Goal: Task Accomplishment & Management: Manage account settings

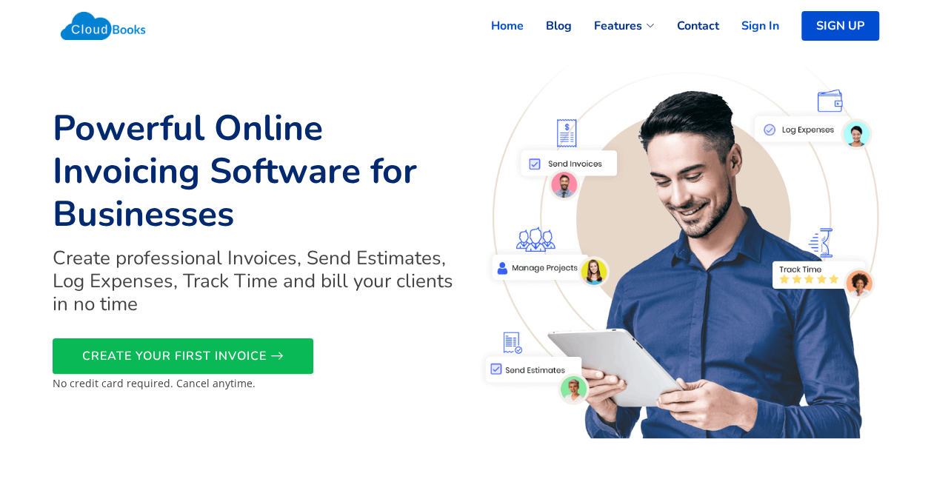
drag, startPoint x: 0, startPoint y: 0, endPoint x: 752, endPoint y: 22, distance: 752.5
click at [752, 22] on link "Sign In" at bounding box center [750, 26] width 60 height 33
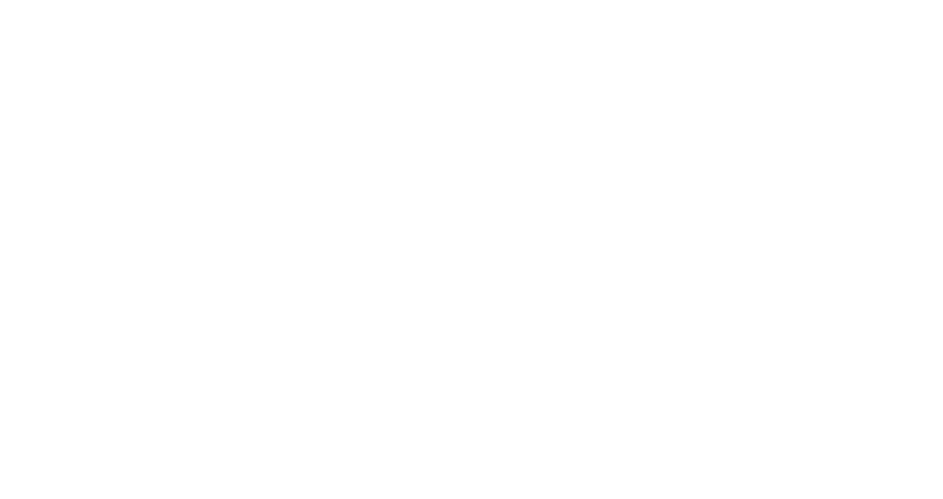
select select "365"
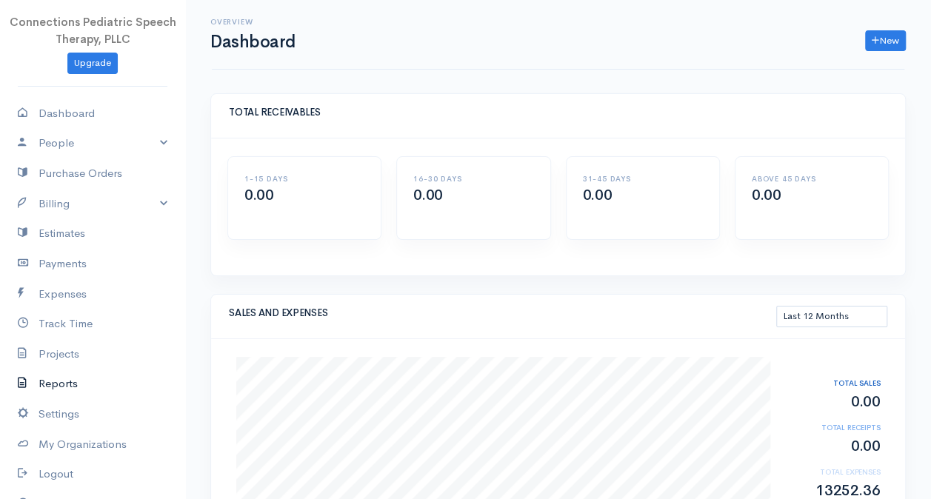
click at [67, 380] on link "Reports" at bounding box center [92, 384] width 185 height 30
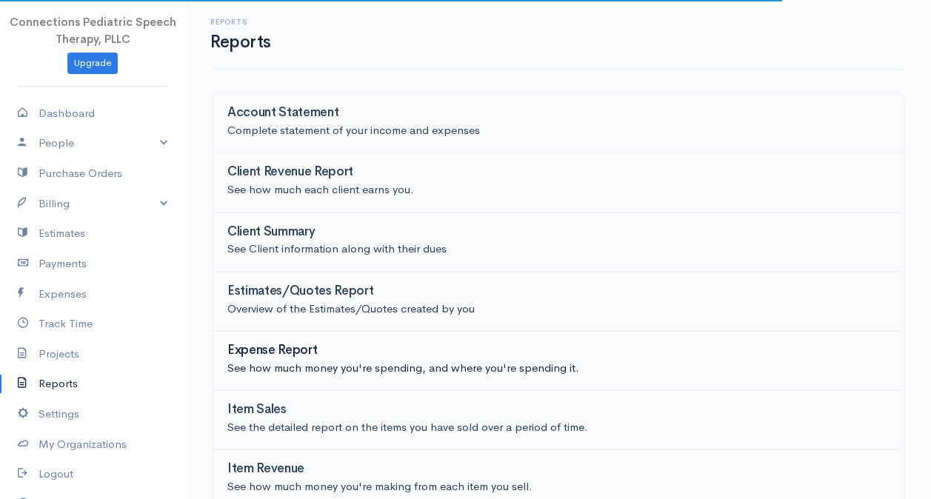
click at [315, 366] on p "See how much money you're spending, and where you're spending it." at bounding box center [558, 368] width 662 height 17
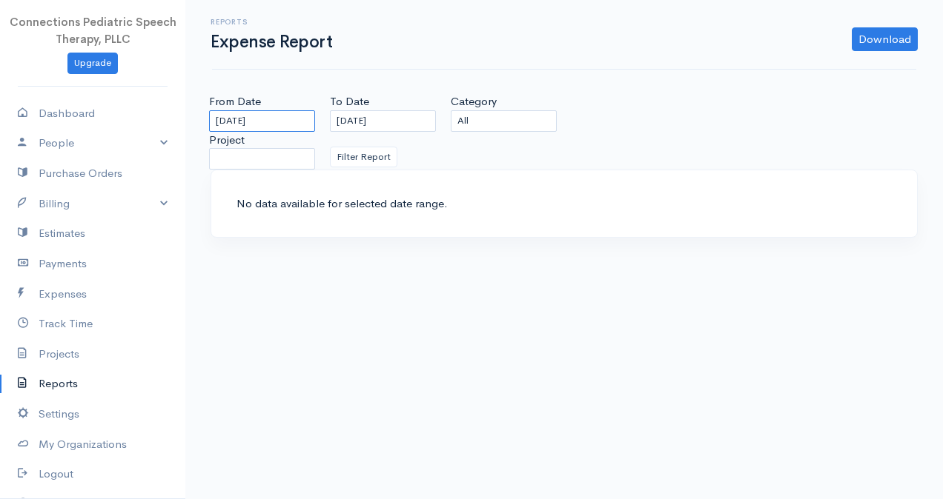
click at [288, 122] on input "[DATE]" at bounding box center [262, 120] width 106 height 21
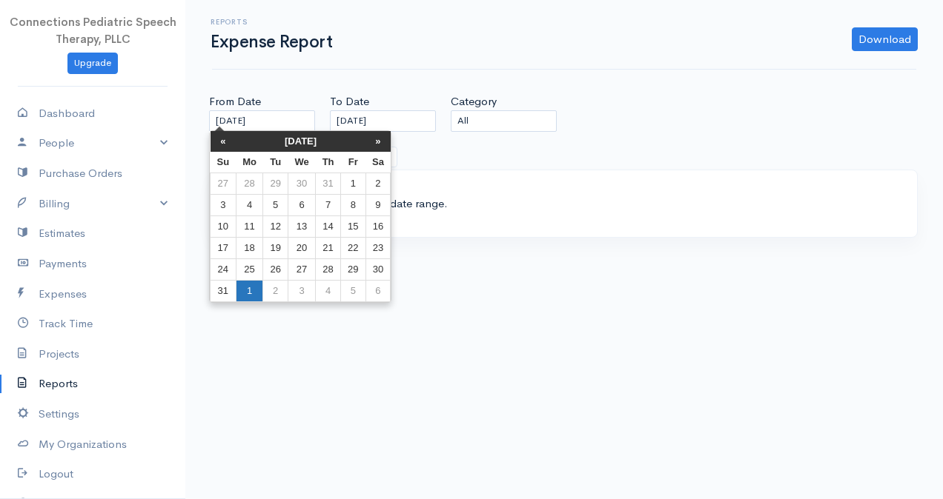
click at [251, 289] on td "1" at bounding box center [249, 291] width 27 height 21
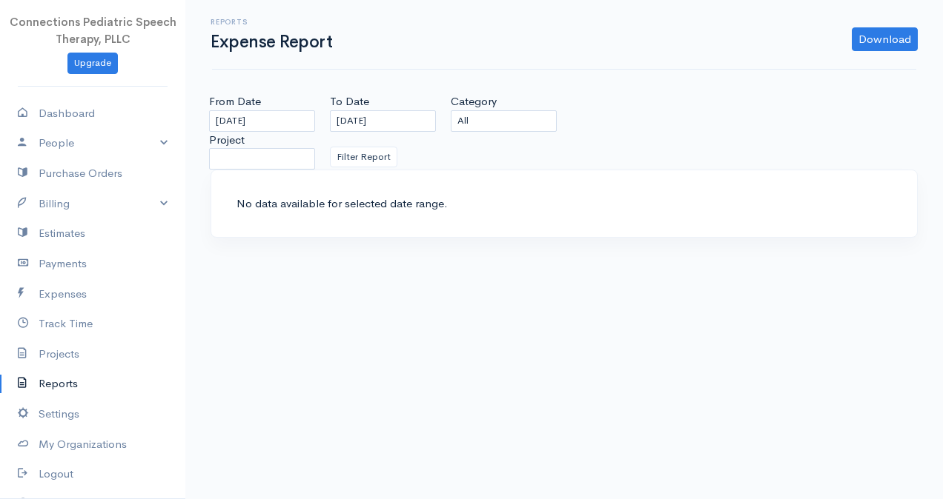
type input "[DATE]"
click at [407, 120] on input "[DATE]" at bounding box center [383, 120] width 106 height 21
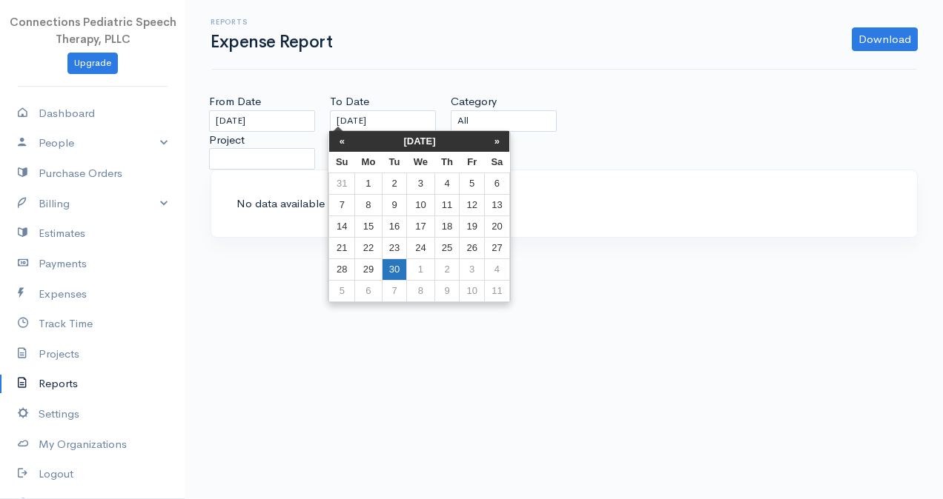
click at [400, 271] on td "30" at bounding box center [394, 269] width 24 height 21
type input "[DATE]"
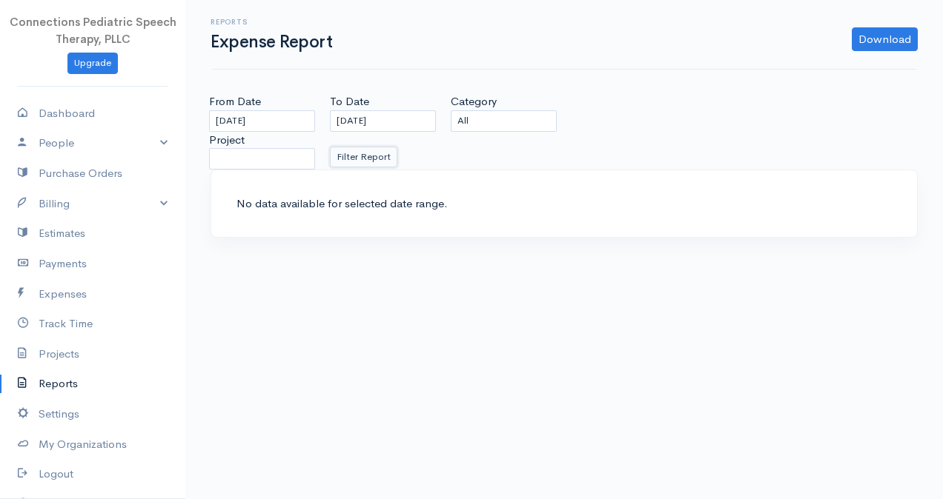
click at [381, 153] on button "Filter Report" at bounding box center [363, 157] width 67 height 21
click at [58, 290] on link "Expenses" at bounding box center [92, 294] width 185 height 30
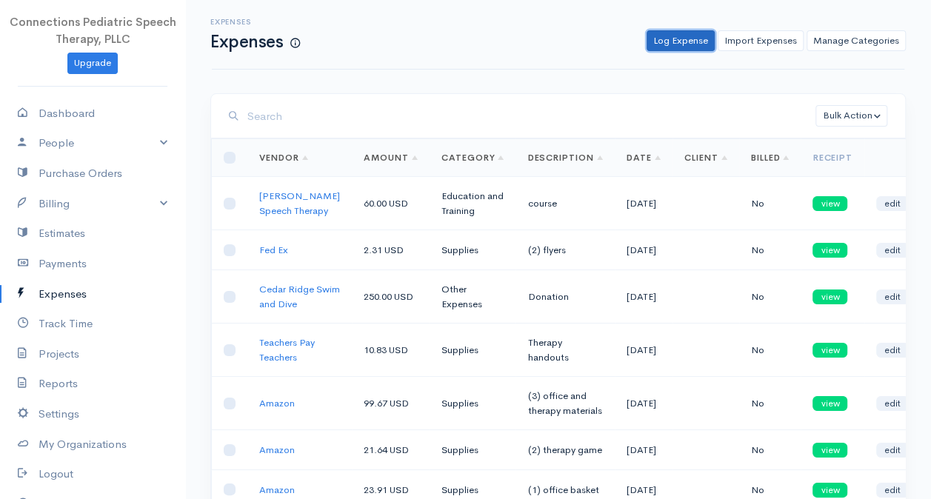
click at [685, 46] on link "Log Expense" at bounding box center [681, 40] width 68 height 21
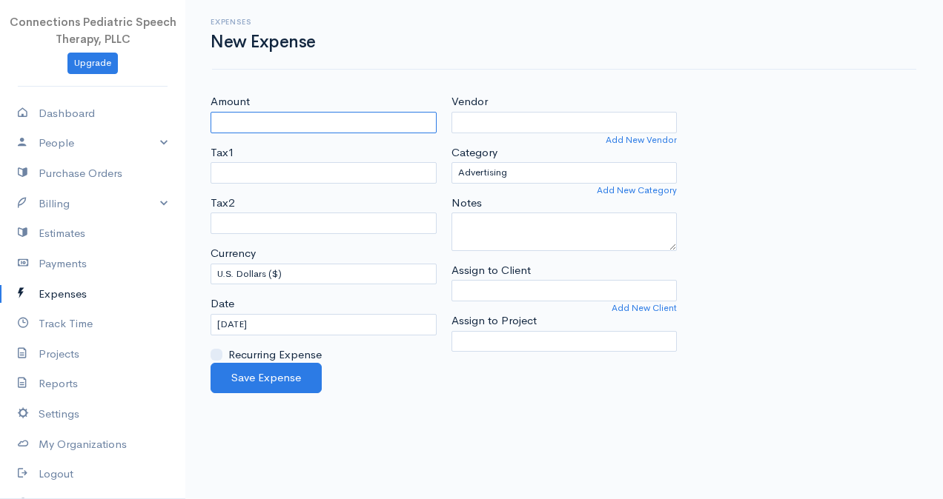
click at [358, 126] on input "Amount" at bounding box center [323, 122] width 226 height 21
type input "602.00"
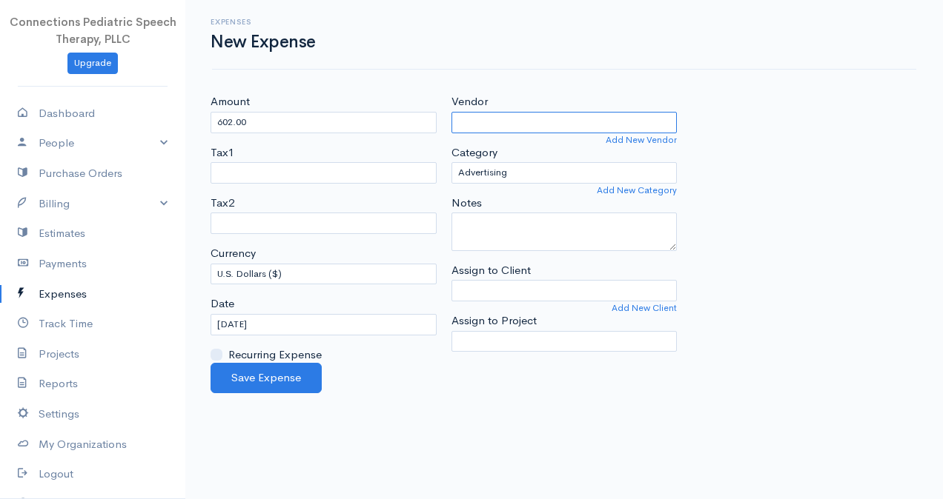
click at [528, 127] on input "Vendor" at bounding box center [564, 122] width 226 height 21
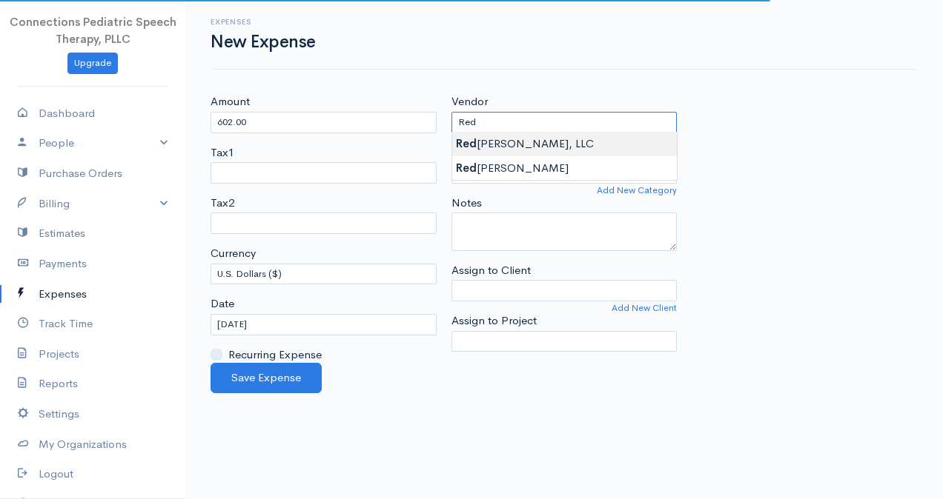
type input "Red [PERSON_NAME], LLC"
click at [519, 147] on body "Connections Pediatric Speech Therapy, PLLC Upgrade Dashboard People Clients Ven…" at bounding box center [471, 249] width 943 height 499
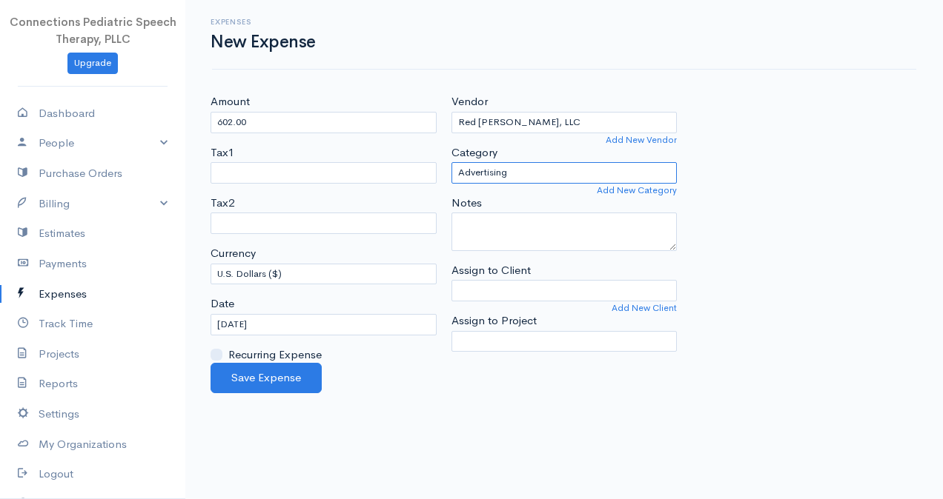
click at [526, 167] on select "Advertising Business Insurance Business Licenses and Permits Car & Truck Expens…" at bounding box center [564, 172] width 226 height 21
select select "Rent or Lease"
click at [451, 162] on select "Advertising Business Insurance Business Licenses and Permits Car & Truck Expens…" at bounding box center [564, 172] width 226 height 21
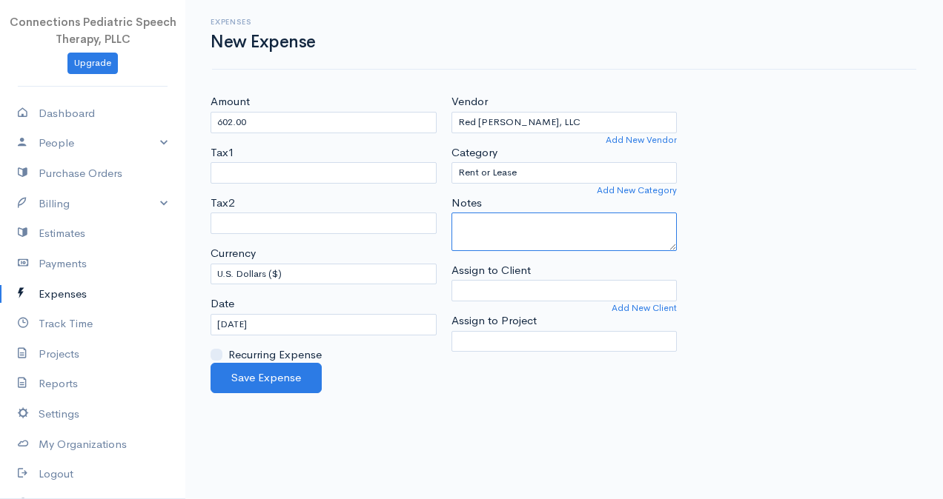
click at [511, 234] on textarea "Notes" at bounding box center [564, 232] width 226 height 39
type textarea "rent"
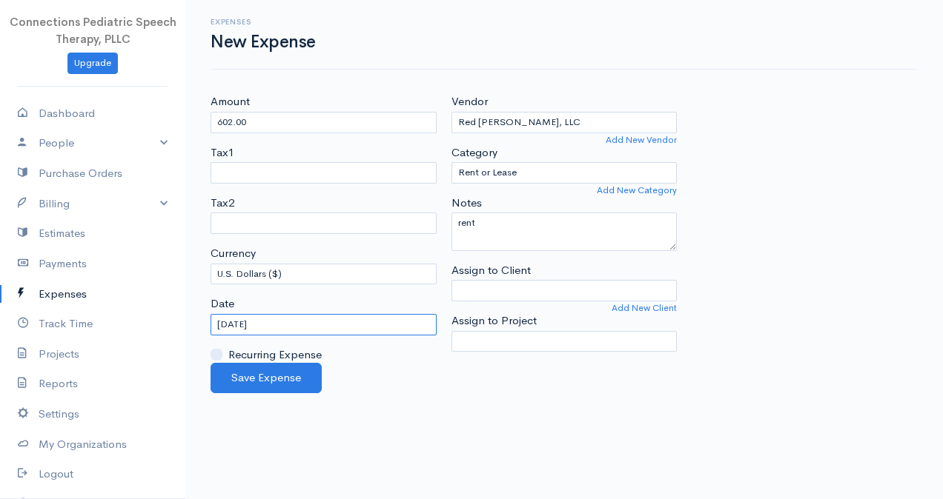
click at [276, 323] on input "[DATE]" at bounding box center [323, 324] width 226 height 21
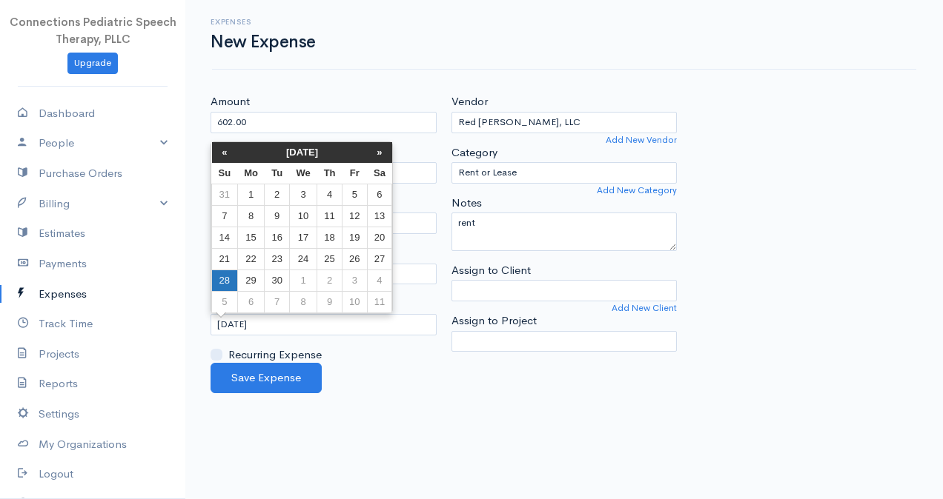
click at [224, 282] on td "28" at bounding box center [225, 280] width 26 height 21
type input "[DATE]"
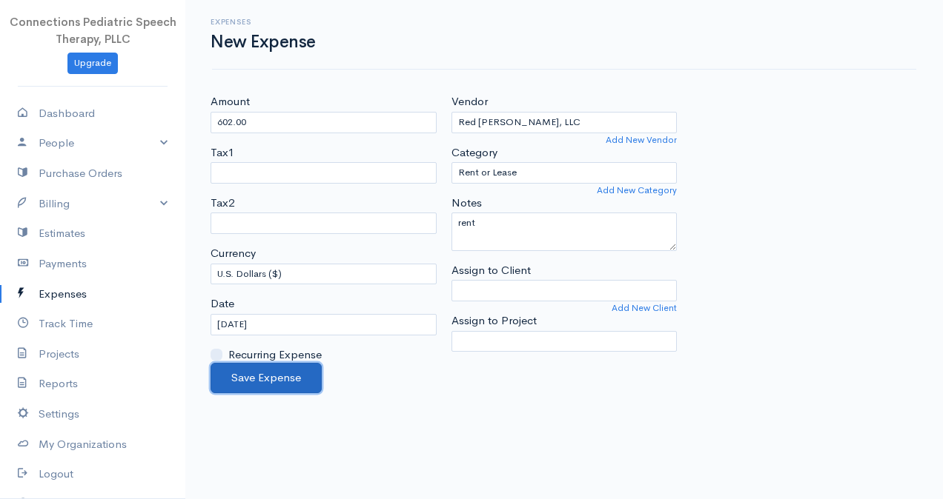
click at [272, 373] on button "Save Expense" at bounding box center [265, 378] width 111 height 30
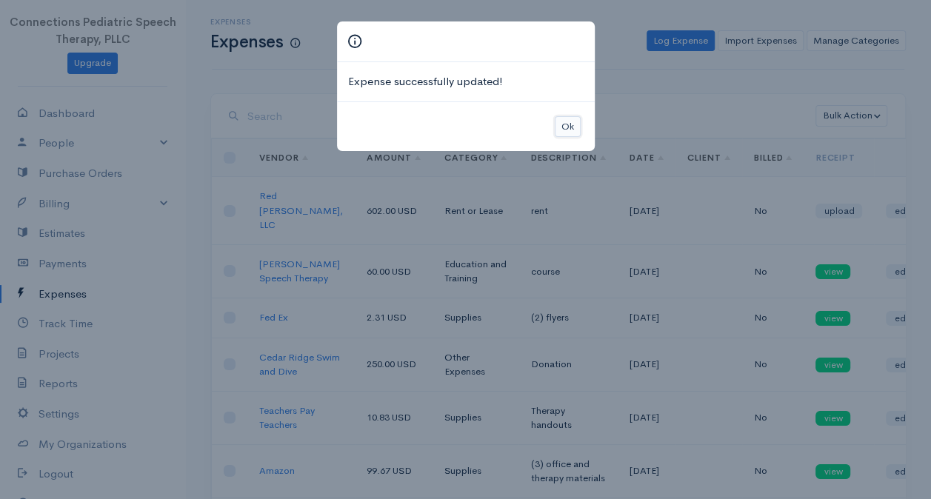
click at [571, 127] on button "Ok" at bounding box center [568, 126] width 26 height 21
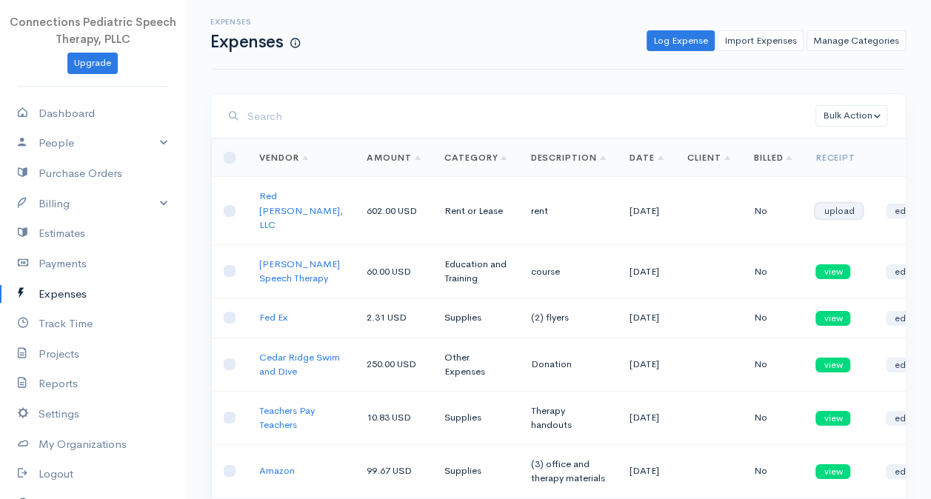
click at [823, 205] on link "upload" at bounding box center [839, 211] width 47 height 15
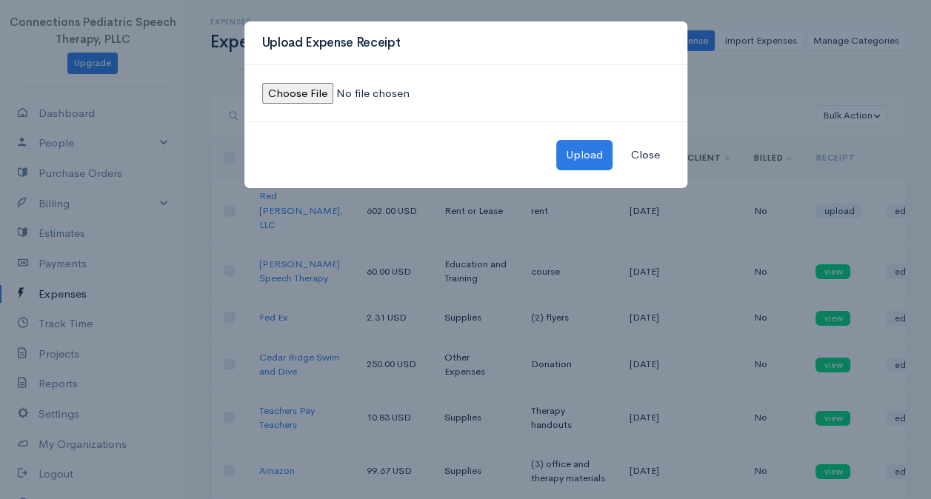
click at [302, 96] on input "file" at bounding box center [363, 93] width 202 height 21
type input "C:\fakepath\Rent receipt-September.jpeg"
click at [594, 152] on button "Upload" at bounding box center [585, 155] width 56 height 30
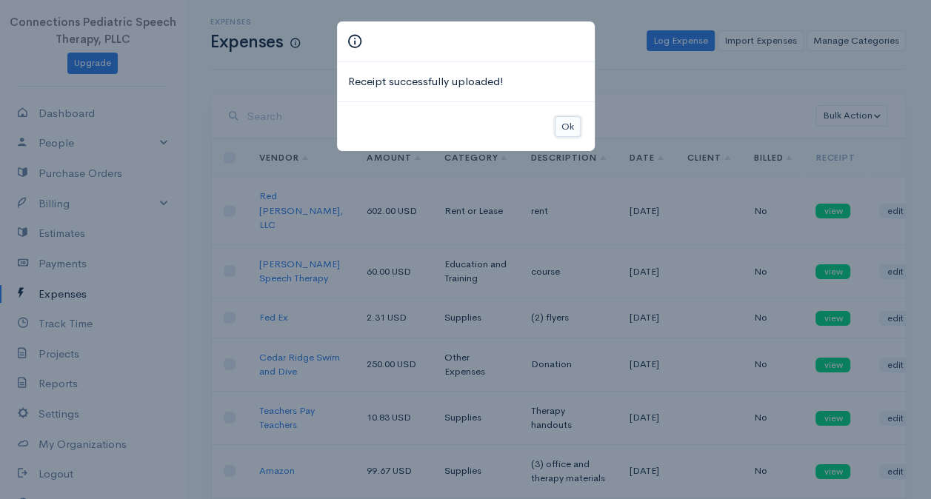
click at [569, 131] on button "Ok" at bounding box center [568, 126] width 26 height 21
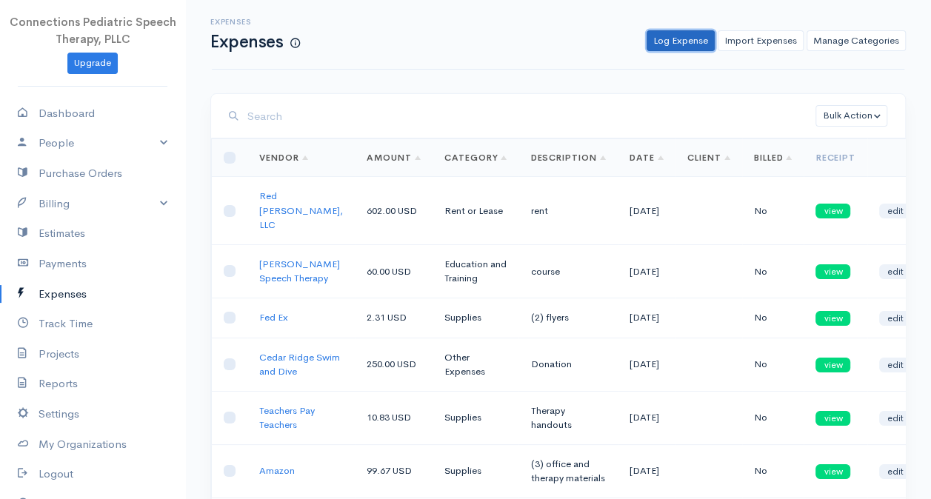
click at [694, 35] on link "Log Expense" at bounding box center [681, 40] width 68 height 21
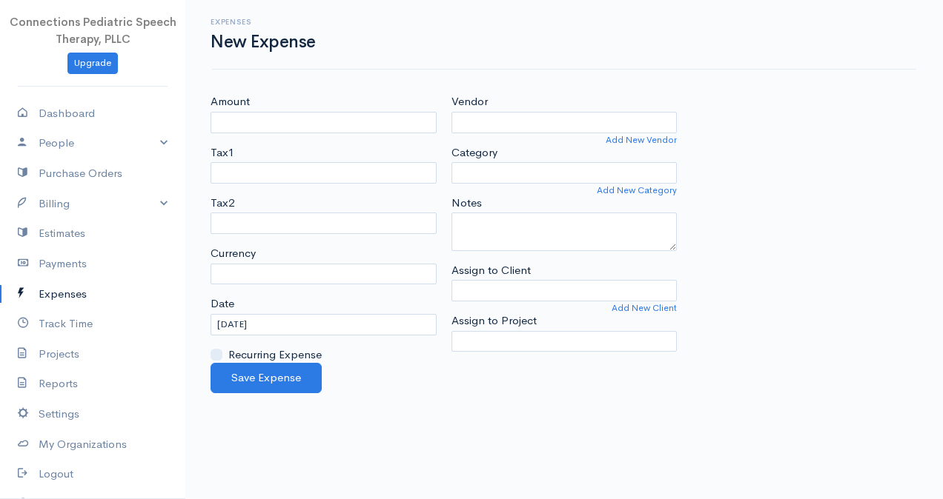
select select "USD"
click at [320, 123] on input "Amount" at bounding box center [323, 122] width 226 height 21
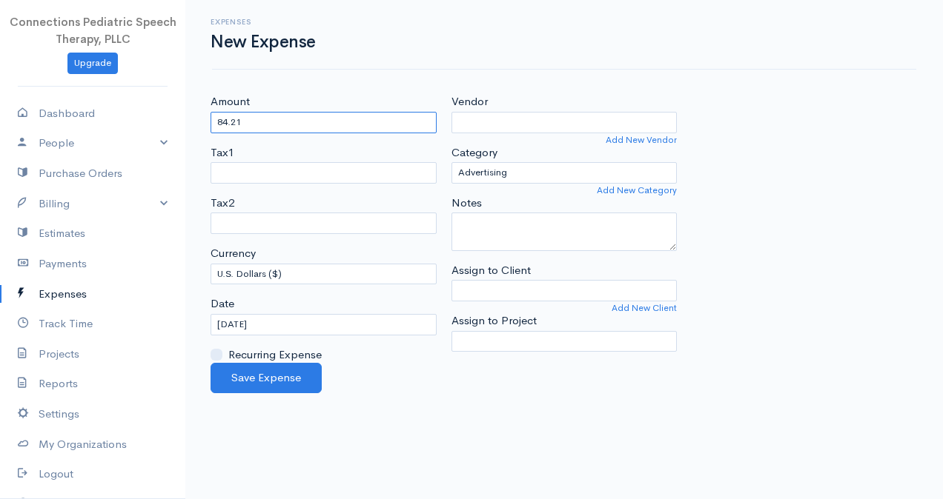
type input "84.21"
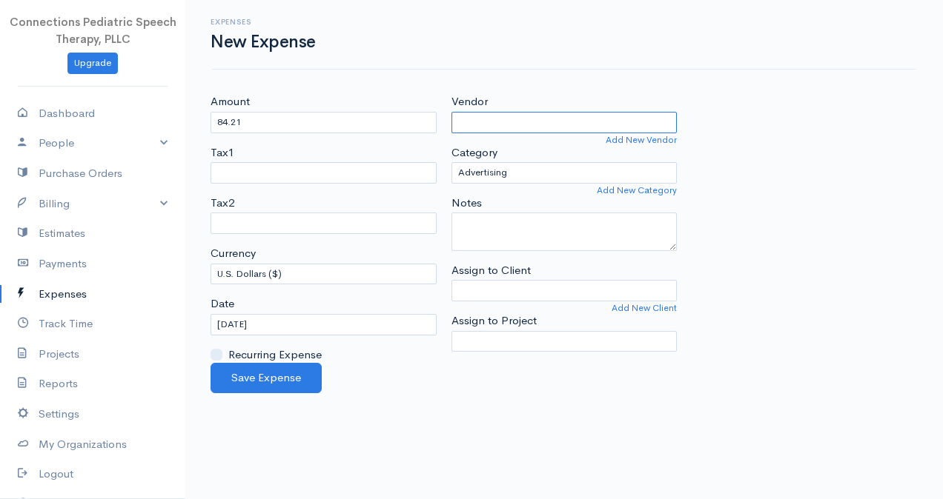
click at [473, 119] on input "Vendor" at bounding box center [564, 122] width 226 height 21
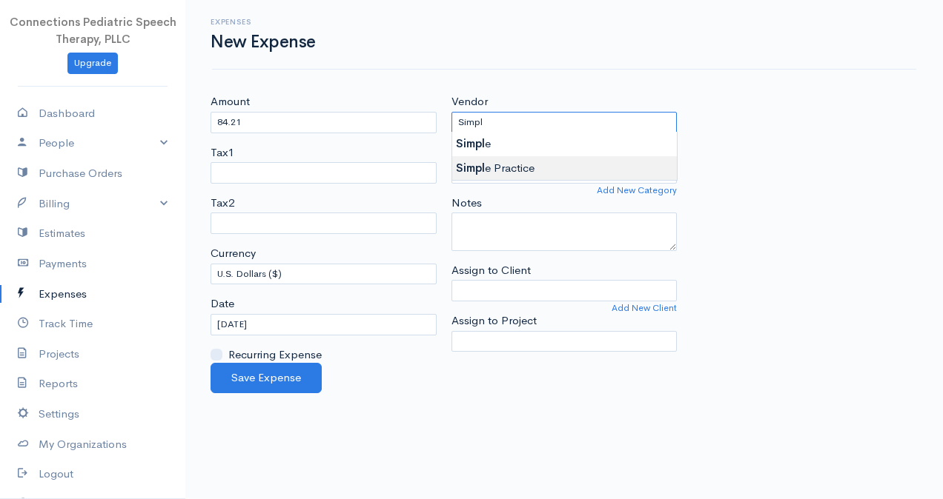
type input "Simple Practice"
click at [500, 170] on body "Connections Pediatric Speech Therapy, PLLC Upgrade Dashboard People Clients Ven…" at bounding box center [471, 249] width 943 height 499
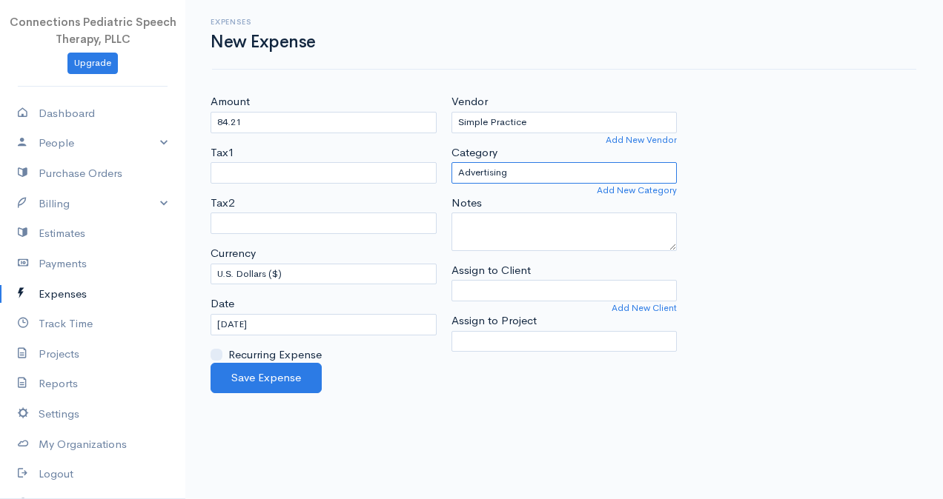
click at [518, 169] on select "Advertising Business Insurance Business Licenses and Permits Car & Truck Expens…" at bounding box center [564, 172] width 226 height 21
select select "Technology"
click at [451, 162] on select "Advertising Business Insurance Business Licenses and Permits Car & Truck Expens…" at bounding box center [564, 172] width 226 height 21
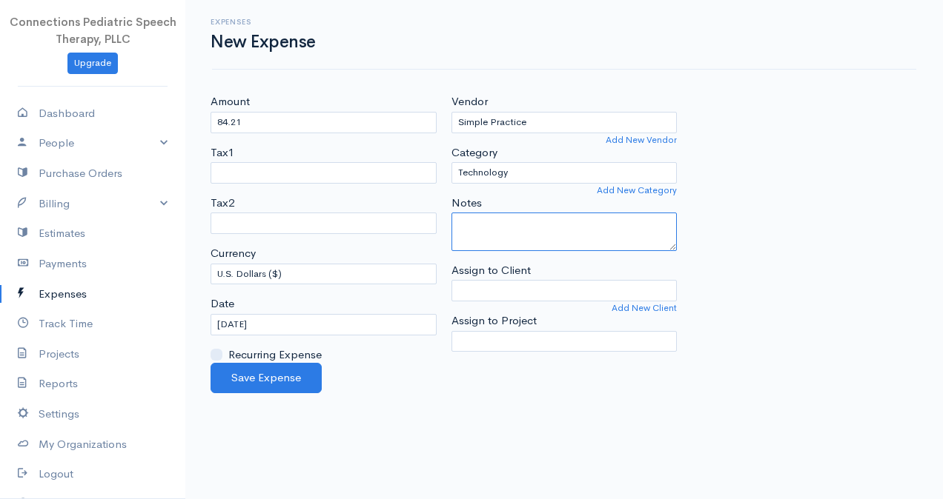
click at [488, 228] on textarea "Notes" at bounding box center [564, 232] width 226 height 39
type textarea "t"
type textarea "p"
type textarea "business platform"
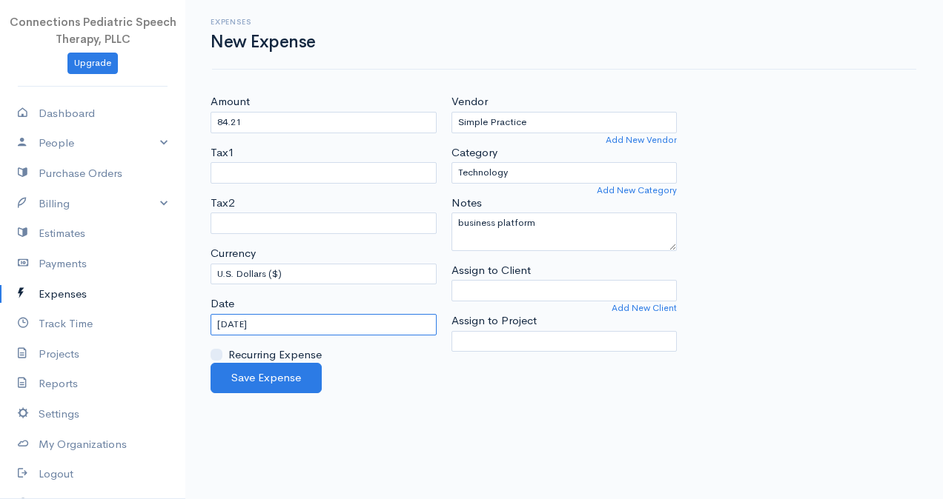
click at [285, 326] on input "[DATE]" at bounding box center [323, 324] width 226 height 21
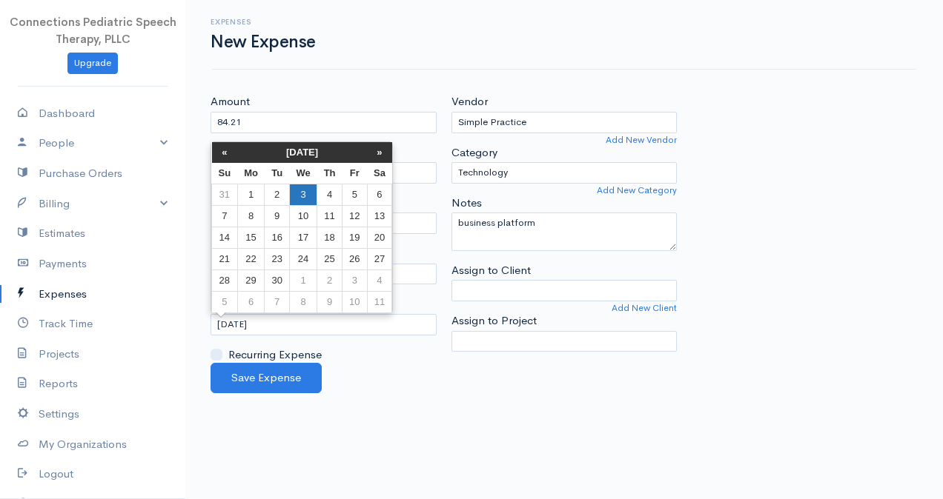
click at [310, 191] on td "3" at bounding box center [302, 194] width 27 height 21
type input "[DATE]"
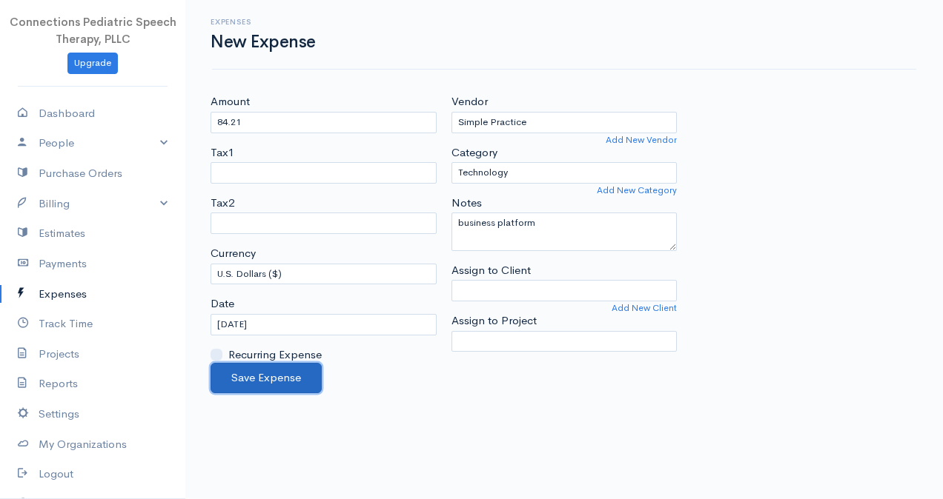
click at [271, 371] on button "Save Expense" at bounding box center [265, 378] width 111 height 30
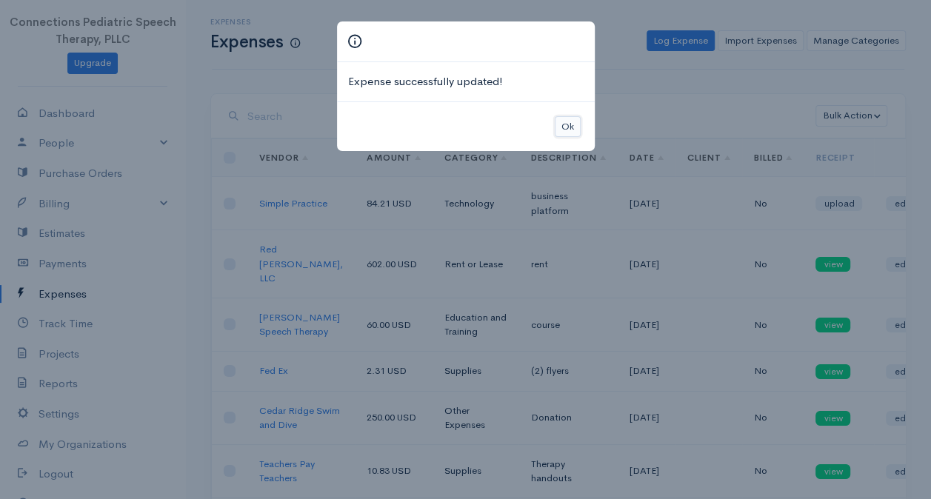
click at [568, 124] on button "Ok" at bounding box center [568, 126] width 26 height 21
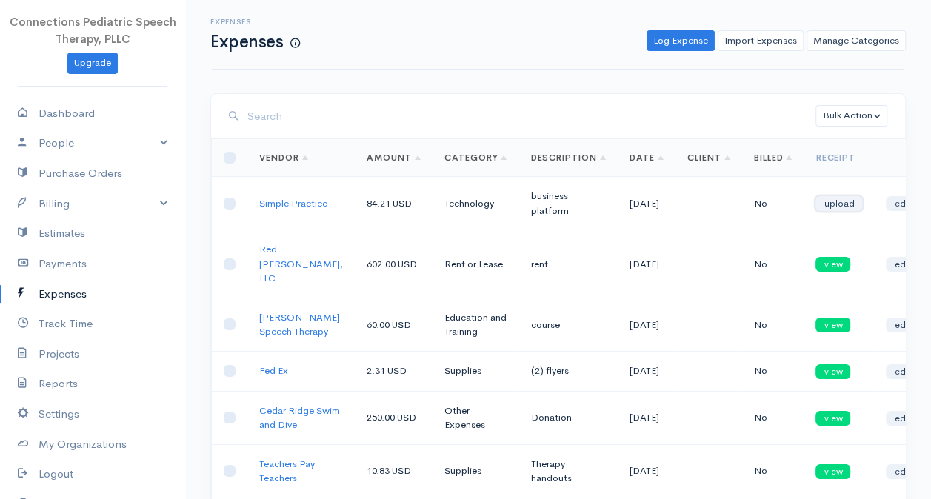
click at [816, 196] on link "upload" at bounding box center [839, 203] width 47 height 15
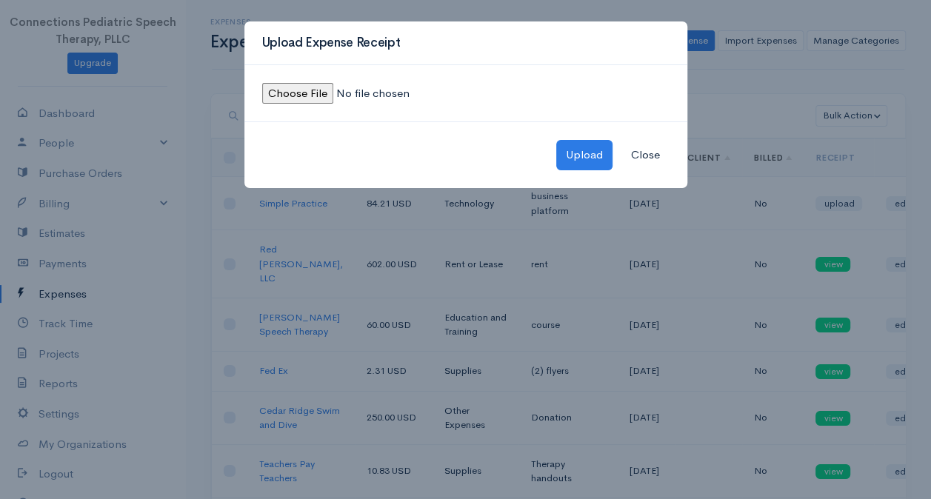
click at [297, 83] on input "file" at bounding box center [363, 93] width 202 height 21
type input "C:\fakepath\Simple pratice receipt-September.jpeg"
click at [575, 148] on button "Upload" at bounding box center [585, 155] width 56 height 30
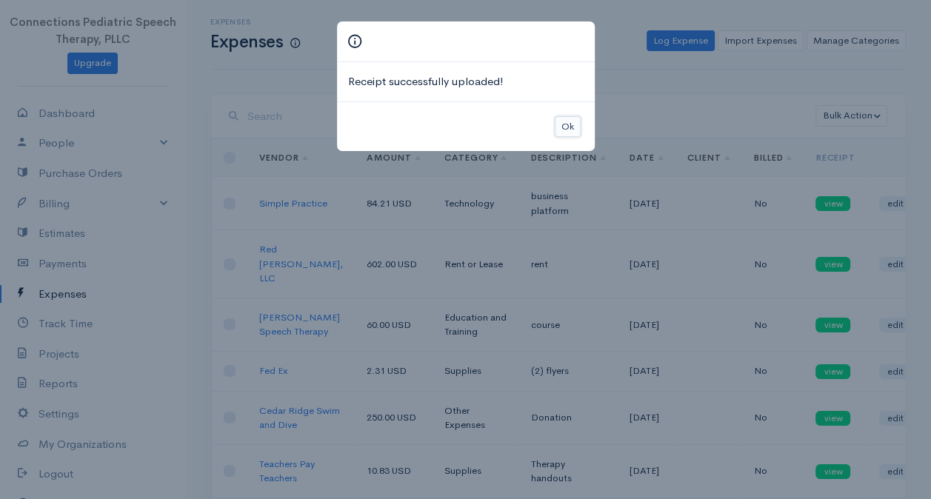
click at [565, 122] on button "Ok" at bounding box center [568, 126] width 26 height 21
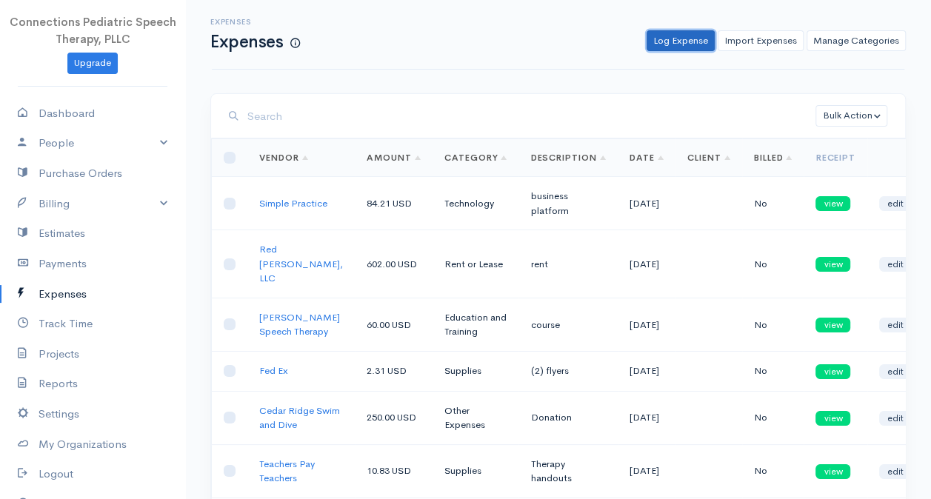
click at [662, 39] on link "Log Expense" at bounding box center [681, 40] width 68 height 21
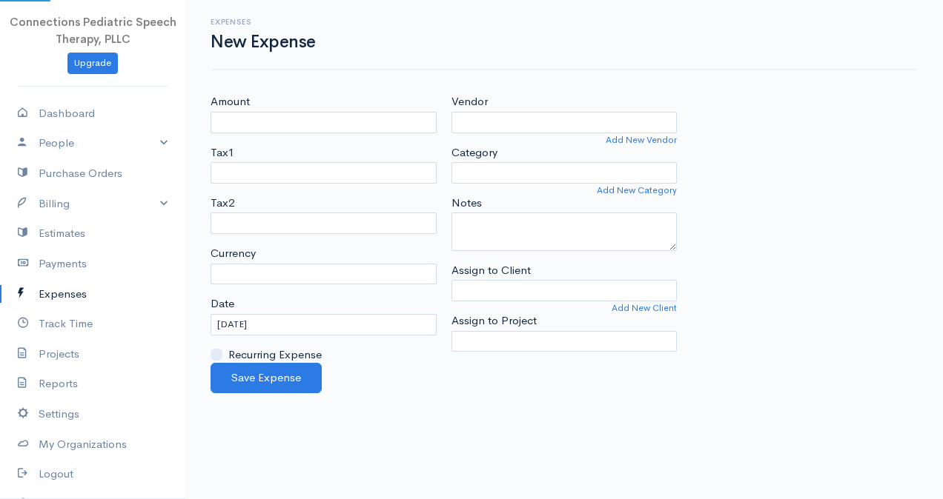
select select "USD"
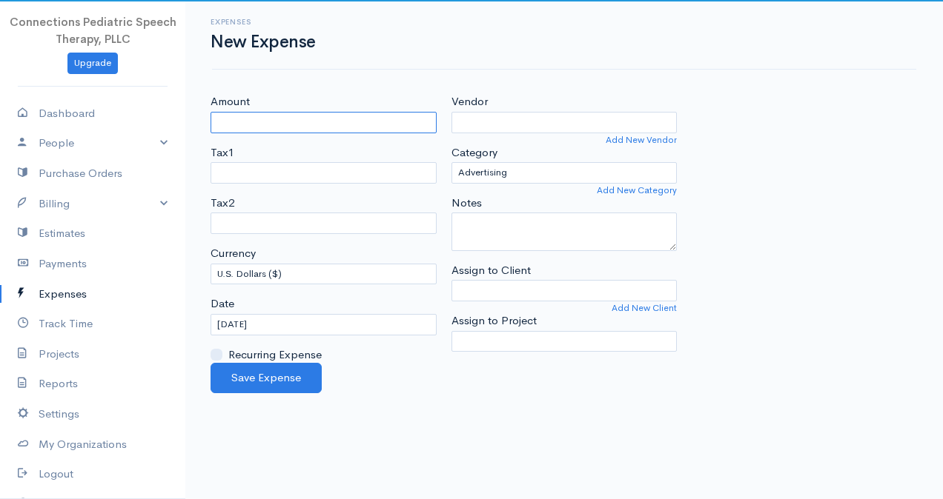
click at [256, 122] on input "Amount" at bounding box center [323, 122] width 226 height 21
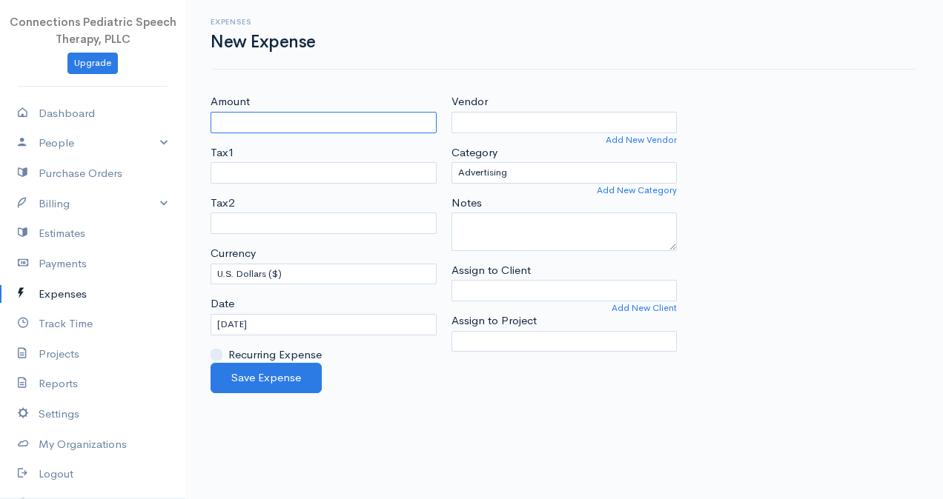
type input "15.00"
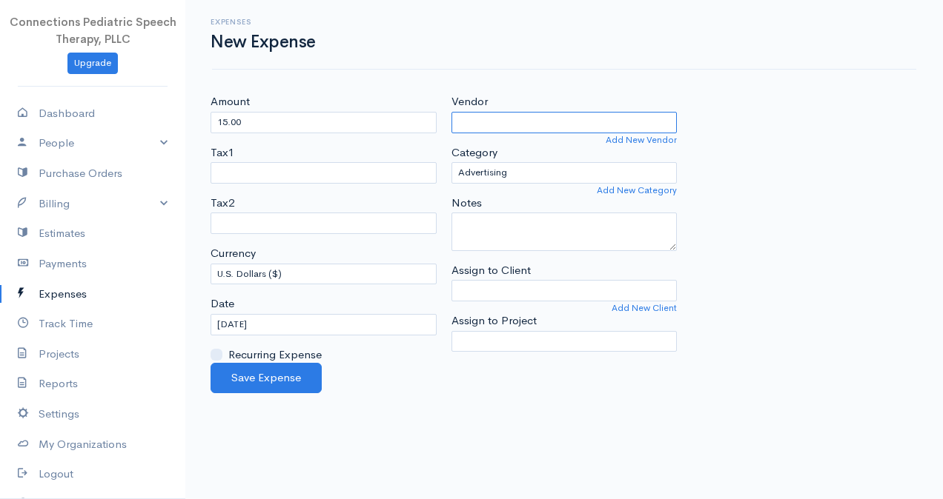
click at [514, 114] on input "Vendor" at bounding box center [564, 122] width 226 height 21
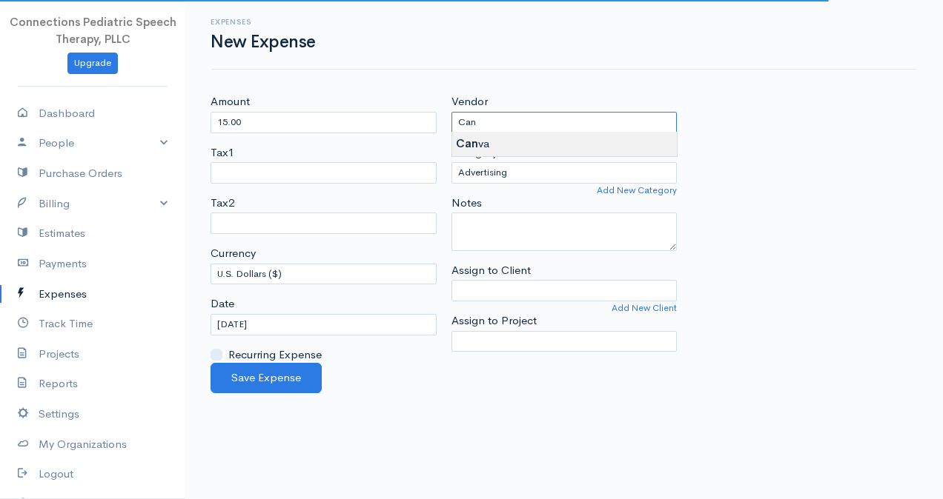
type input "Canva"
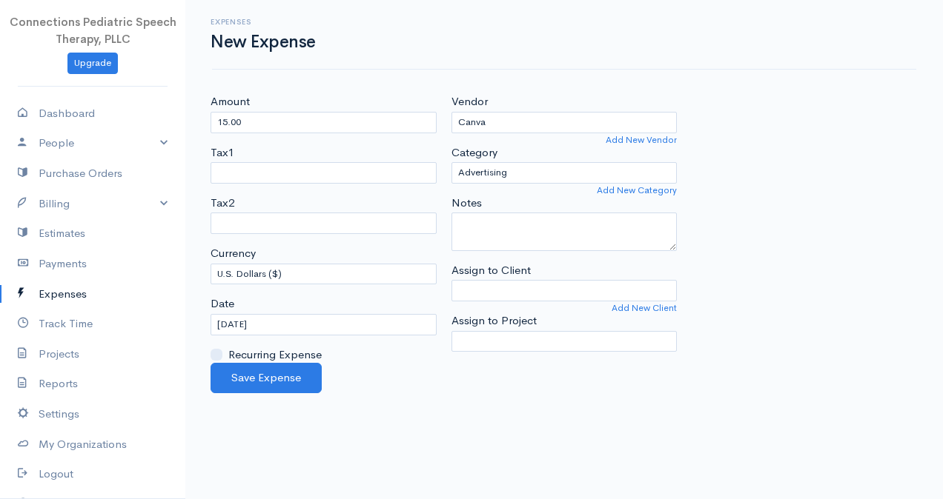
click at [517, 141] on body "Connections Pediatric Speech Therapy, PLLC Upgrade Dashboard People Clients Ven…" at bounding box center [471, 249] width 943 height 499
click at [537, 175] on select "Advertising Business Insurance Business Licenses and Permits Car & Truck Expens…" at bounding box center [564, 172] width 226 height 21
select select "Professional Services"
click at [451, 162] on select "Advertising Business Insurance Business Licenses and Permits Car & Truck Expens…" at bounding box center [564, 172] width 226 height 21
click at [514, 237] on textarea "Notes" at bounding box center [564, 232] width 226 height 39
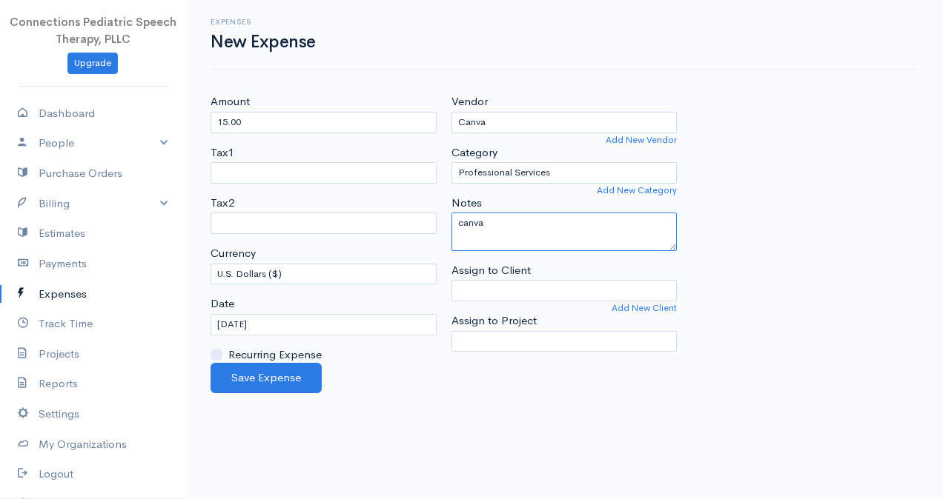
type textarea "canva"
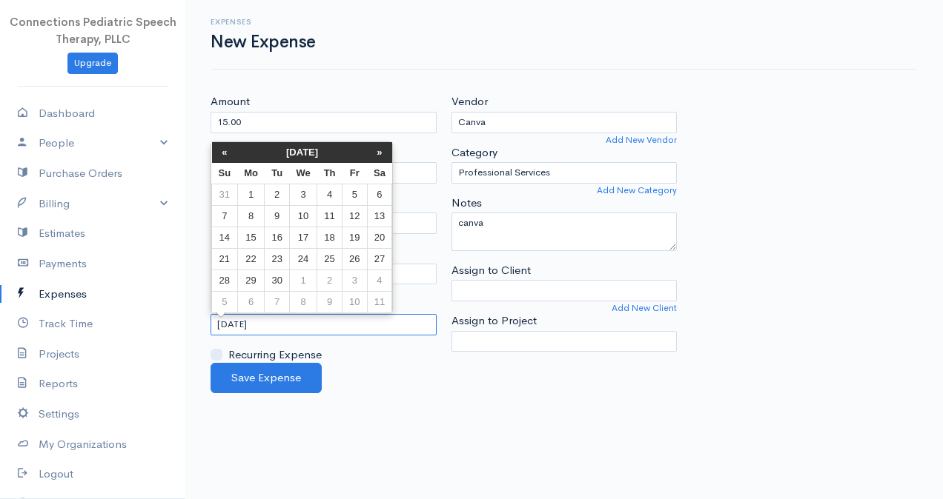
click at [254, 323] on input "[DATE]" at bounding box center [323, 324] width 226 height 21
click at [357, 233] on td "19" at bounding box center [354, 237] width 24 height 21
type input "[DATE]"
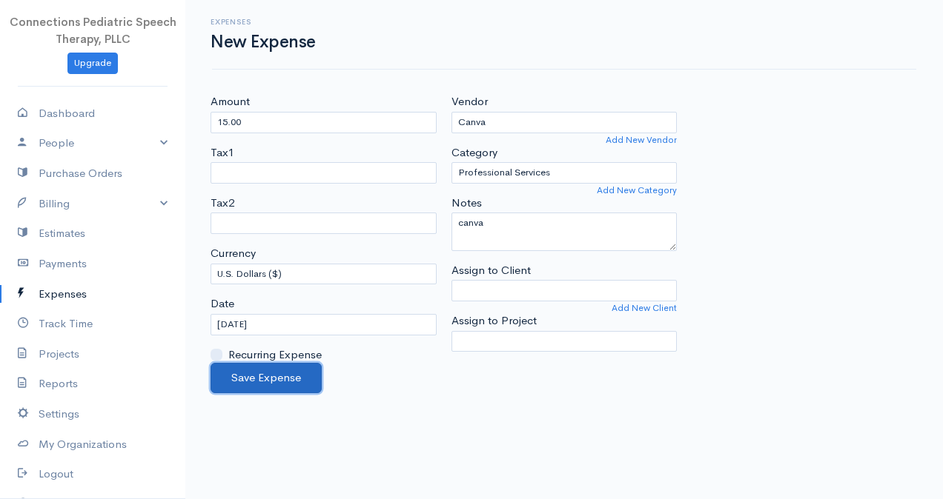
click at [298, 379] on button "Save Expense" at bounding box center [265, 378] width 111 height 30
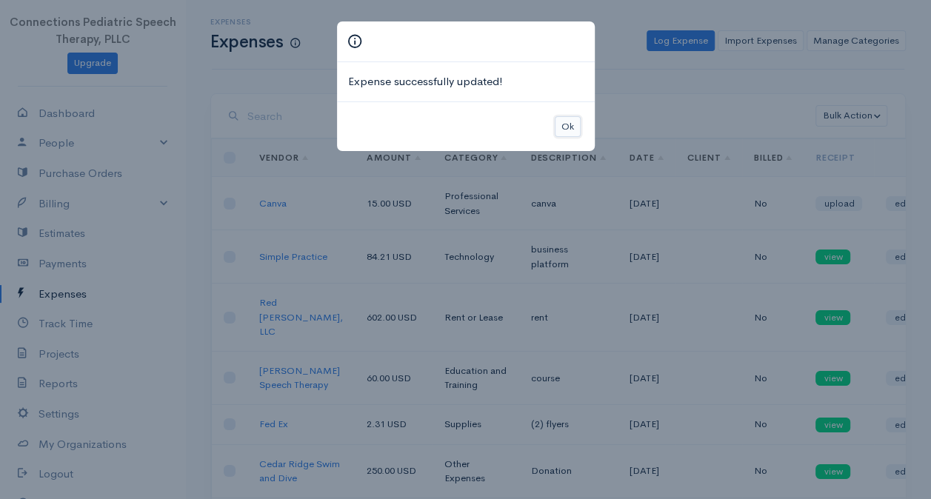
drag, startPoint x: 565, startPoint y: 124, endPoint x: 631, endPoint y: 133, distance: 67.3
click at [566, 123] on button "Ok" at bounding box center [568, 126] width 26 height 21
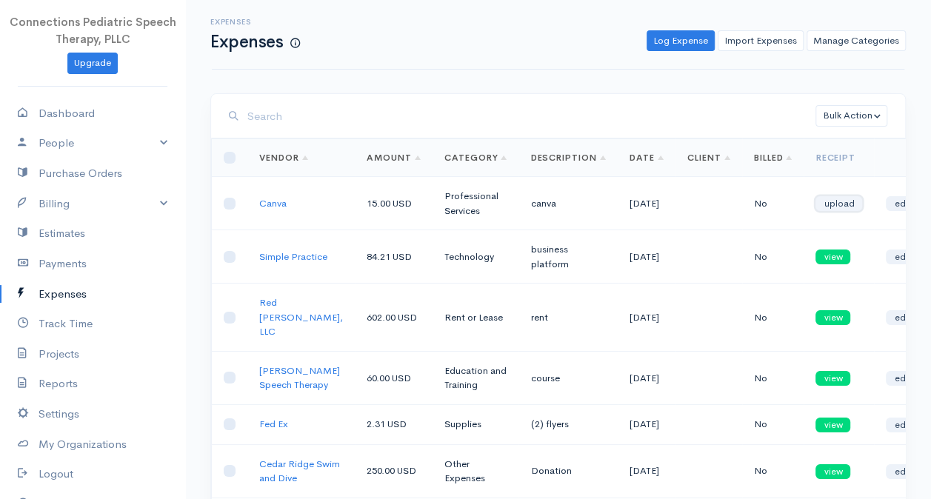
click at [816, 206] on link "upload" at bounding box center [839, 203] width 47 height 15
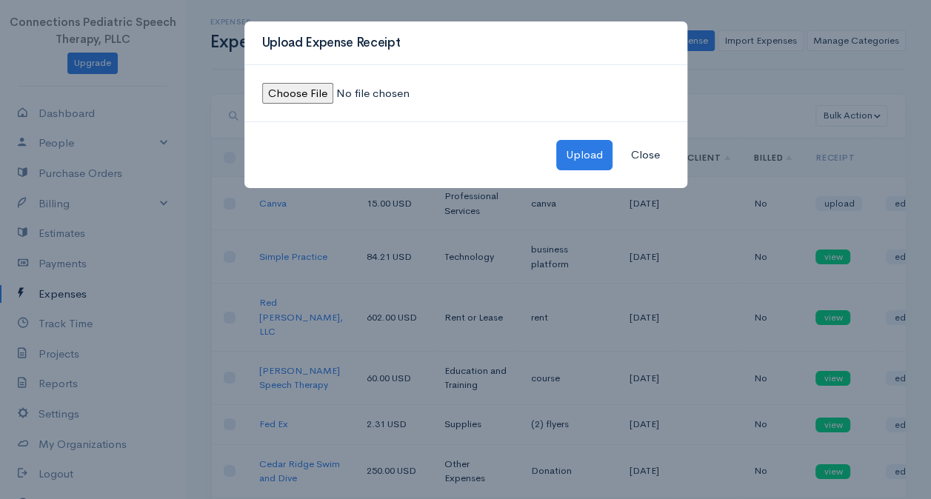
click at [299, 84] on input "file" at bounding box center [363, 93] width 202 height 21
type input "C:\fakepath\canva receipt-September.jpeg"
click at [583, 145] on button "Upload" at bounding box center [585, 155] width 56 height 30
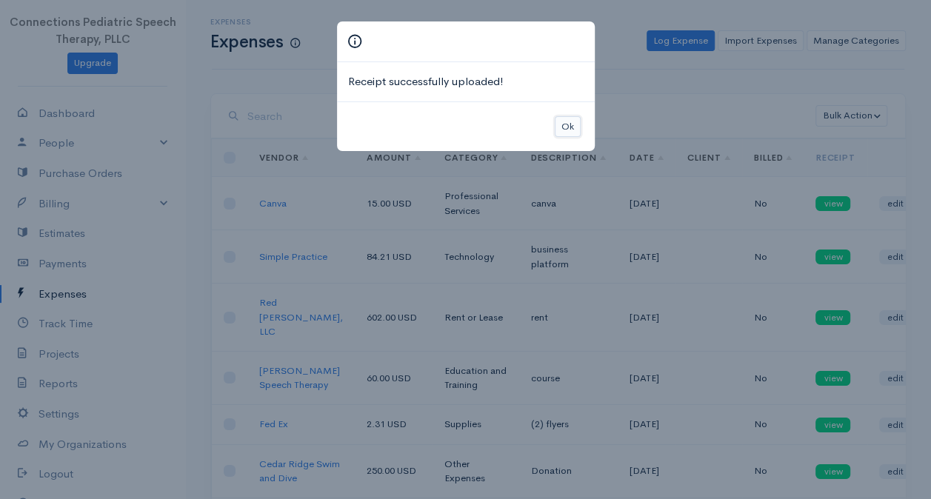
click at [573, 118] on button "Ok" at bounding box center [568, 126] width 26 height 21
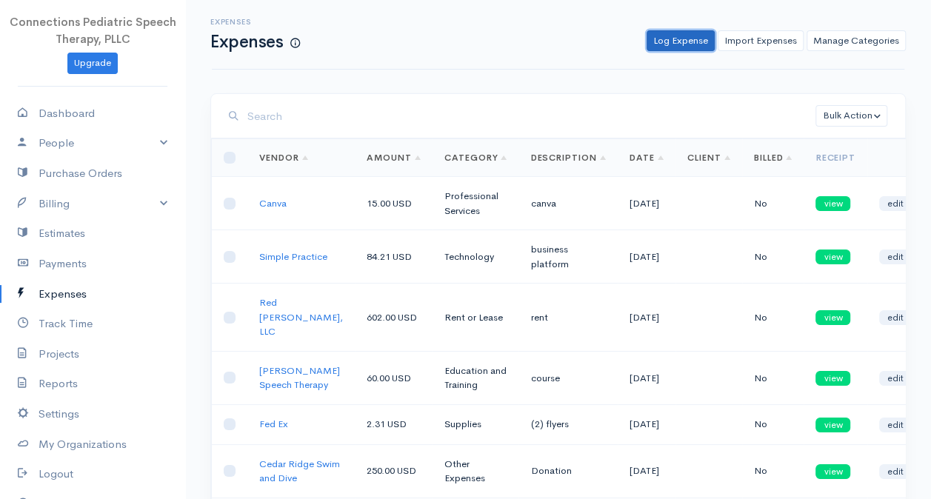
click at [673, 39] on link "Log Expense" at bounding box center [681, 40] width 68 height 21
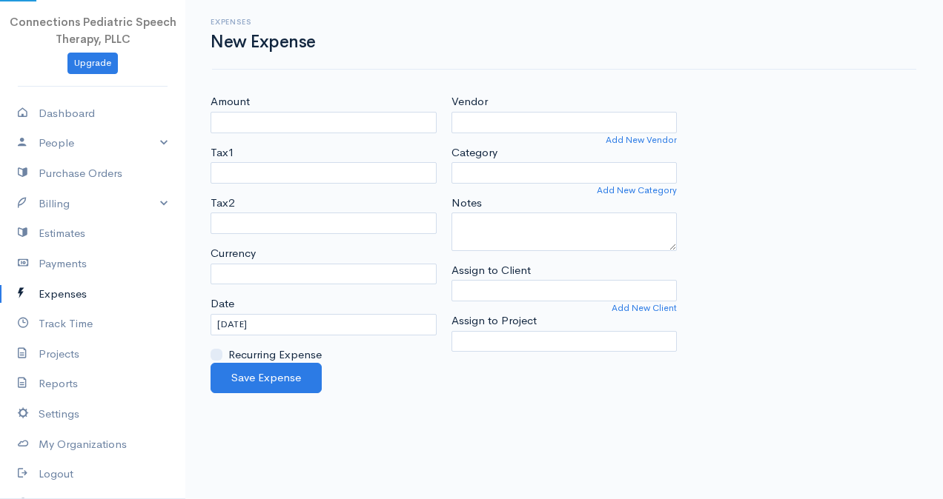
select select "USD"
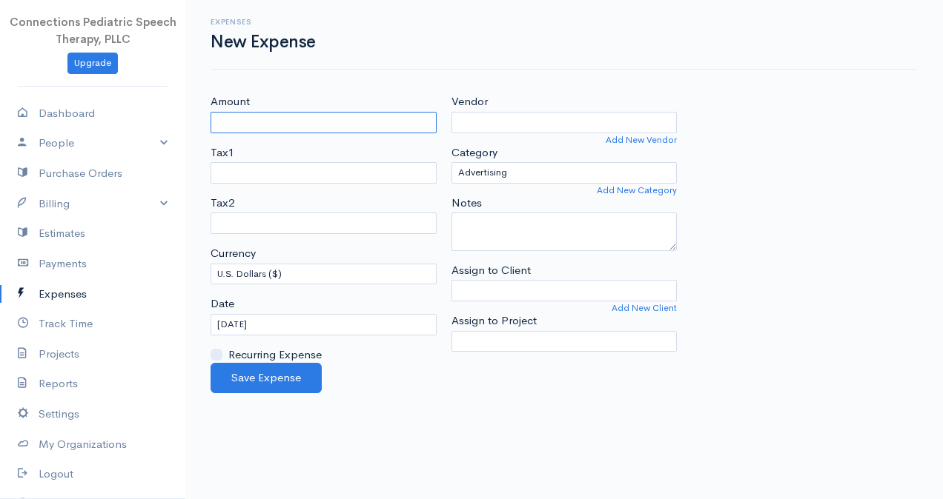
click at [292, 124] on input "Amount" at bounding box center [323, 122] width 226 height 21
type input "6.73"
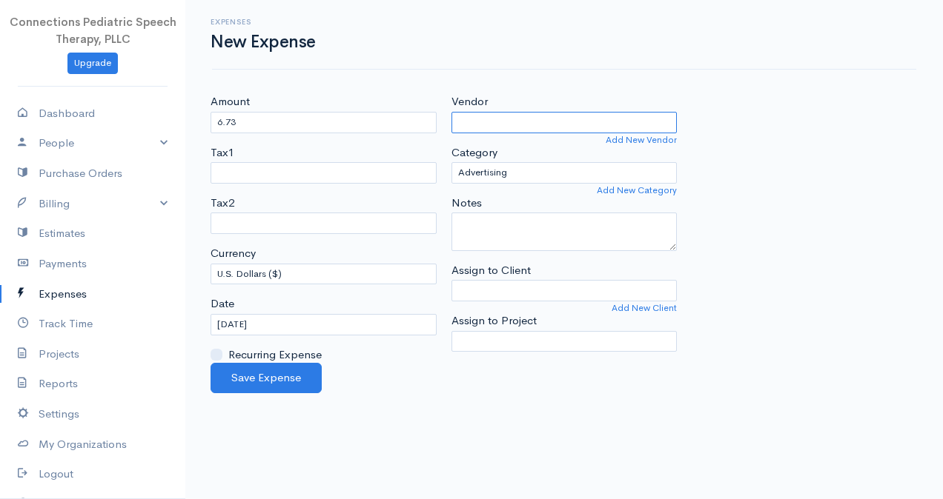
click at [498, 119] on input "Vendor" at bounding box center [564, 122] width 226 height 21
type input "Hushmail"
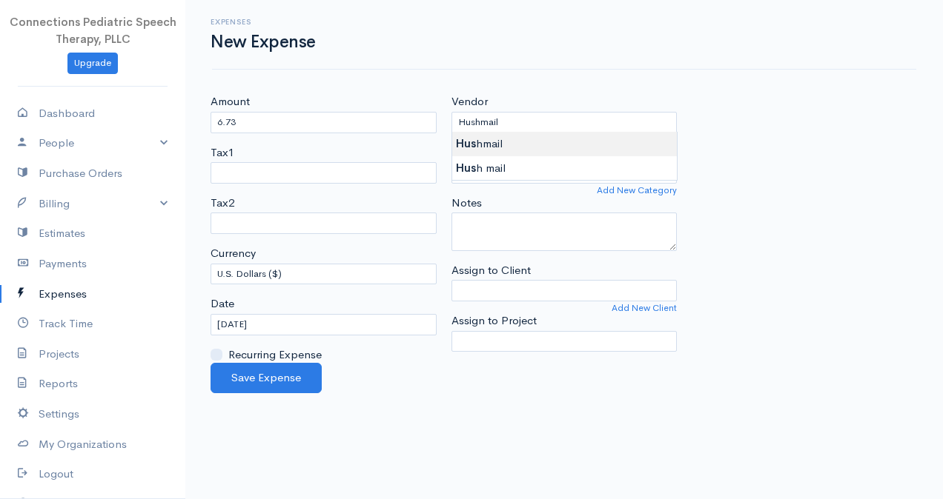
click at [501, 144] on body "Connections Pediatric Speech Therapy, PLLC Upgrade Dashboard People Clients Ven…" at bounding box center [471, 249] width 943 height 499
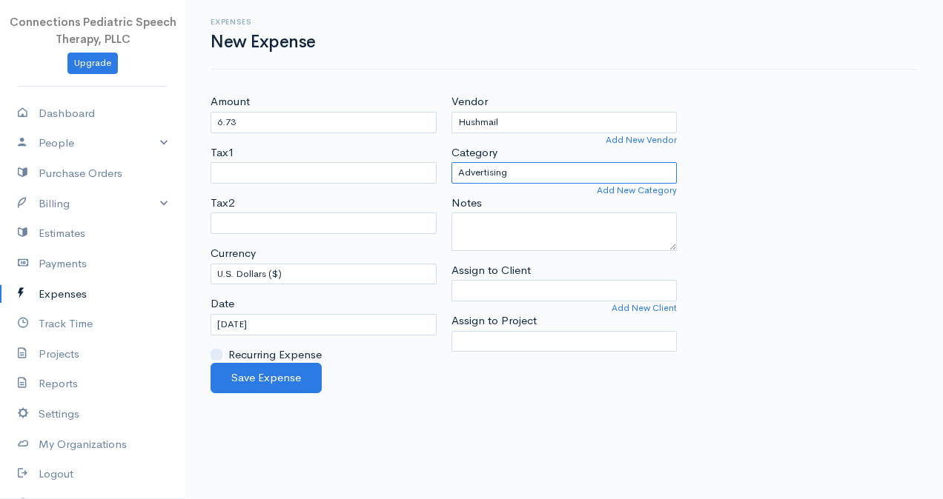
click at [519, 169] on select "Advertising Business Insurance Business Licenses and Permits Car & Truck Expens…" at bounding box center [564, 172] width 226 height 21
select select "Technology"
click at [451, 162] on select "Advertising Business Insurance Business Licenses and Permits Car & Truck Expens…" at bounding box center [564, 172] width 226 height 21
click at [547, 210] on div "Notes" at bounding box center [564, 223] width 226 height 56
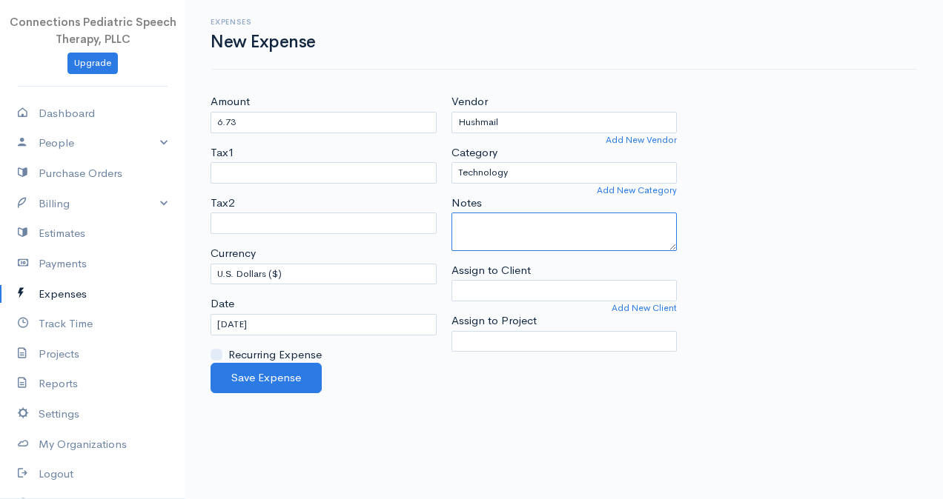
click at [551, 236] on textarea "Notes" at bounding box center [564, 232] width 226 height 39
type textarea "professional email"
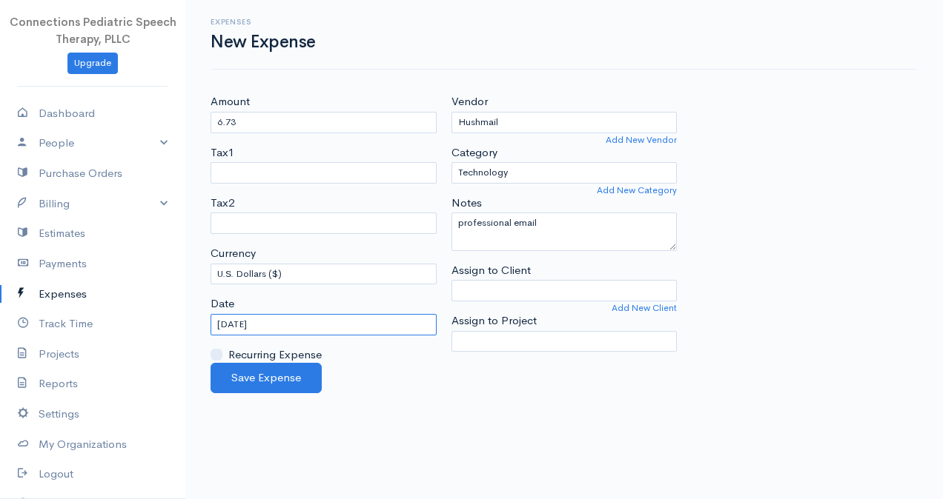
click at [251, 325] on input "[DATE]" at bounding box center [323, 324] width 226 height 21
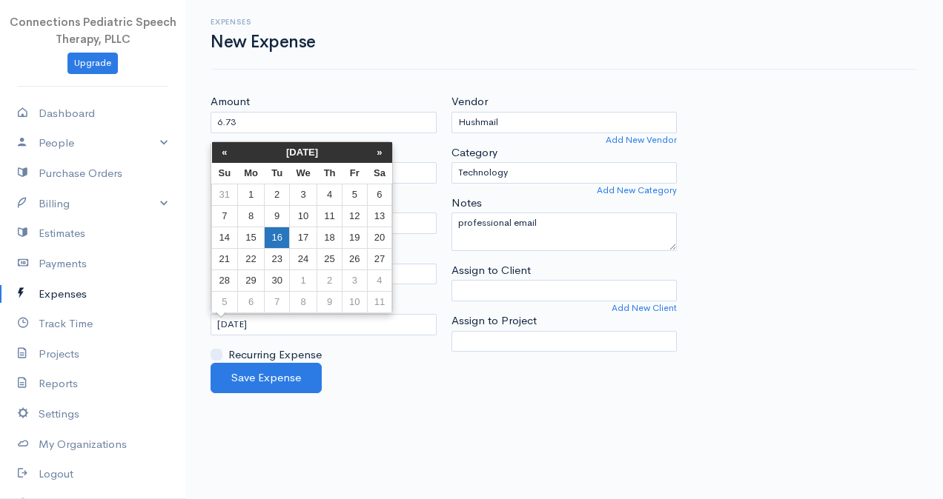
click at [280, 231] on td "16" at bounding box center [277, 237] width 24 height 21
type input "[DATE]"
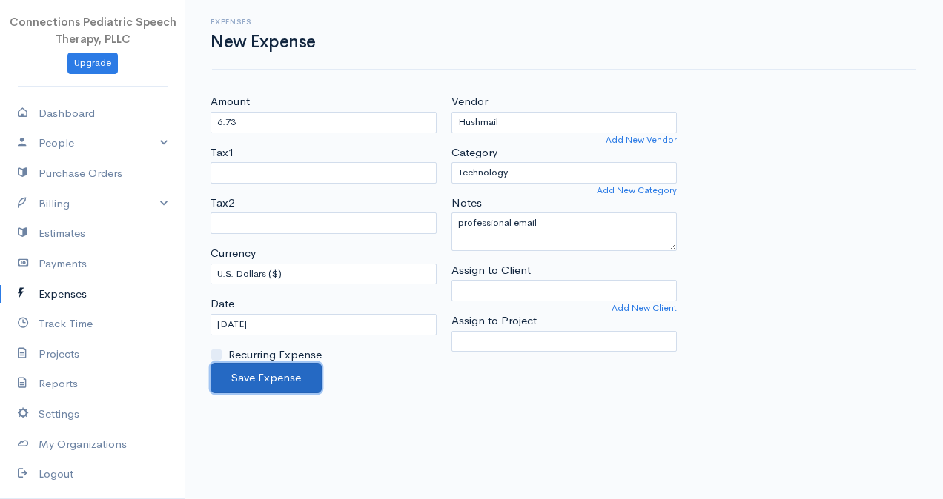
click at [279, 378] on button "Save Expense" at bounding box center [265, 378] width 111 height 30
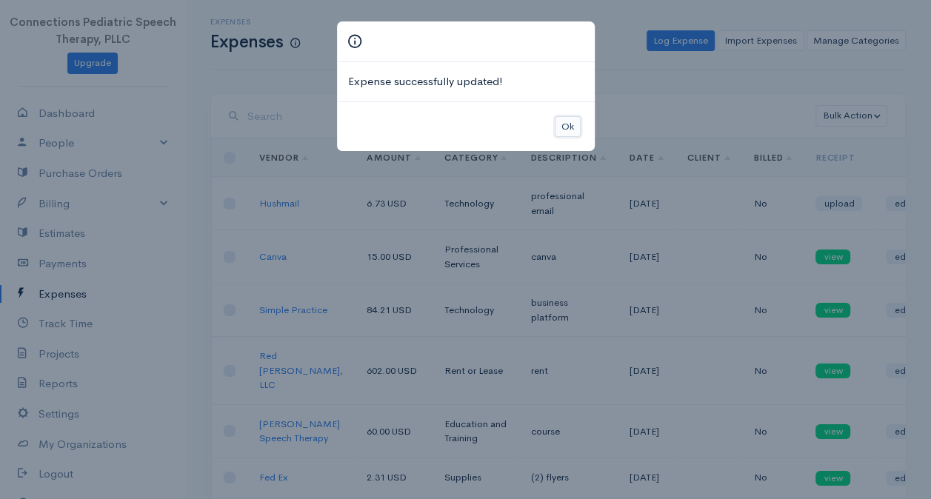
click at [576, 123] on button "Ok" at bounding box center [568, 126] width 26 height 21
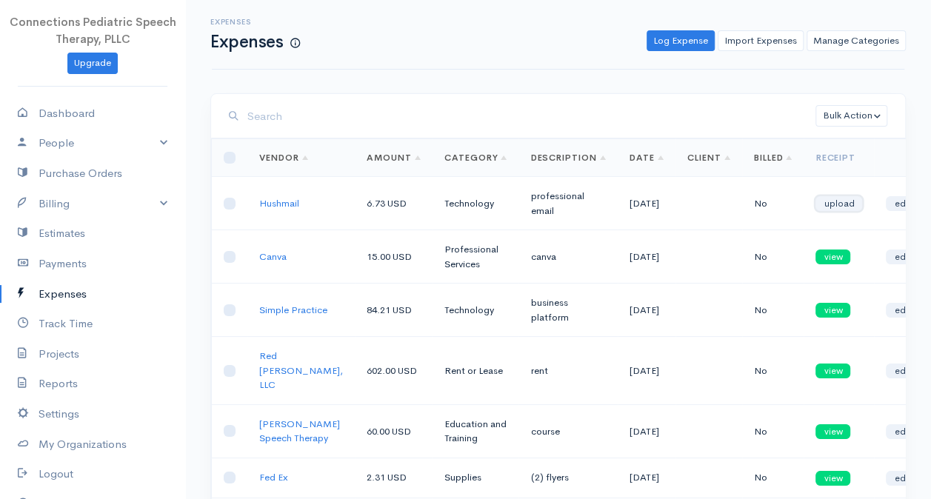
click at [824, 206] on link "upload" at bounding box center [839, 203] width 47 height 15
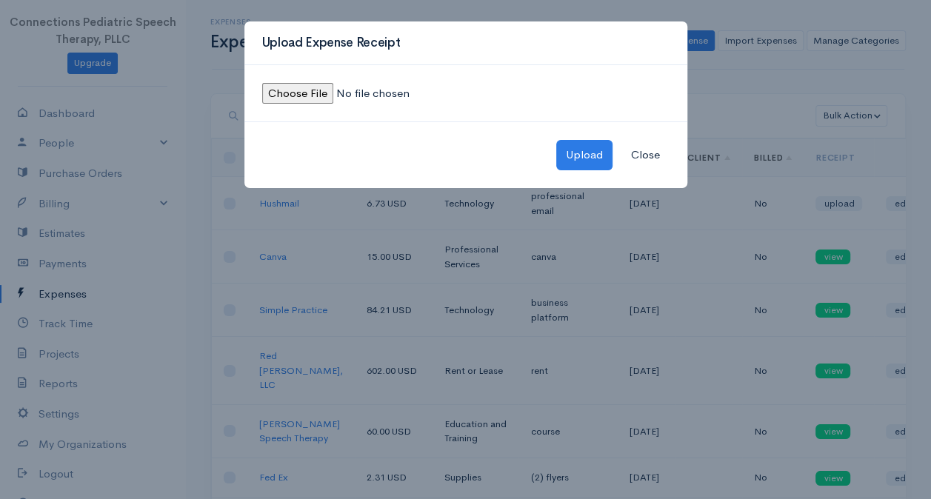
click at [297, 97] on input "file" at bounding box center [363, 93] width 202 height 21
type input "C:\fakepath\Hush email receipt-September.pdf"
click at [581, 155] on button "Upload" at bounding box center [585, 155] width 56 height 30
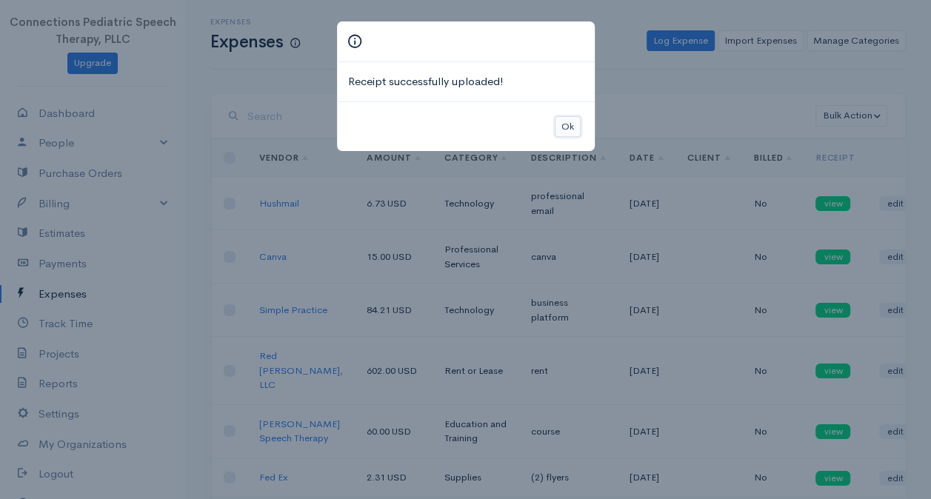
click at [560, 122] on button "Ok" at bounding box center [568, 126] width 26 height 21
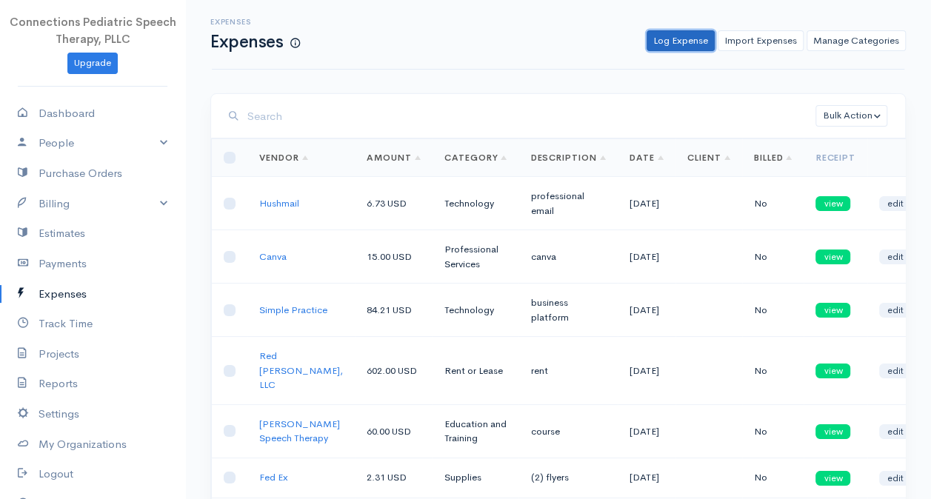
click at [687, 42] on link "Log Expense" at bounding box center [681, 40] width 68 height 21
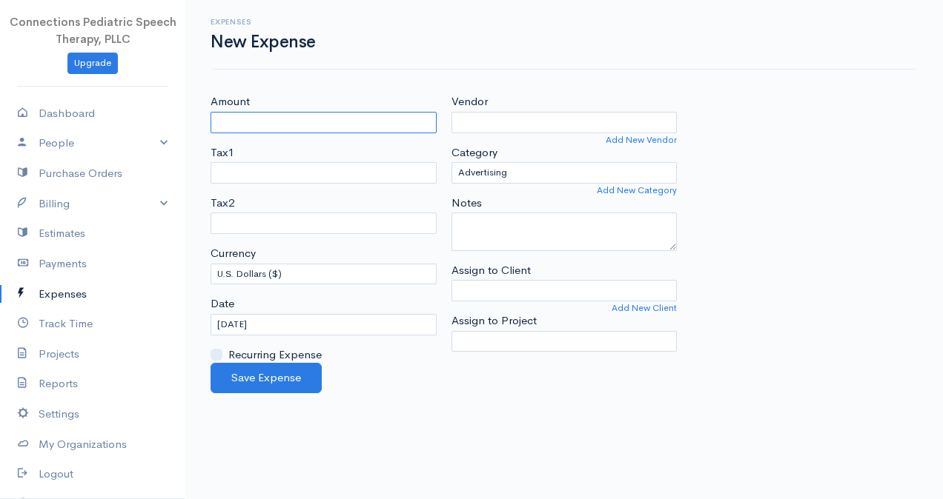
click at [248, 124] on input "Amount" at bounding box center [323, 122] width 226 height 21
type input "9.99"
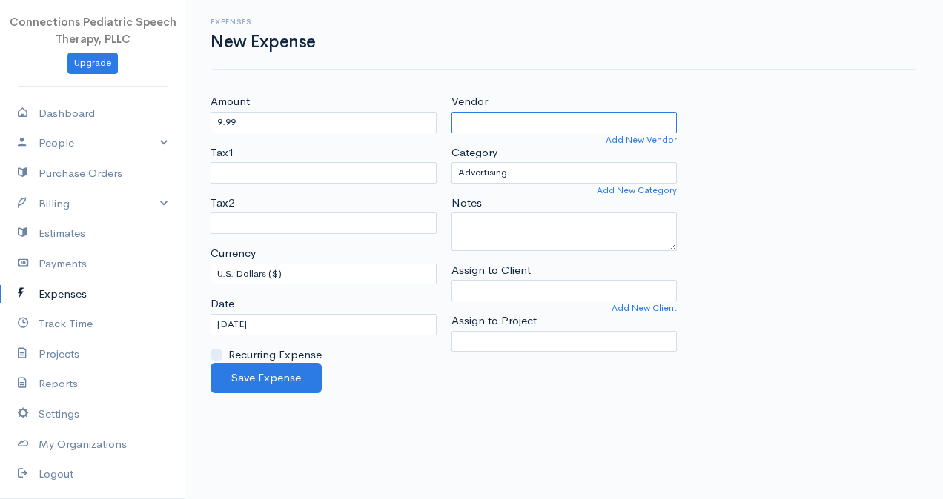
click at [518, 115] on input "Vendor" at bounding box center [564, 122] width 226 height 21
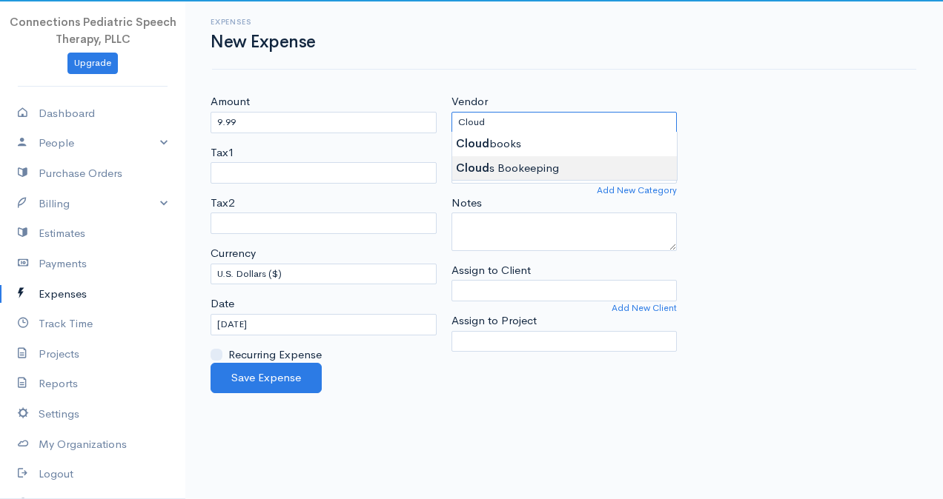
type input "Clouds Bookeeping"
click at [542, 172] on body "Connections Pediatric Speech Therapy, PLLC Upgrade Dashboard People Clients Ven…" at bounding box center [471, 249] width 943 height 499
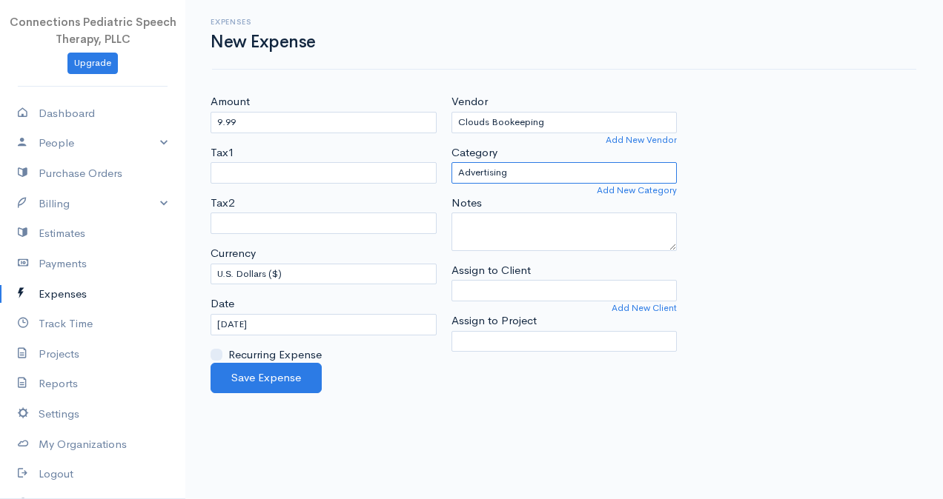
click at [534, 176] on select "Advertising Business Insurance Business Licenses and Permits Car & Truck Expens…" at bounding box center [564, 172] width 226 height 21
select select "Technology"
click at [451, 162] on select "Advertising Business Insurance Business Licenses and Permits Car & Truck Expens…" at bounding box center [564, 172] width 226 height 21
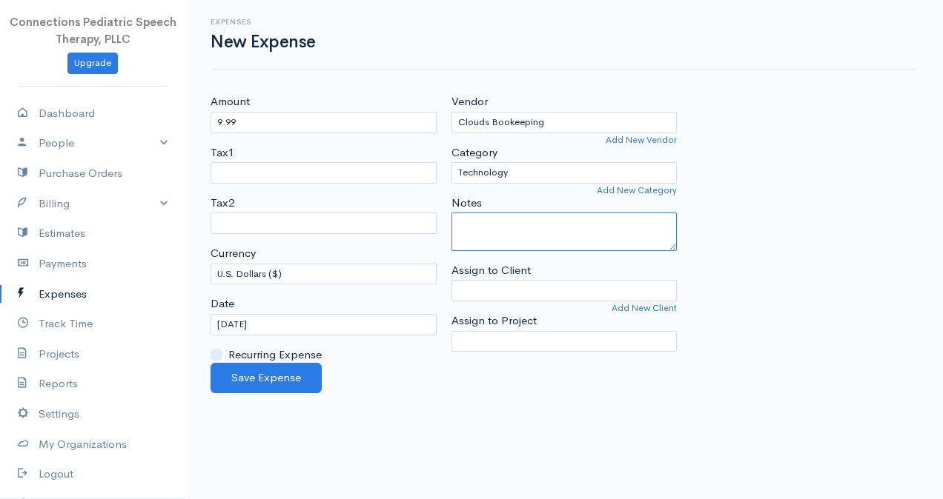
click at [526, 239] on textarea "Notes" at bounding box center [564, 232] width 226 height 39
type textarea "bookeeping"
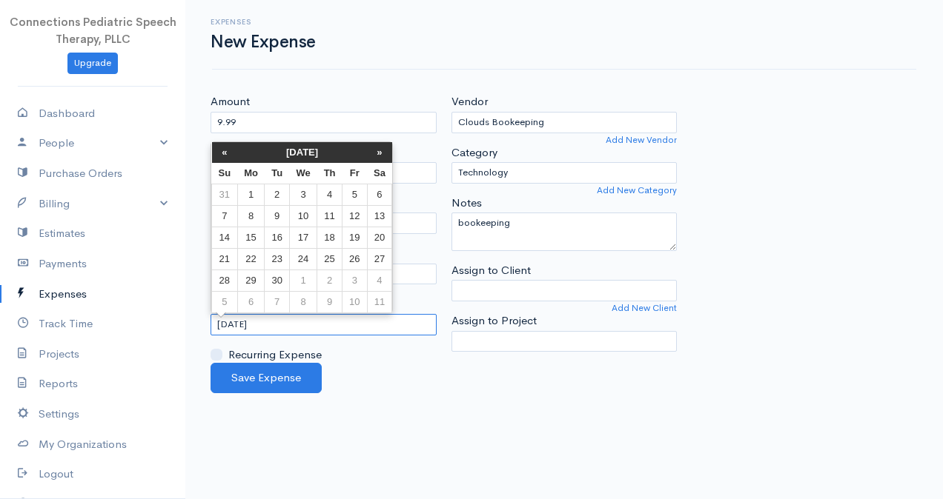
click at [308, 331] on input "[DATE]" at bounding box center [323, 324] width 226 height 21
click at [379, 236] on td "20" at bounding box center [379, 237] width 25 height 21
type input "[DATE]"
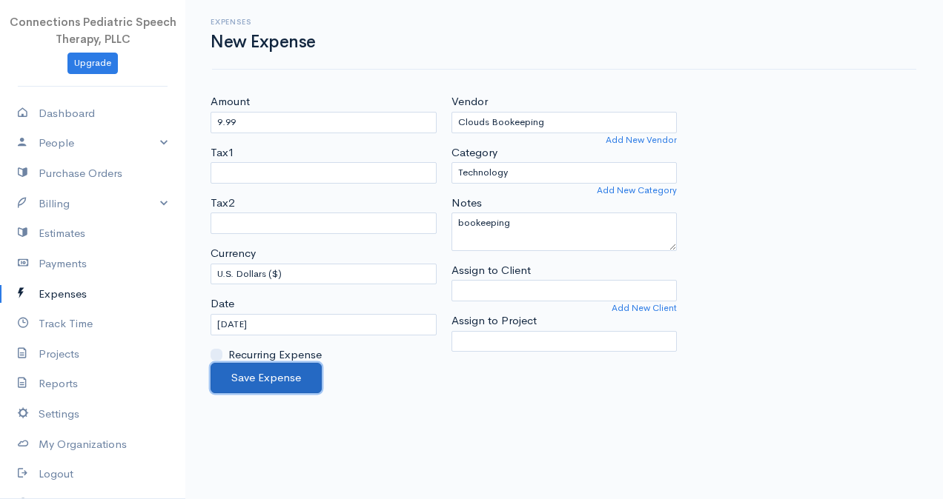
click at [282, 368] on button "Save Expense" at bounding box center [265, 378] width 111 height 30
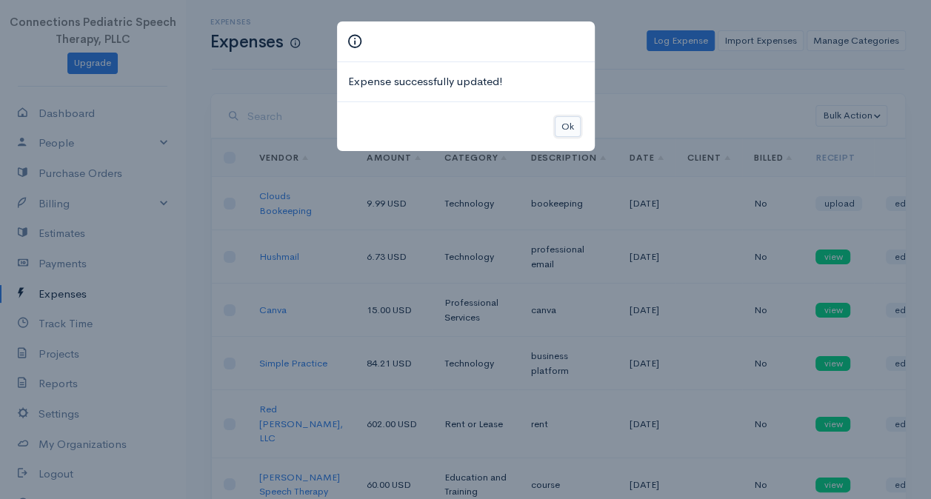
click at [565, 120] on button "Ok" at bounding box center [568, 126] width 26 height 21
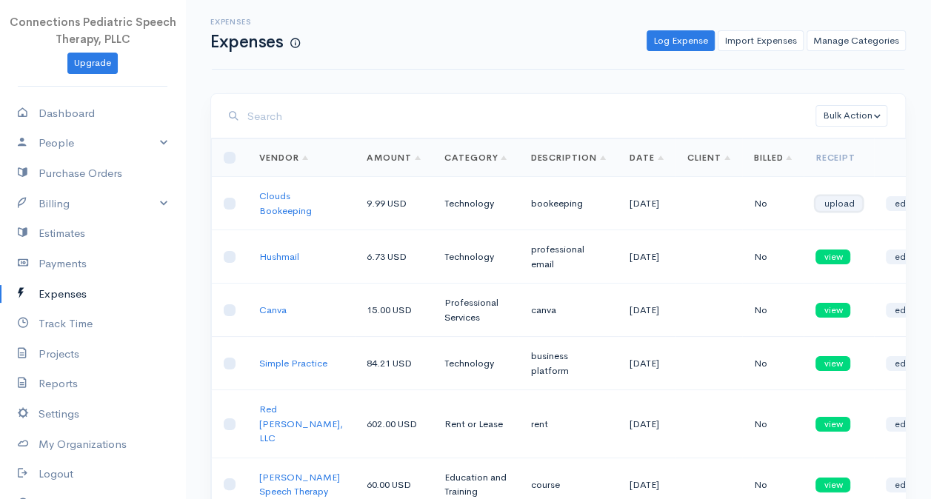
click at [825, 203] on link "upload" at bounding box center [839, 203] width 47 height 15
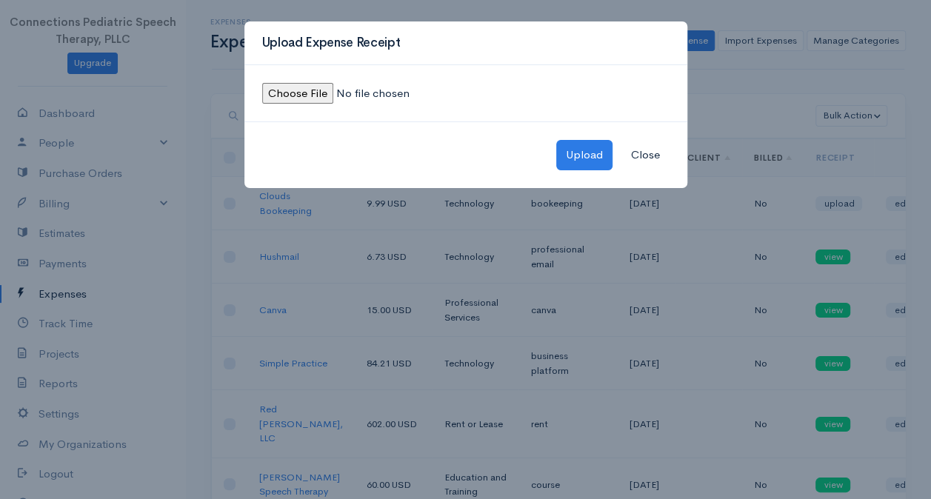
click at [323, 95] on input "file" at bounding box center [363, 93] width 202 height 21
type input "C:\fakepath\Cloudbooks invoice-September.pdf"
click at [583, 153] on button "Upload" at bounding box center [585, 155] width 56 height 30
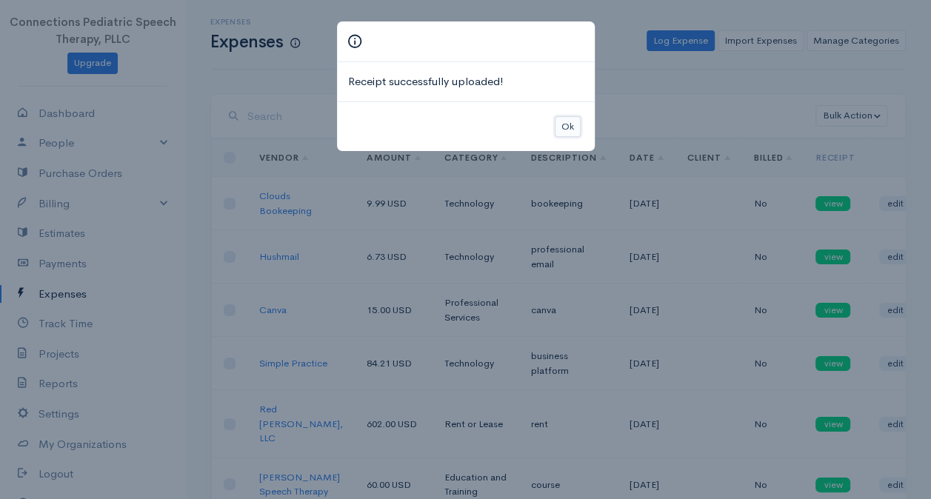
click at [575, 126] on button "Ok" at bounding box center [568, 126] width 26 height 21
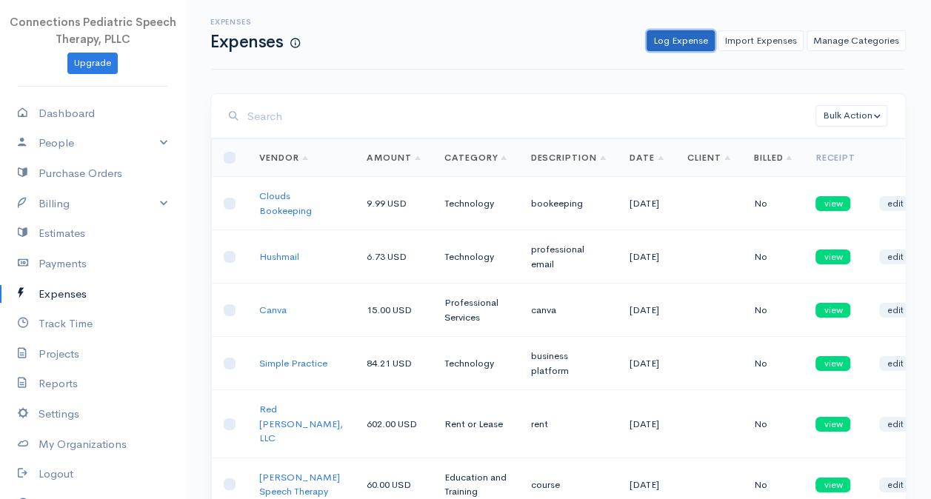
click at [680, 41] on link "Log Expense" at bounding box center [681, 40] width 68 height 21
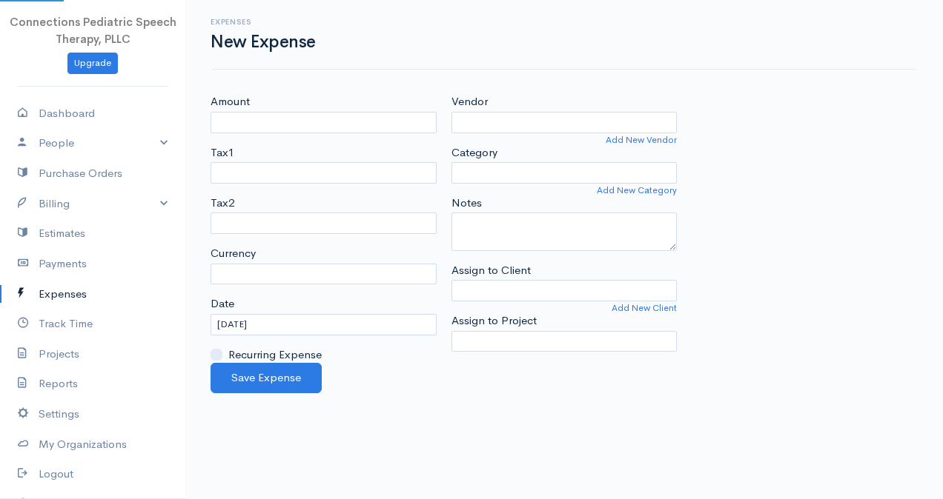
select select "USD"
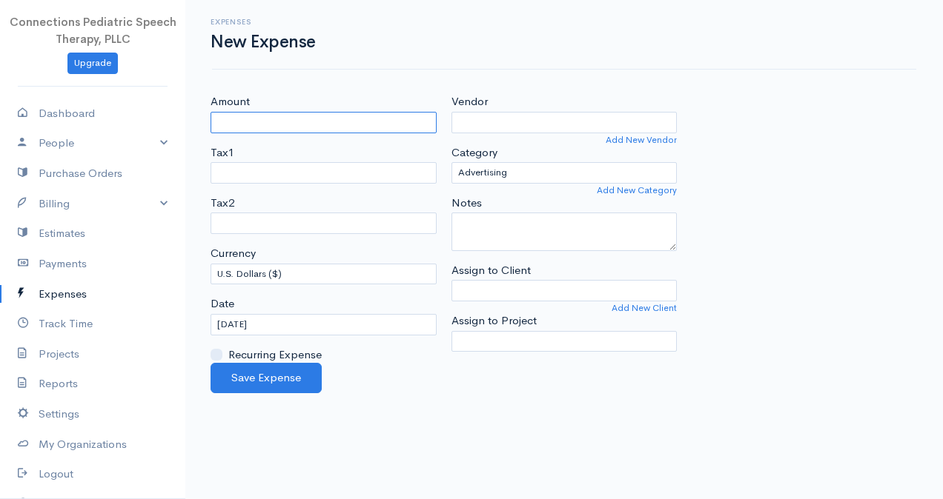
click at [278, 119] on input "Amount" at bounding box center [323, 122] width 226 height 21
type input "29.16"
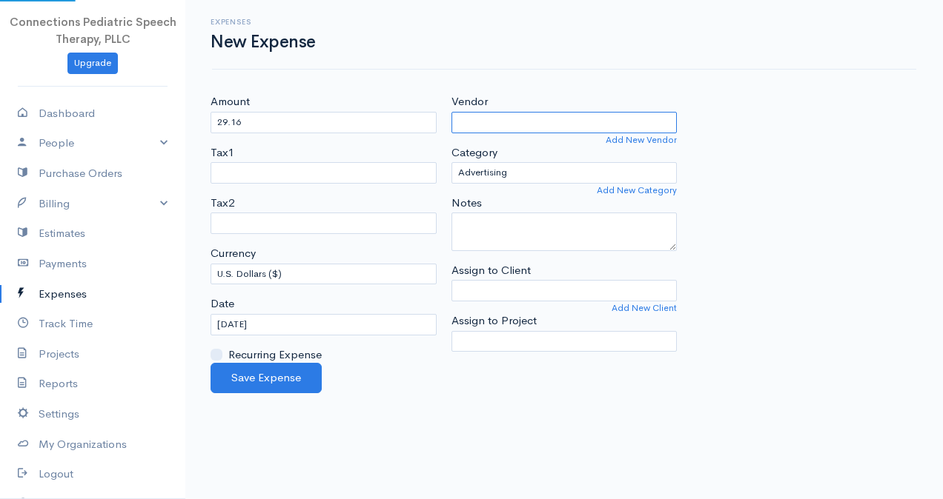
click at [538, 126] on input "Vendor" at bounding box center [564, 122] width 226 height 21
type input "Hiscox"
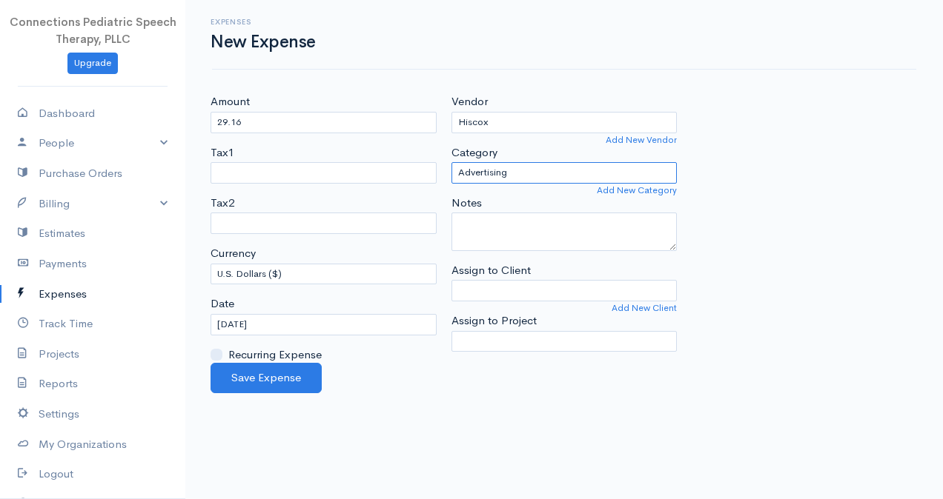
click at [534, 173] on select "Advertising Business Insurance Business Licenses and Permits Car & Truck Expens…" at bounding box center [564, 172] width 226 height 21
select select "Business Insurance"
click at [451, 162] on select "Advertising Business Insurance Business Licenses and Permits Car & Truck Expens…" at bounding box center [564, 172] width 226 height 21
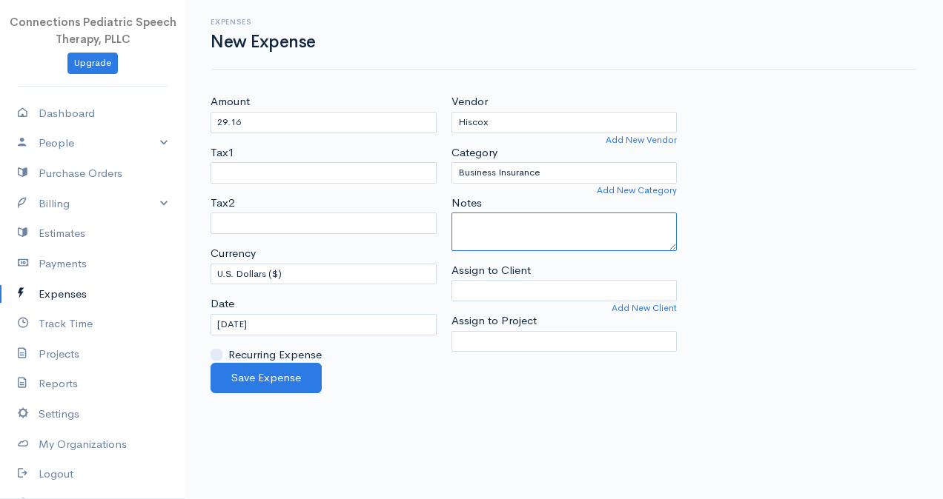
click at [525, 224] on textarea "Notes" at bounding box center [564, 232] width 226 height 39
type textarea "Insurance"
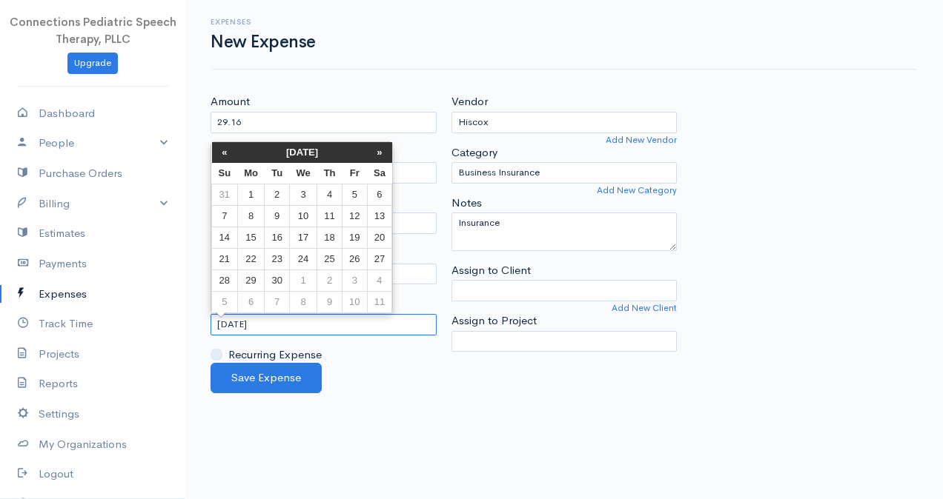
click at [305, 316] on input "[DATE]" at bounding box center [323, 324] width 226 height 21
click at [323, 258] on td "25" at bounding box center [329, 258] width 25 height 21
type input "[DATE]"
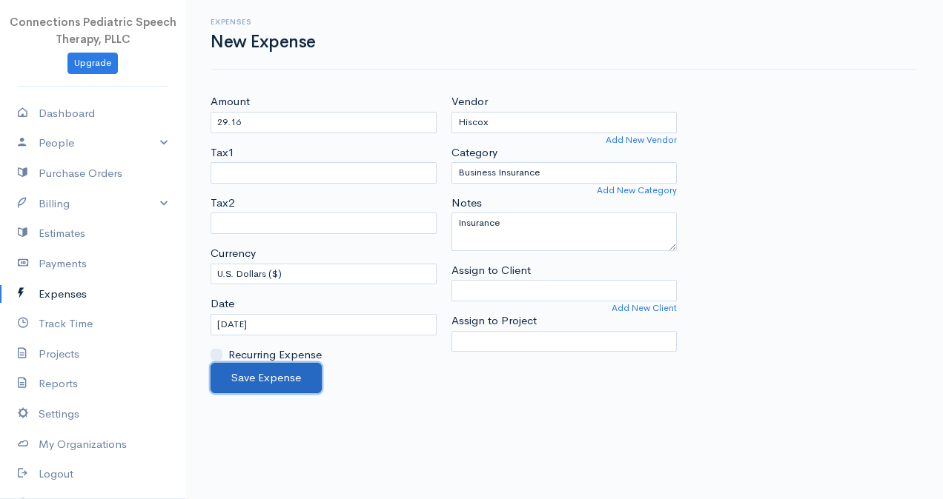
click at [285, 373] on button "Save Expense" at bounding box center [265, 378] width 111 height 30
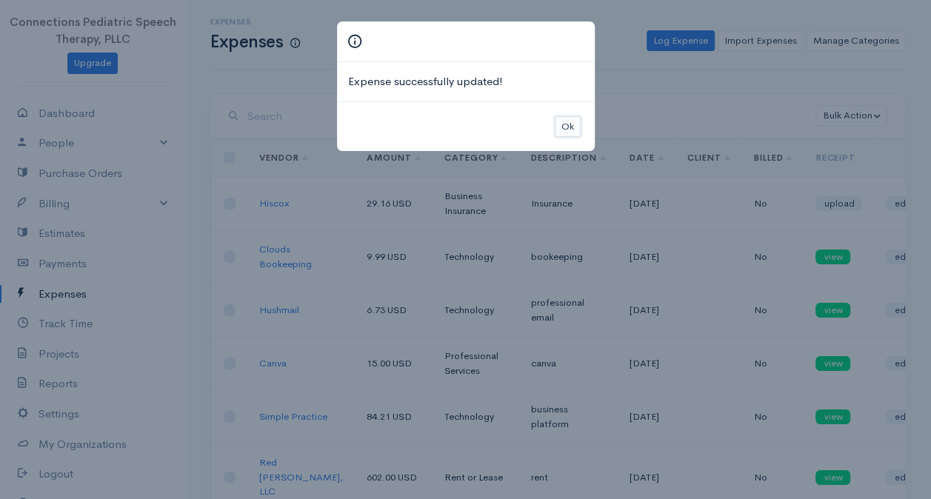
click at [568, 114] on div "Ok" at bounding box center [466, 127] width 258 height 50
click at [569, 129] on button "Ok" at bounding box center [568, 126] width 26 height 21
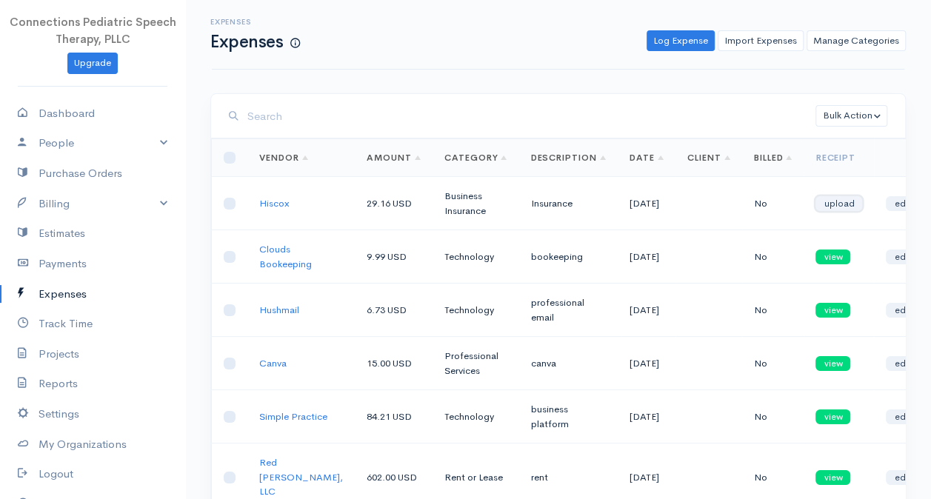
click at [824, 206] on link "upload" at bounding box center [839, 203] width 47 height 15
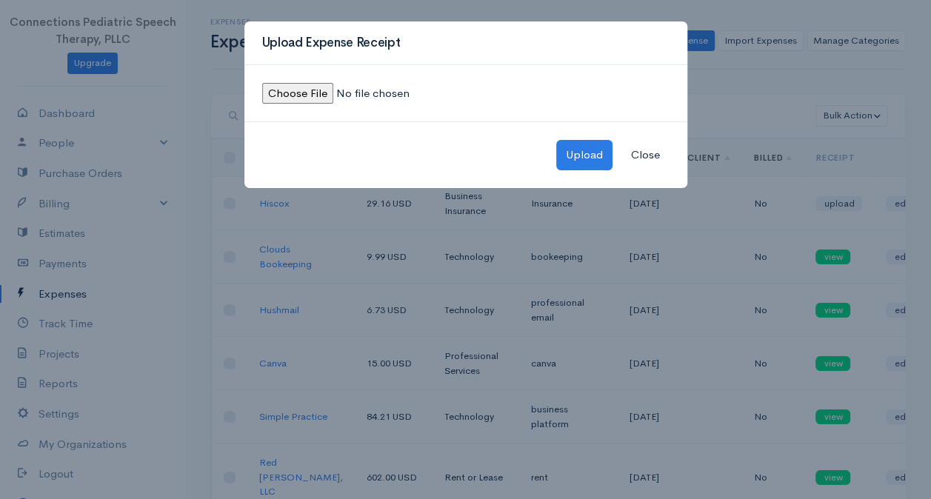
click at [301, 92] on input "file" at bounding box center [363, 93] width 202 height 21
type input "C:\fakepath\Hiscox receipt-September.jpeg"
click at [575, 162] on button "Upload" at bounding box center [585, 155] width 56 height 30
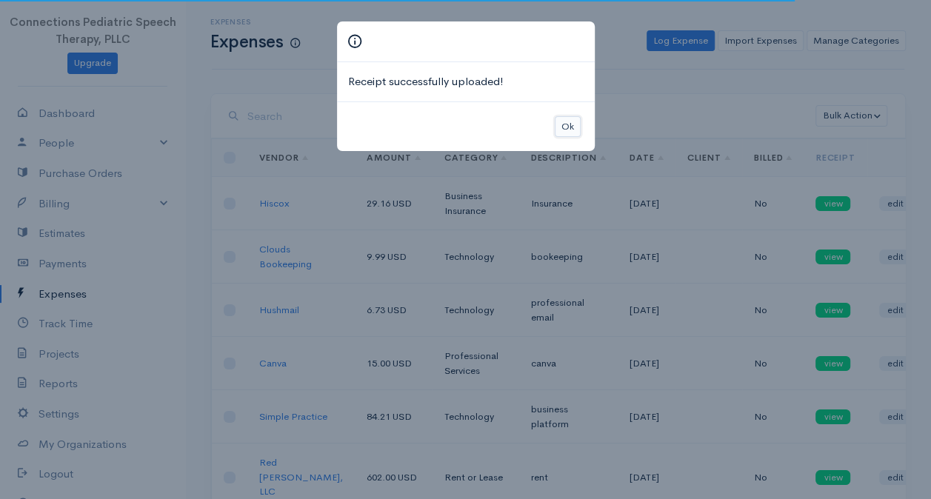
click at [571, 128] on button "Ok" at bounding box center [568, 126] width 26 height 21
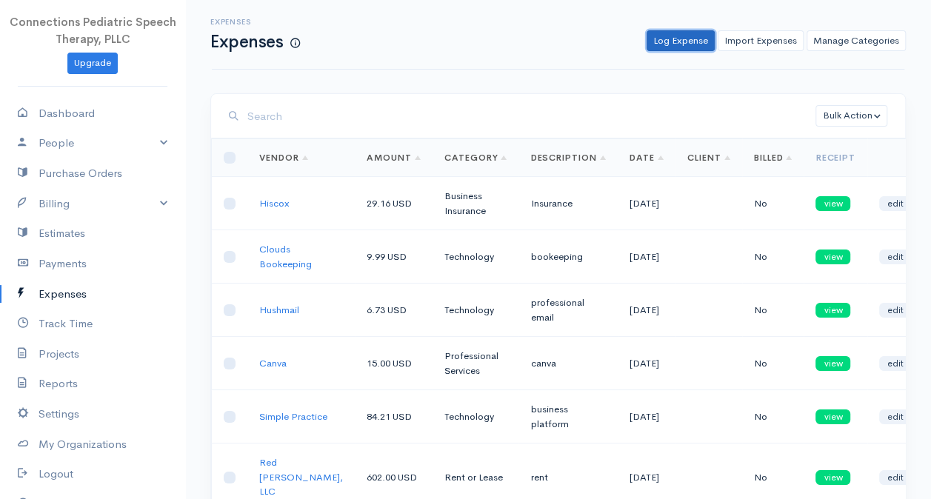
click at [677, 41] on link "Log Expense" at bounding box center [681, 40] width 68 height 21
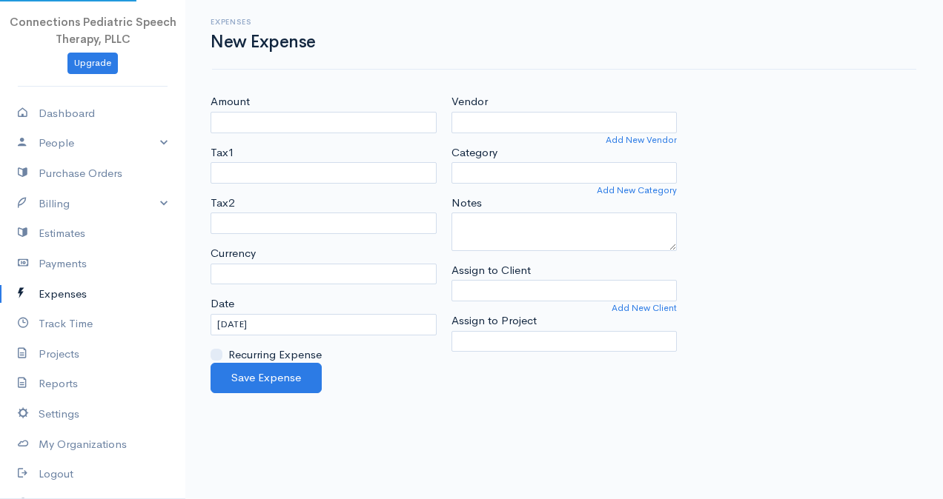
select select "USD"
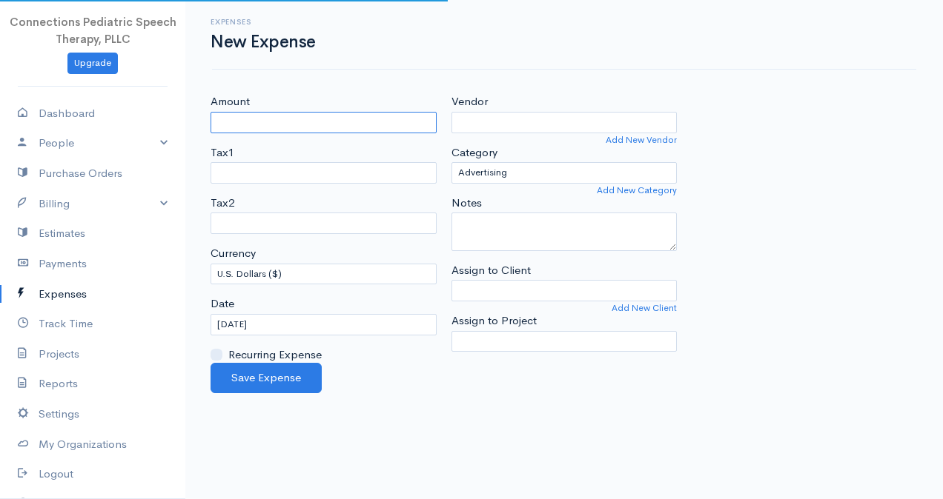
click at [239, 120] on input "Amount" at bounding box center [323, 122] width 226 height 21
type input "45.57"
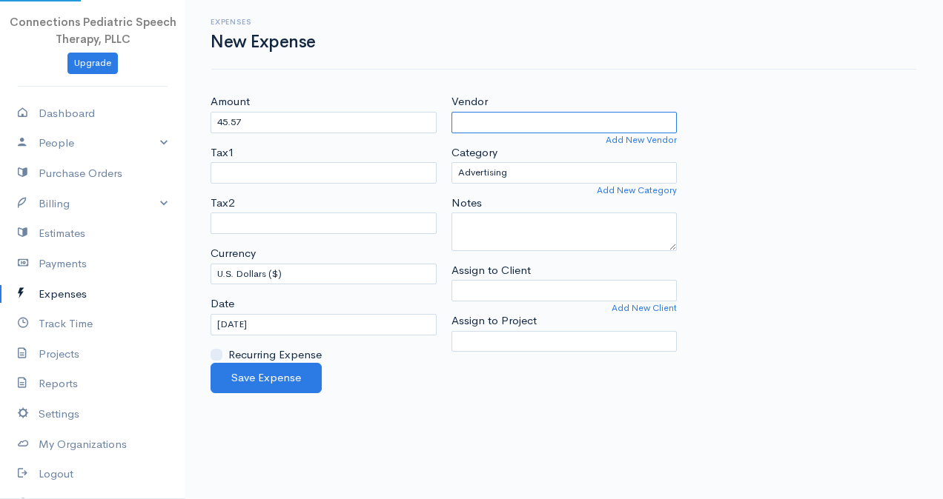
click at [489, 123] on input "Vendor" at bounding box center [564, 122] width 226 height 21
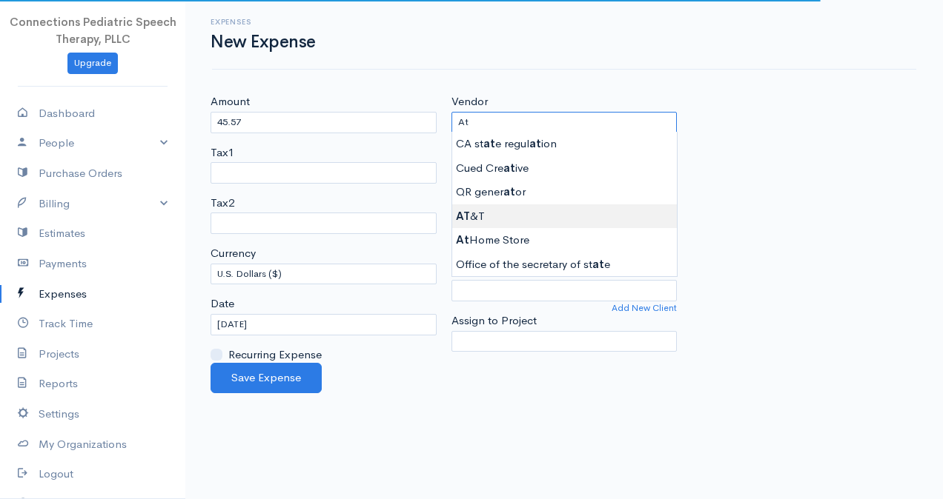
type input "AT&T"
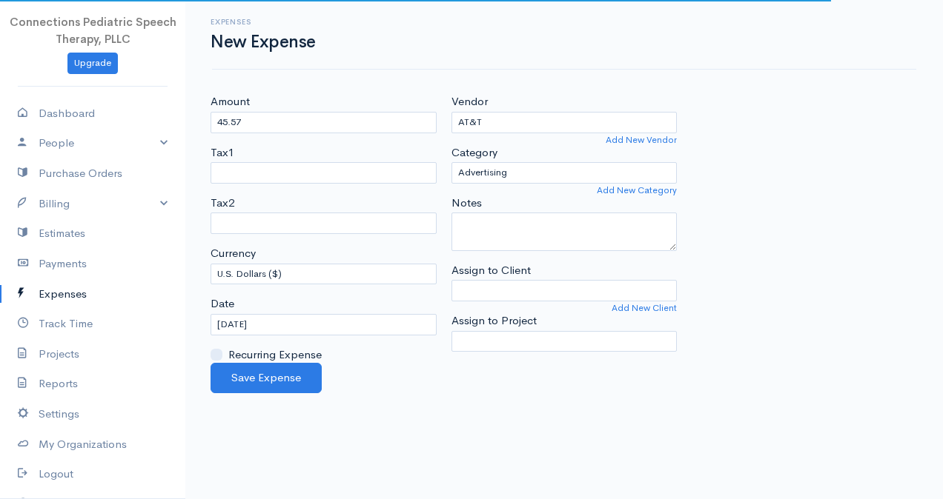
click at [529, 215] on body "Connections Pediatric Speech Therapy, PLLC Upgrade Dashboard People Clients Ven…" at bounding box center [471, 249] width 943 height 499
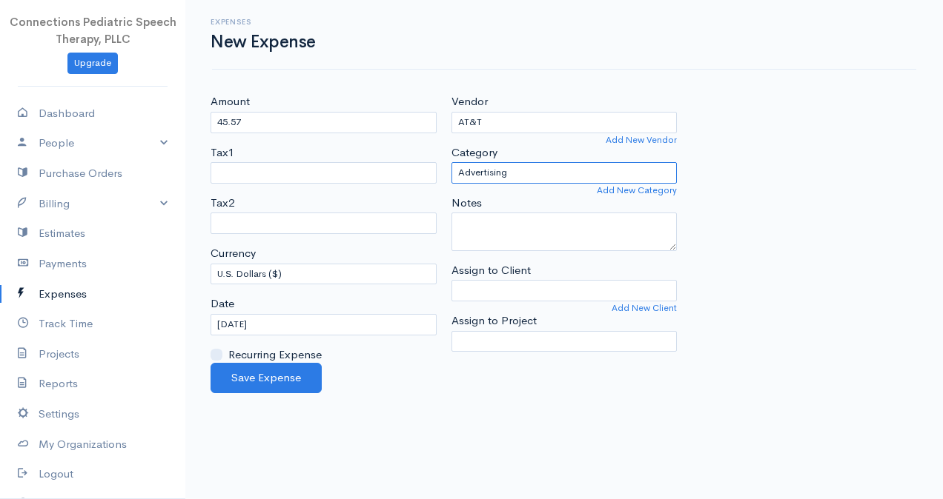
click at [533, 165] on select "Advertising Business Insurance Business Licenses and Permits Car & Truck Expens…" at bounding box center [564, 172] width 226 height 21
select select "Technology"
click at [451, 162] on select "Advertising Business Insurance Business Licenses and Permits Car & Truck Expens…" at bounding box center [564, 172] width 226 height 21
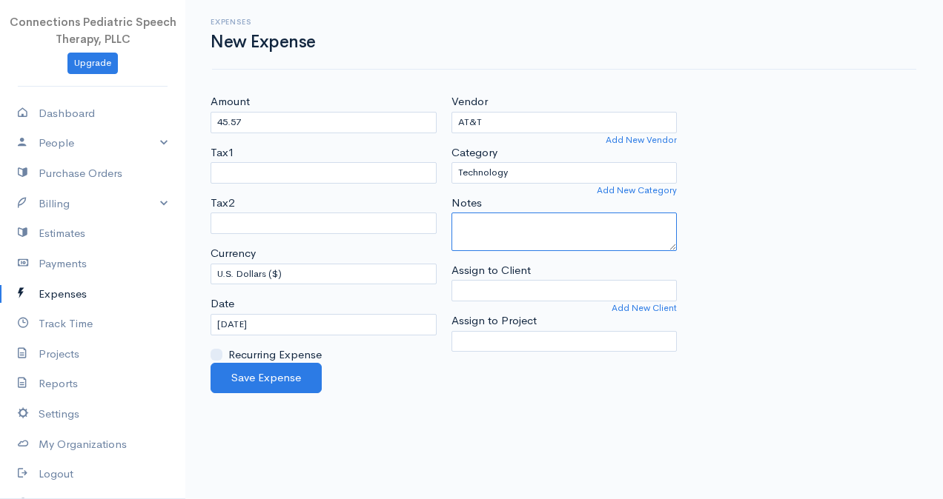
click at [511, 231] on textarea "Notes" at bounding box center [564, 232] width 226 height 39
type textarea "hot spot, phone"
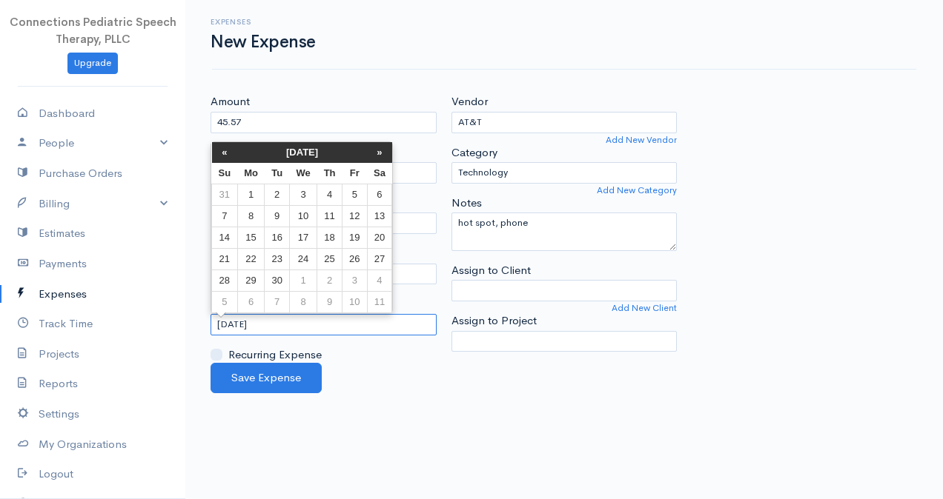
click at [230, 326] on input "[DATE]" at bounding box center [323, 324] width 226 height 21
click at [304, 237] on td "17" at bounding box center [302, 237] width 27 height 21
type input "[DATE]"
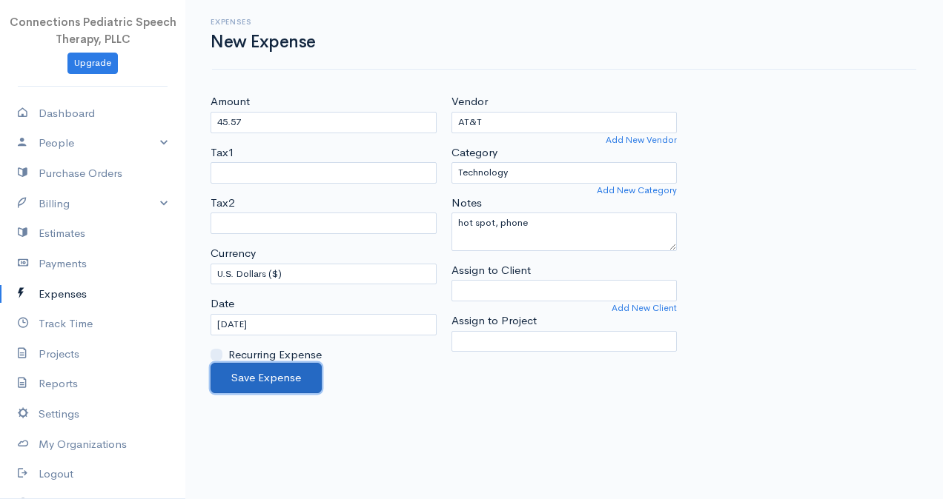
click at [302, 371] on button "Save Expense" at bounding box center [265, 378] width 111 height 30
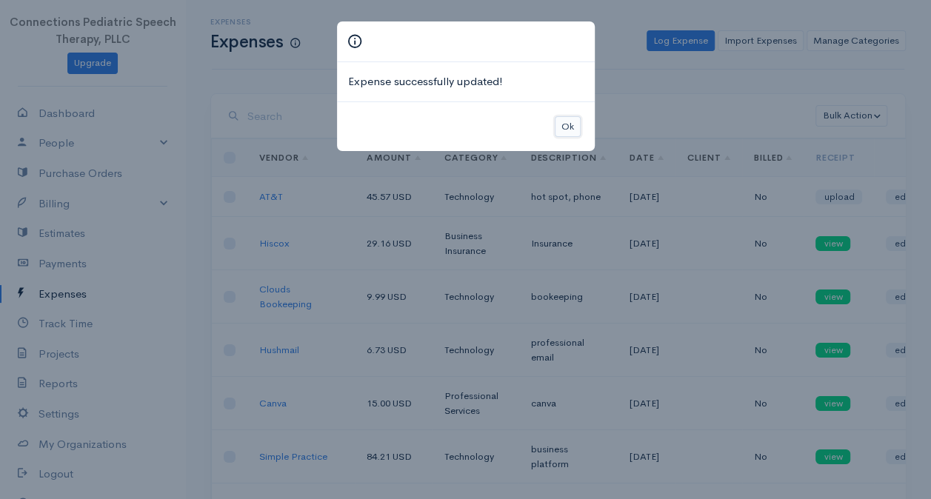
click at [565, 116] on button "Ok" at bounding box center [568, 126] width 26 height 21
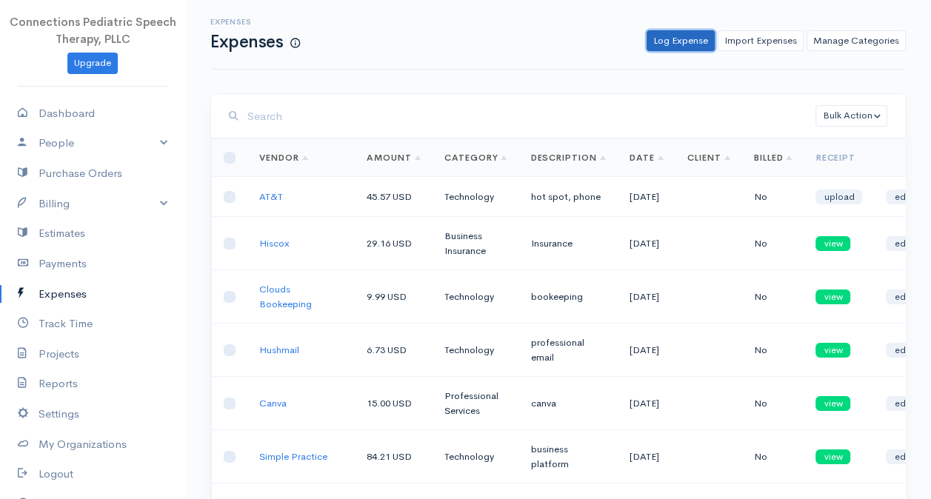
click at [672, 41] on link "Log Expense" at bounding box center [681, 40] width 68 height 21
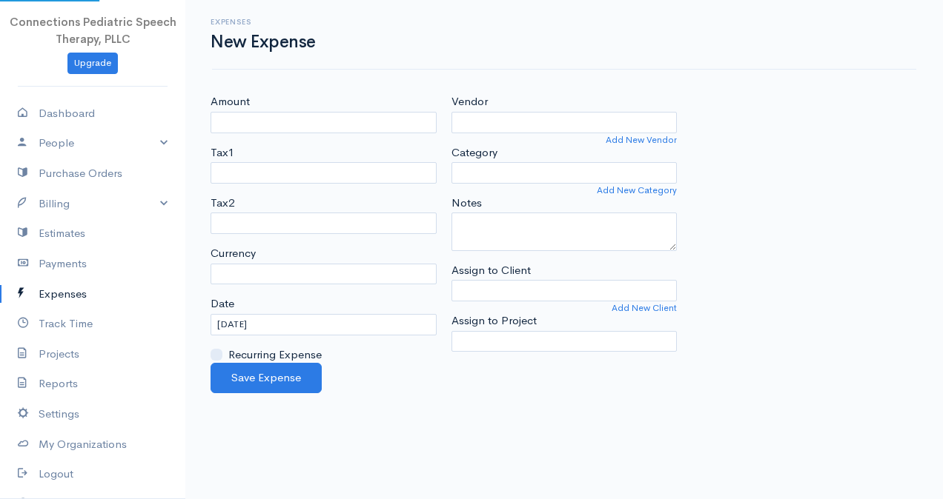
select select "USD"
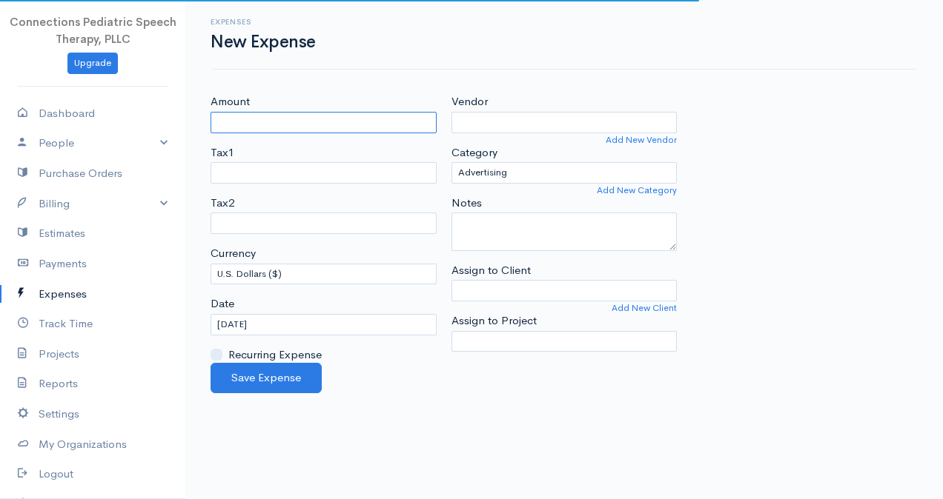
click at [273, 128] on input "Amount" at bounding box center [323, 122] width 226 height 21
type input "3.73"
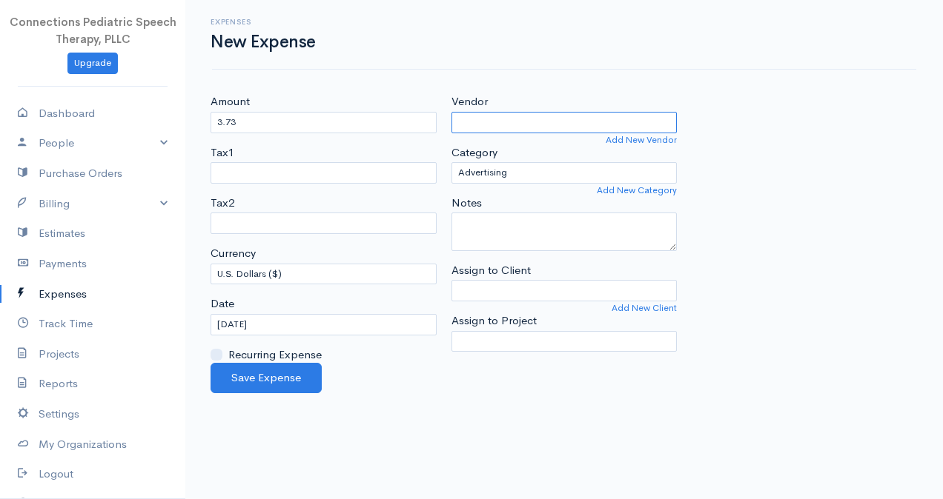
click at [568, 127] on input "Vendor" at bounding box center [564, 122] width 226 height 21
type input "Boom learning"
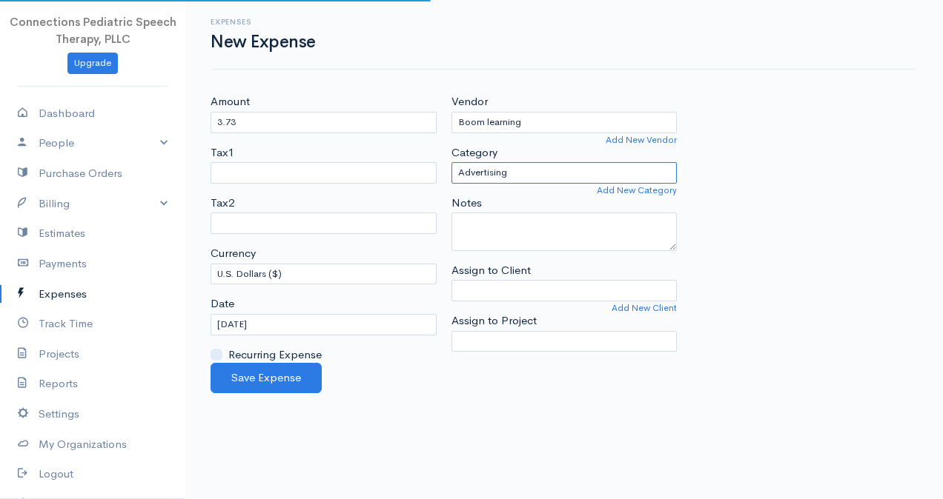
click at [566, 167] on select "Advertising Business Insurance Business Licenses and Permits Car & Truck Expens…" at bounding box center [564, 172] width 226 height 21
select select "Supplies"
click at [451, 162] on select "Advertising Business Insurance Business Licenses and Permits Car & Truck Expens…" at bounding box center [564, 172] width 226 height 21
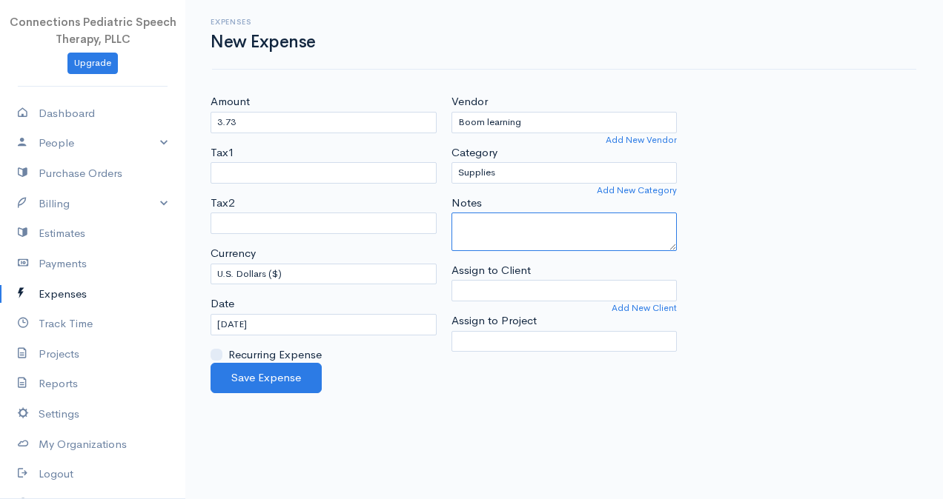
click at [527, 221] on textarea "Notes" at bounding box center [564, 232] width 226 height 39
type textarea "digital materials"
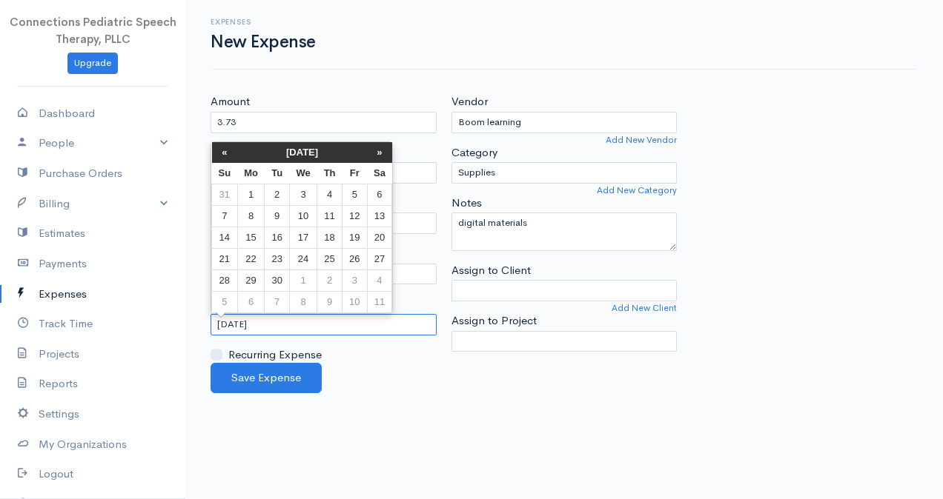
click at [282, 318] on input "[DATE]" at bounding box center [323, 324] width 226 height 21
click at [308, 190] on td "3" at bounding box center [302, 194] width 27 height 21
type input "[DATE]"
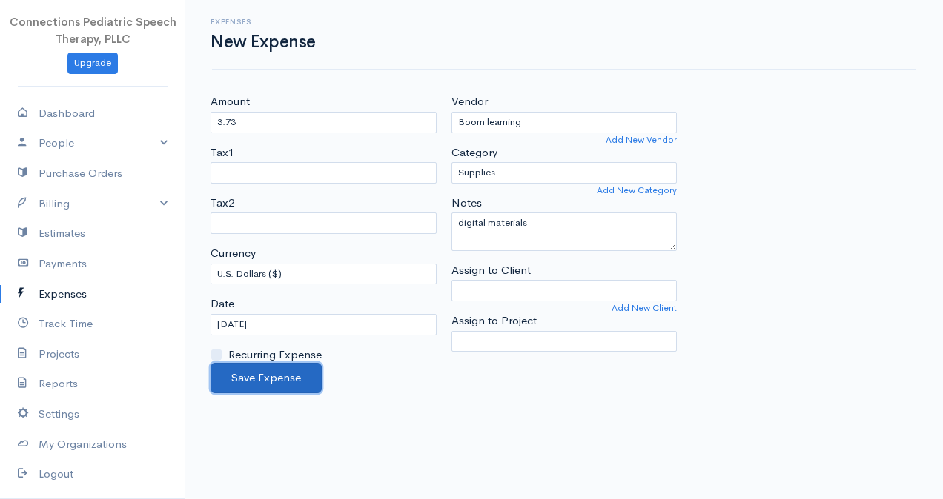
click at [280, 370] on button "Save Expense" at bounding box center [265, 378] width 111 height 30
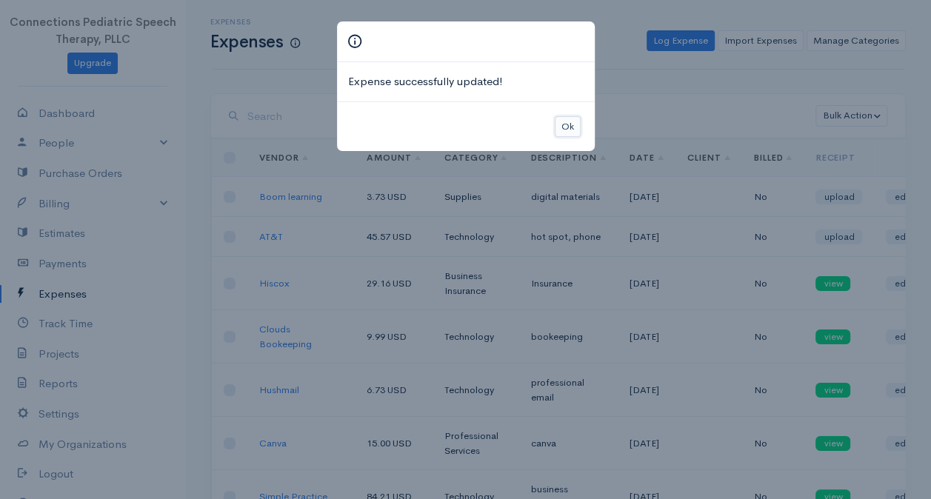
click at [560, 130] on button "Ok" at bounding box center [568, 126] width 26 height 21
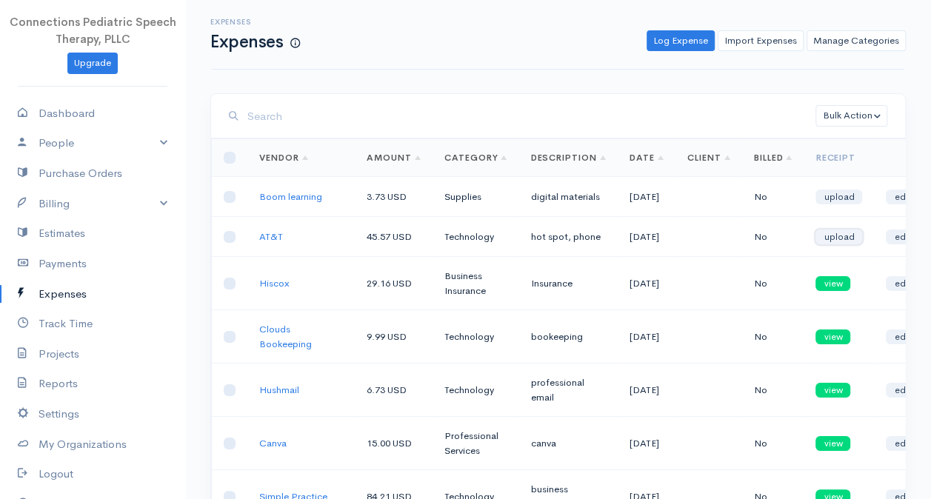
click at [821, 245] on link "upload" at bounding box center [839, 237] width 47 height 15
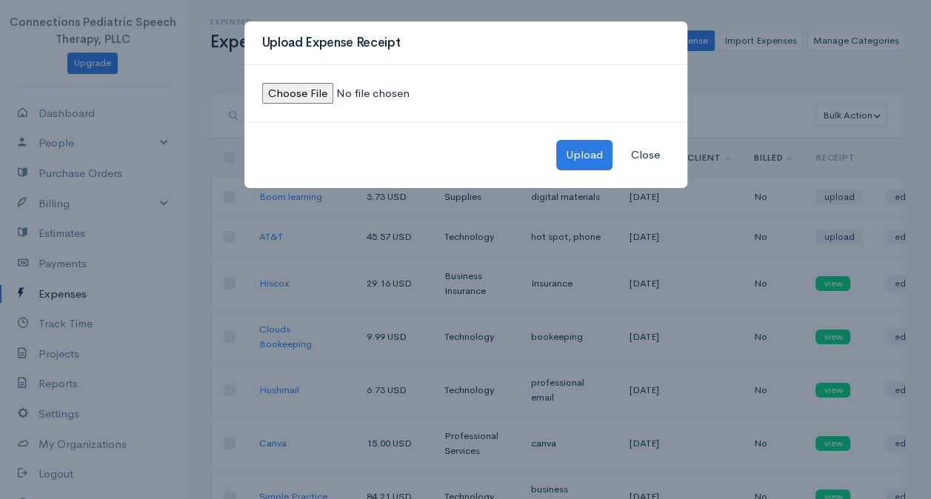
click at [314, 89] on input "file" at bounding box center [363, 93] width 202 height 21
type input "C:\fakepath\ATT receipt-September.jpeg"
click at [572, 151] on button "Upload" at bounding box center [585, 155] width 56 height 30
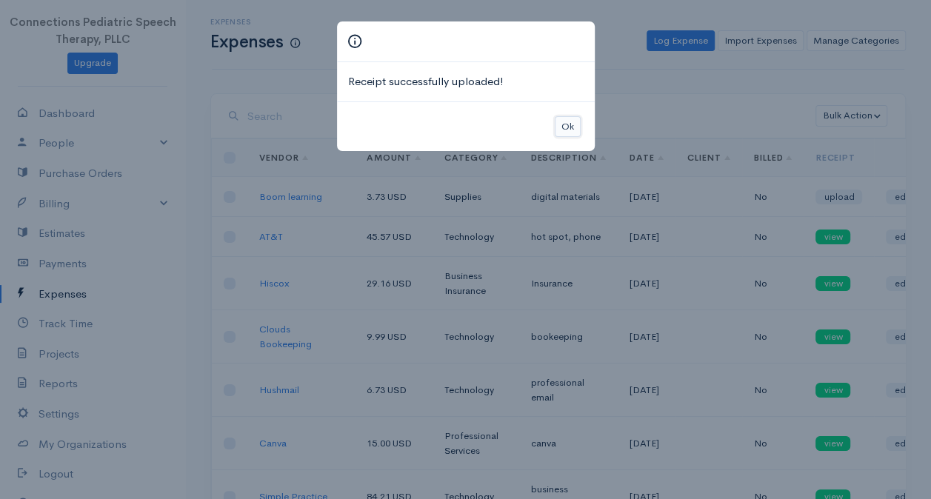
click at [579, 120] on button "Ok" at bounding box center [568, 126] width 26 height 21
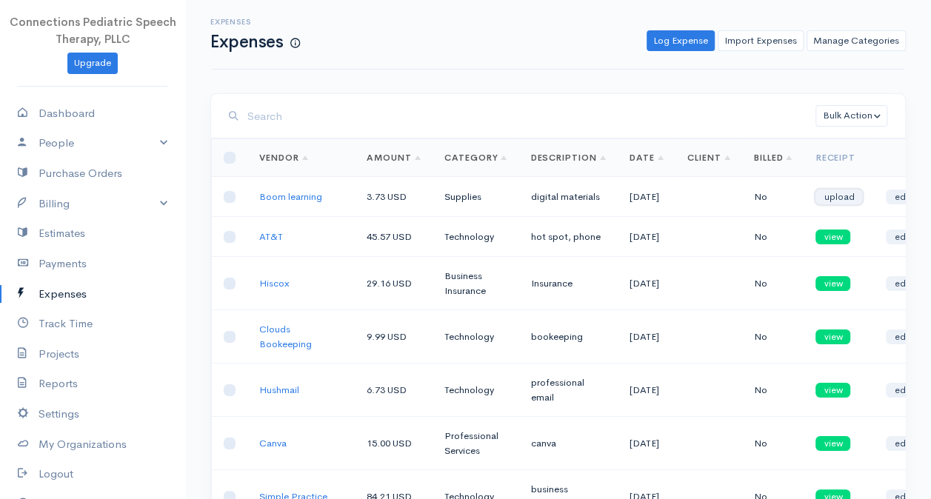
click at [820, 205] on link "upload" at bounding box center [839, 197] width 47 height 15
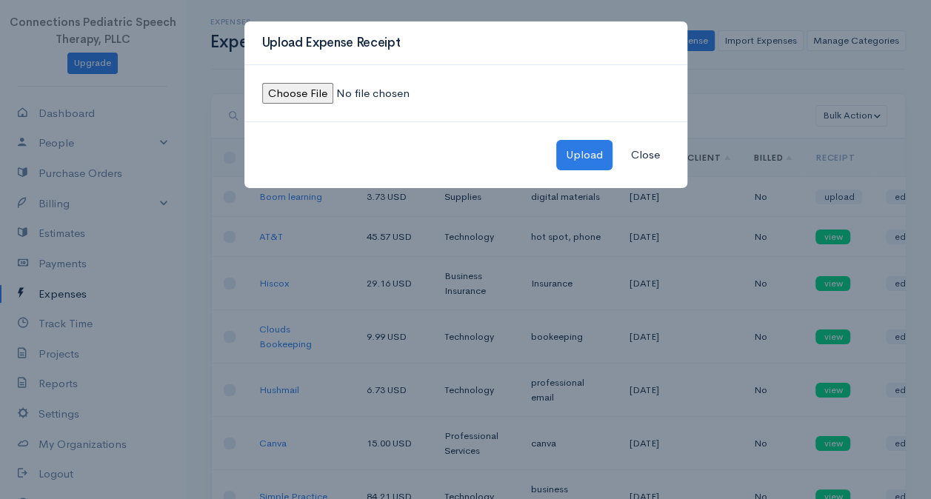
click at [294, 95] on input "file" at bounding box center [363, 93] width 202 height 21
click at [637, 157] on button "Close" at bounding box center [646, 155] width 48 height 30
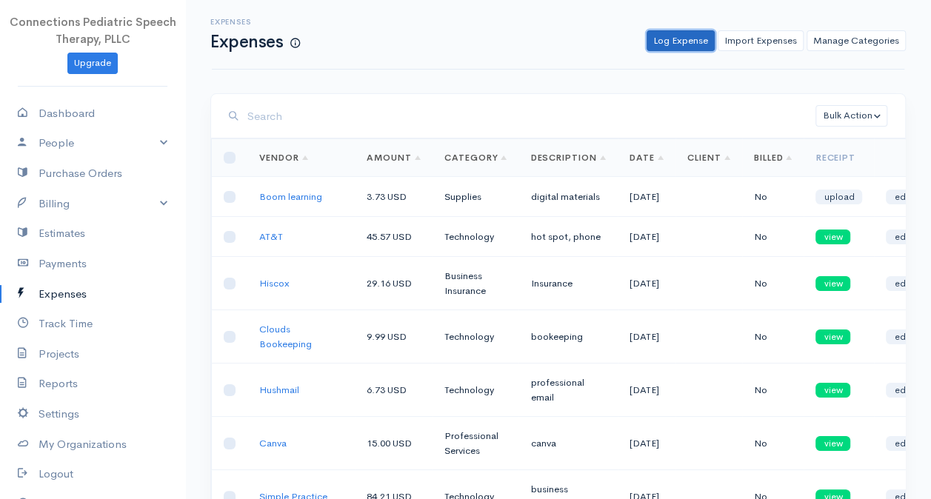
click at [686, 30] on link "Log Expense" at bounding box center [681, 40] width 68 height 21
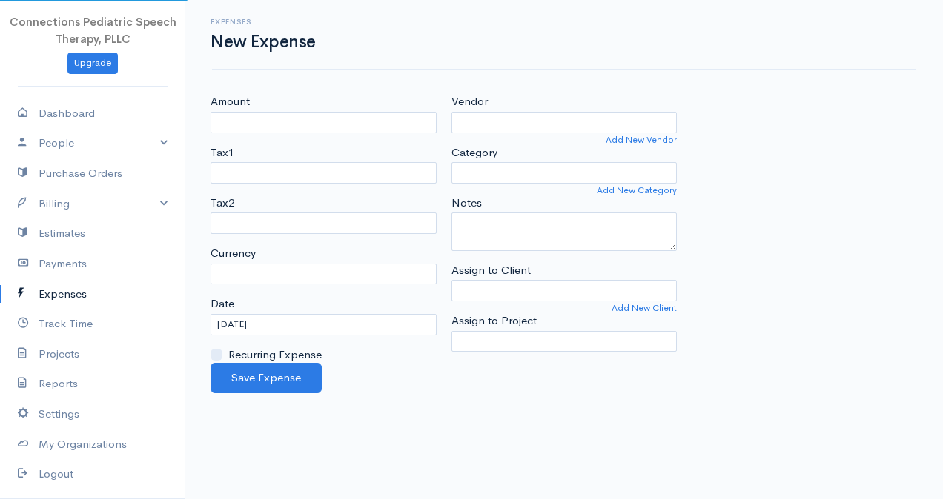
select select "USD"
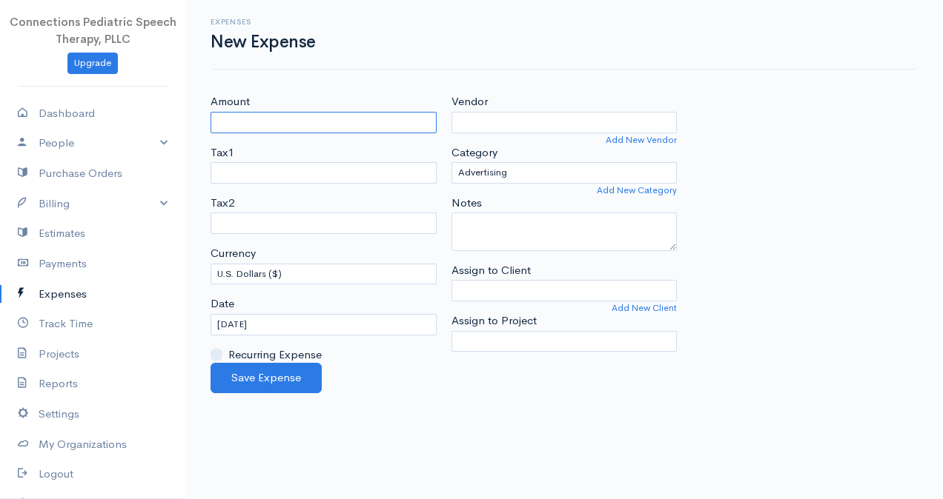
click at [237, 126] on input "Amount" at bounding box center [323, 122] width 226 height 21
type input "30.31"
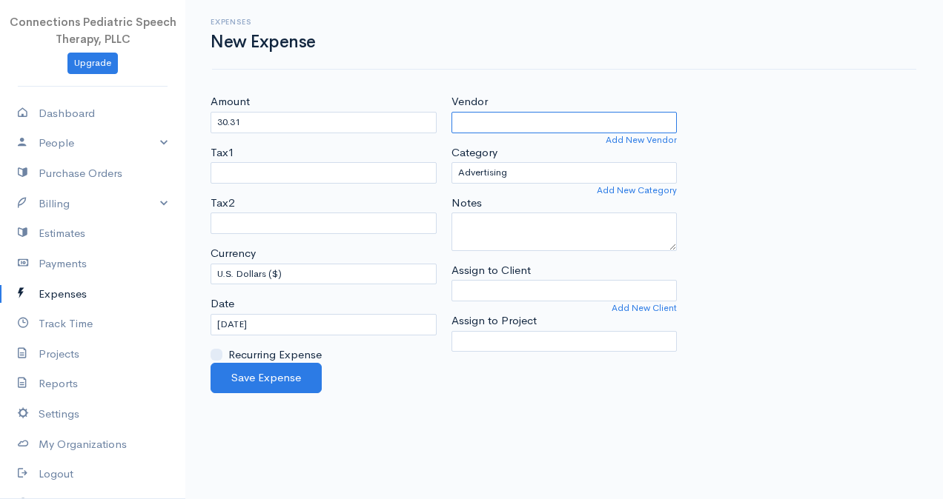
click at [505, 119] on input "Vendor" at bounding box center [564, 122] width 226 height 21
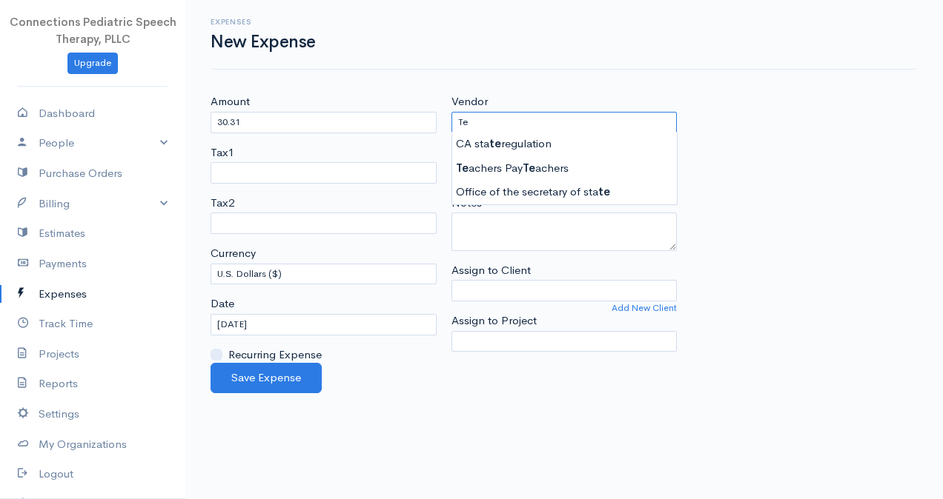
type input "Teachers Pay Teachers"
drag, startPoint x: 531, startPoint y: 172, endPoint x: 531, endPoint y: 182, distance: 9.7
click at [530, 175] on body "Connections Pediatric Speech Therapy, PLLC Upgrade Dashboard People Clients Ven…" at bounding box center [471, 249] width 943 height 499
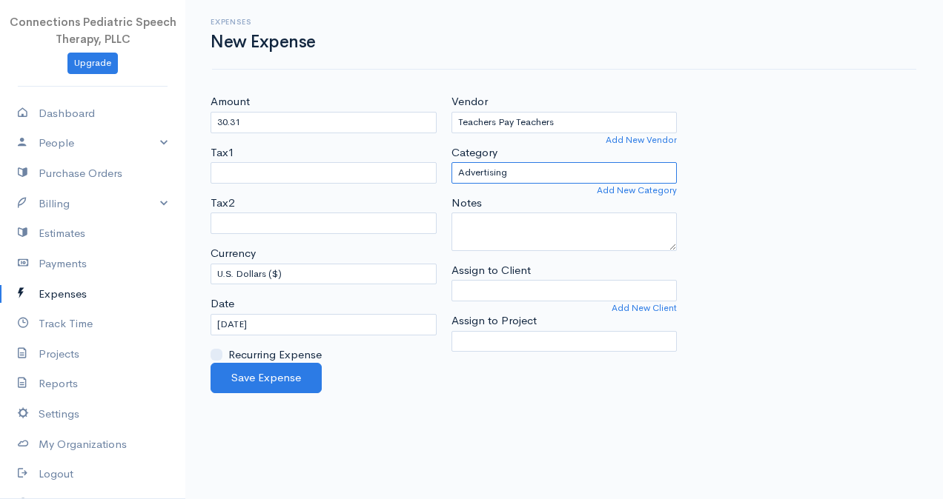
click at [528, 165] on select "Advertising Business Insurance Business Licenses and Permits Car & Truck Expens…" at bounding box center [564, 172] width 226 height 21
select select "Supplies"
click at [451, 162] on select "Advertising Business Insurance Business Licenses and Permits Car & Truck Expens…" at bounding box center [564, 172] width 226 height 21
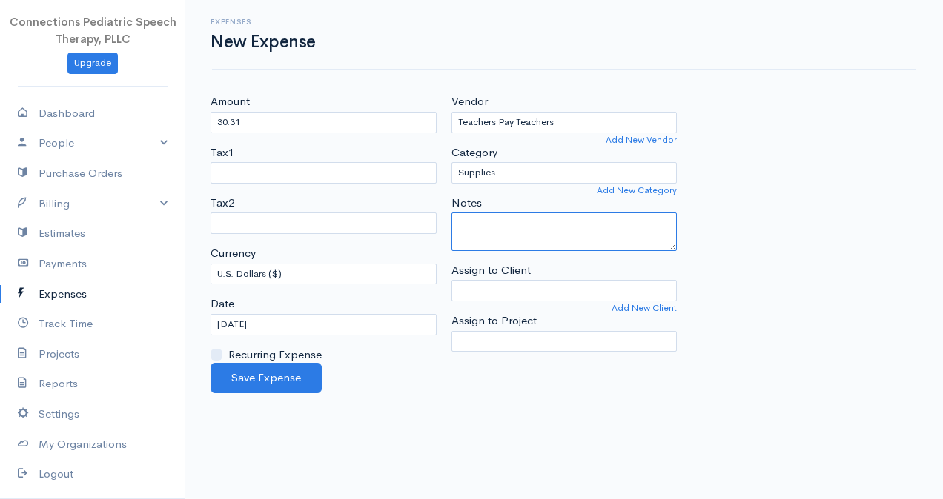
click at [525, 240] on textarea "Notes" at bounding box center [564, 232] width 226 height 39
click at [456, 222] on textarea "materials" at bounding box center [564, 232] width 226 height 39
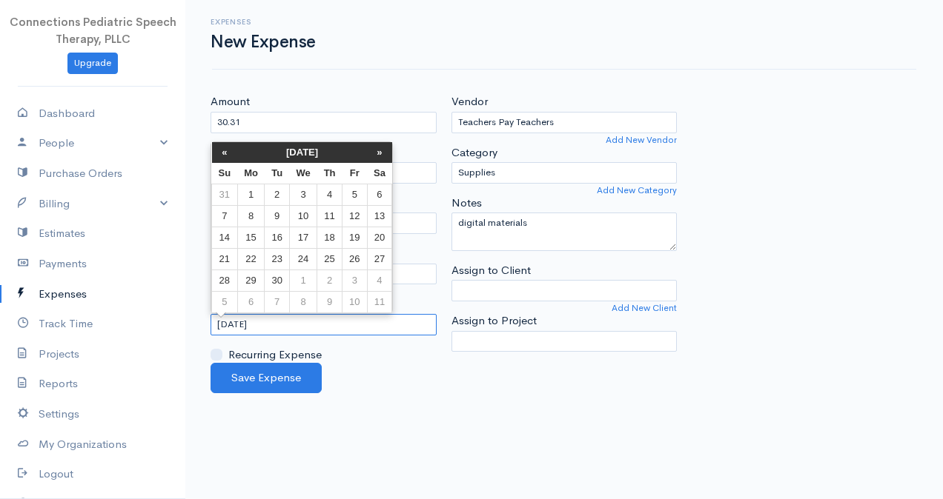
click at [318, 324] on input "[DATE]" at bounding box center [323, 324] width 226 height 21
click at [453, 222] on textarea "digital materials" at bounding box center [564, 232] width 226 height 39
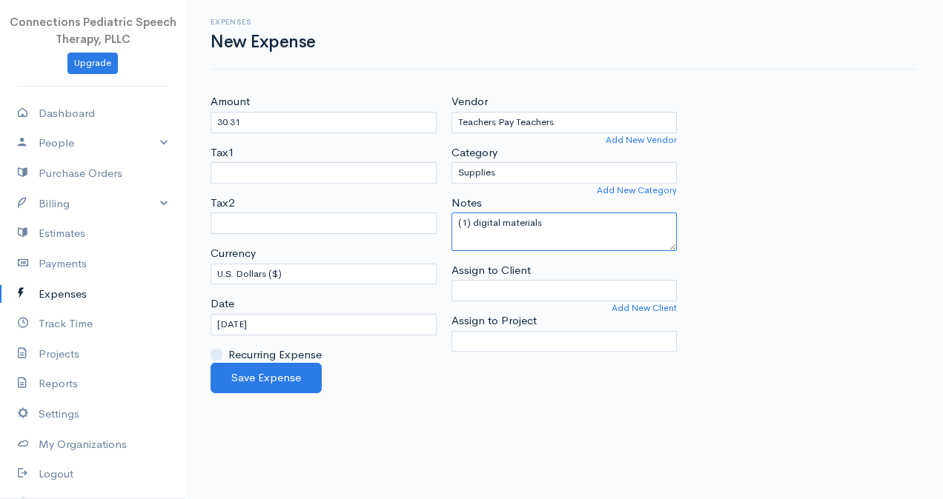
type textarea "(1) digital materials"
click at [298, 320] on input "[DATE]" at bounding box center [323, 324] width 226 height 21
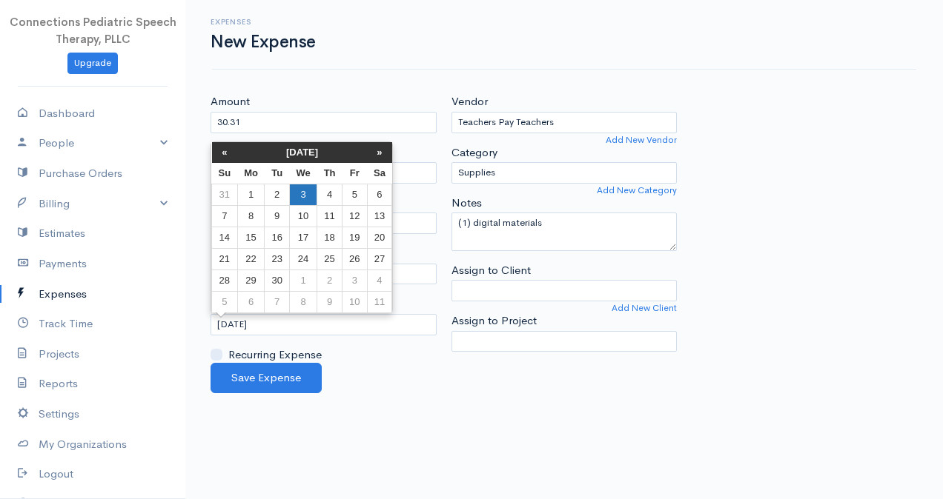
click at [301, 190] on td "3" at bounding box center [302, 194] width 27 height 21
type input "[DATE]"
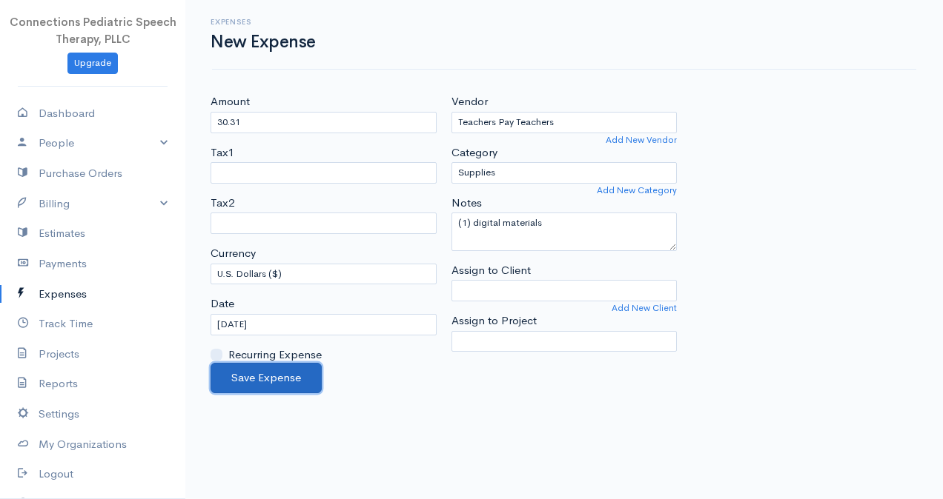
click at [275, 382] on button "Save Expense" at bounding box center [265, 378] width 111 height 30
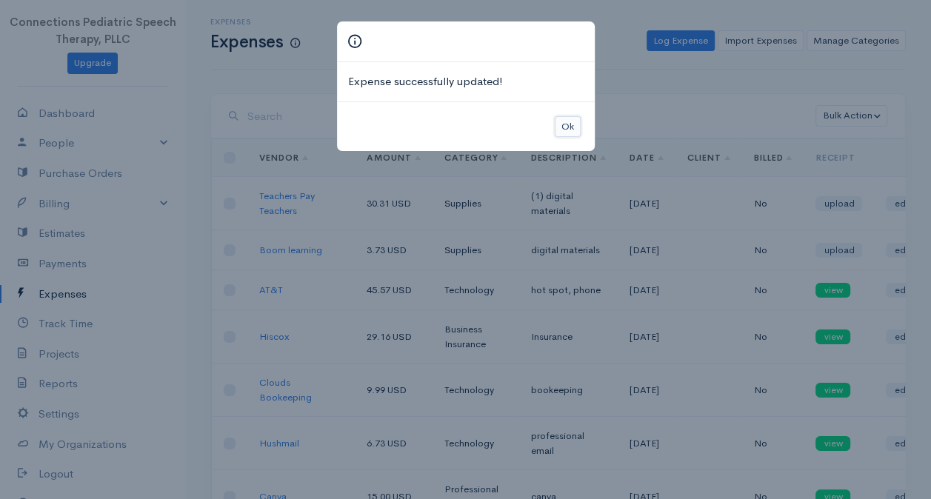
click at [561, 127] on button "Ok" at bounding box center [568, 126] width 26 height 21
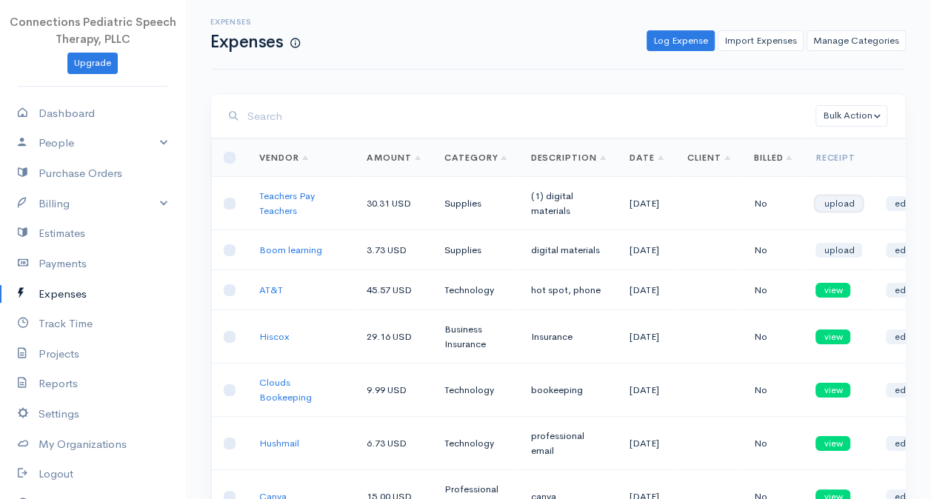
click at [824, 196] on link "upload" at bounding box center [839, 203] width 47 height 15
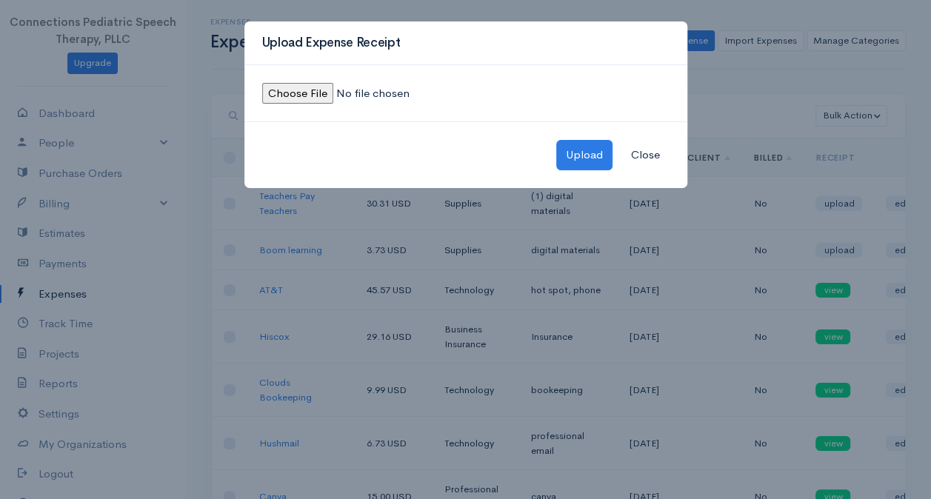
click at [312, 90] on input "file" at bounding box center [363, 93] width 202 height 21
type input "C:\fakepath\TPT (1)-receipt September.jpeg"
click at [579, 155] on button "Upload" at bounding box center [585, 155] width 56 height 30
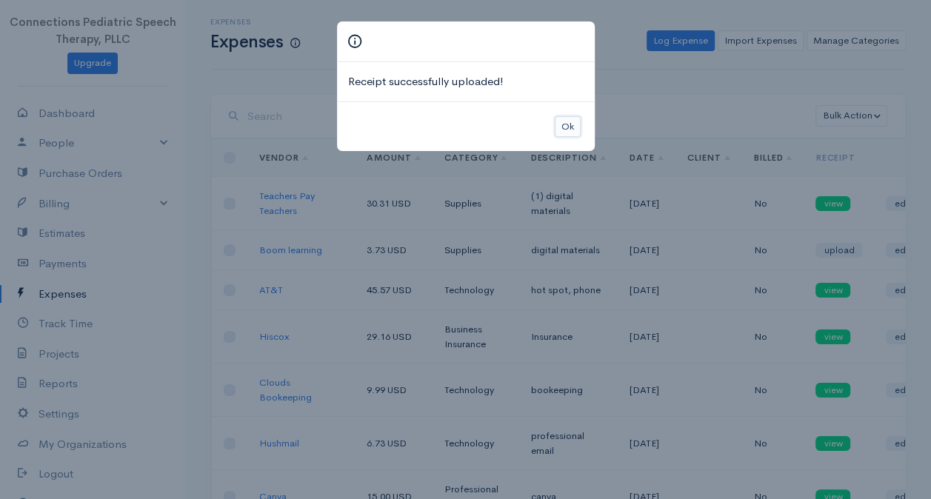
click at [567, 124] on button "Ok" at bounding box center [568, 126] width 26 height 21
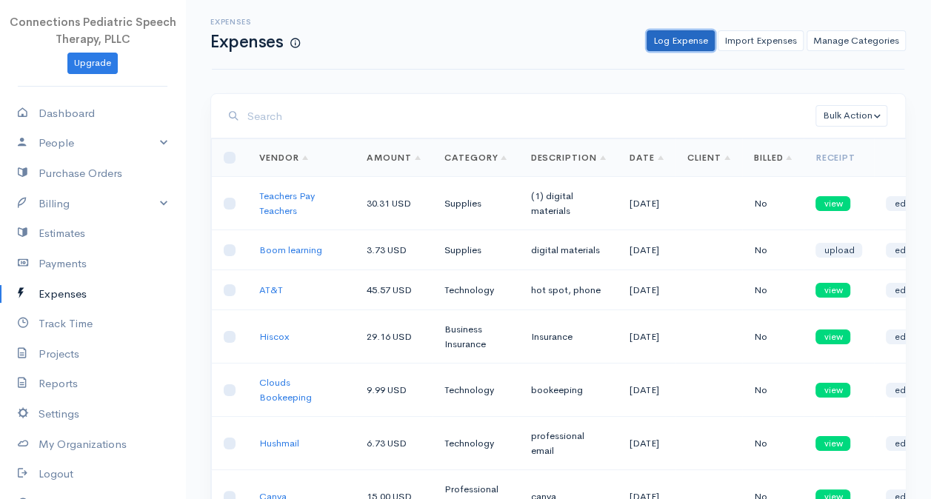
click at [694, 35] on link "Log Expense" at bounding box center [681, 40] width 68 height 21
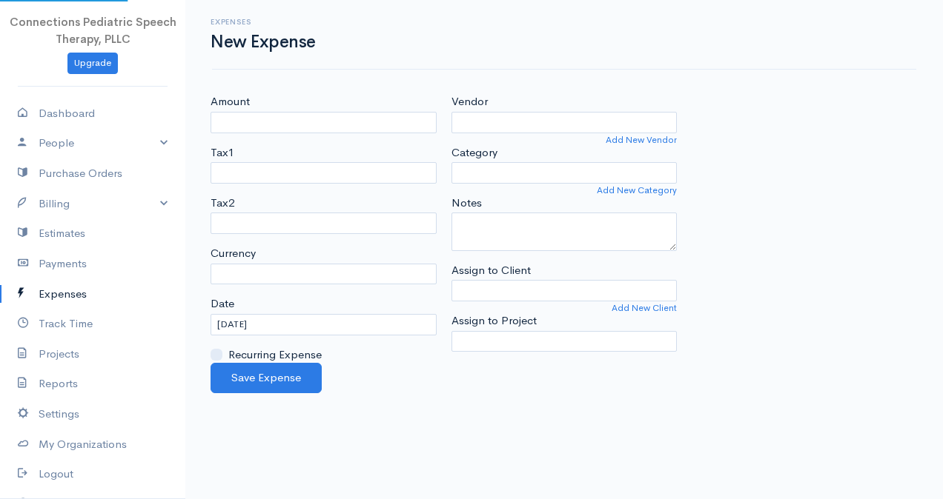
select select "USD"
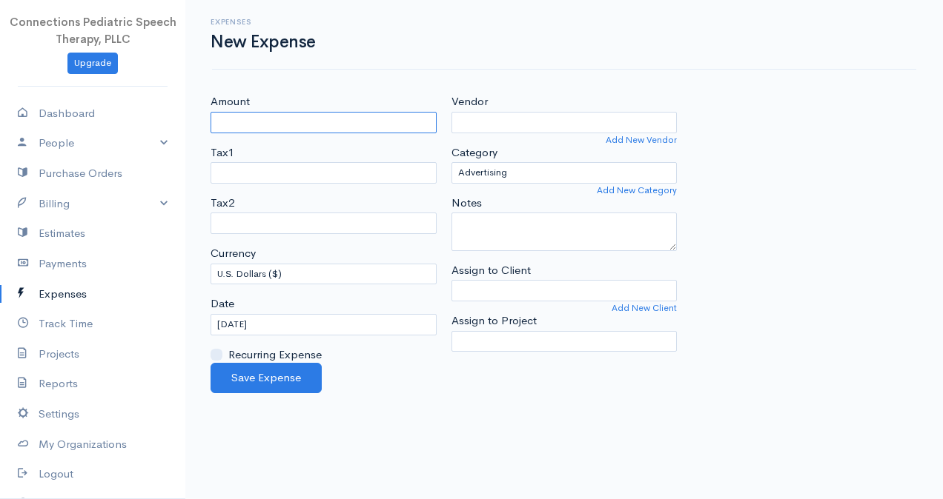
click at [255, 120] on input "Amount" at bounding box center [323, 122] width 226 height 21
type input "8.12"
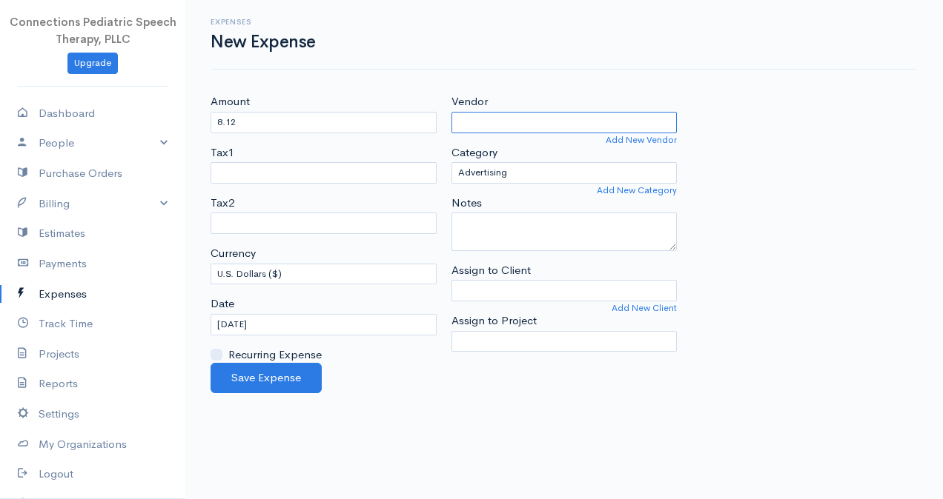
click at [539, 113] on input "Vendor" at bounding box center [564, 122] width 226 height 21
type input "Teachers Pay Teachers"
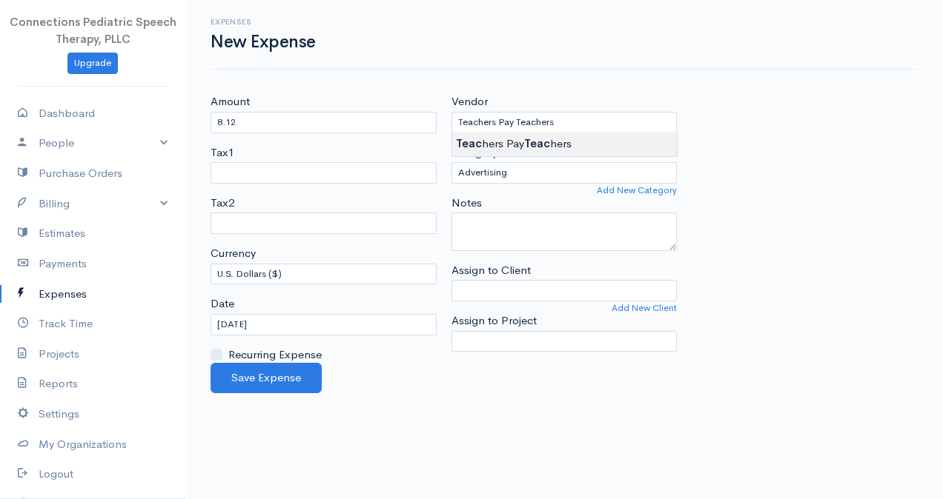
click at [551, 147] on body "Connections Pediatric Speech Therapy, PLLC Upgrade Dashboard People Clients Ven…" at bounding box center [471, 249] width 943 height 499
click at [534, 176] on select "Advertising Business Insurance Business Licenses and Permits Car & Truck Expens…" at bounding box center [564, 172] width 226 height 21
select select "Supplies"
click at [451, 162] on select "Advertising Business Insurance Business Licenses and Permits Car & Truck Expens…" at bounding box center [564, 172] width 226 height 21
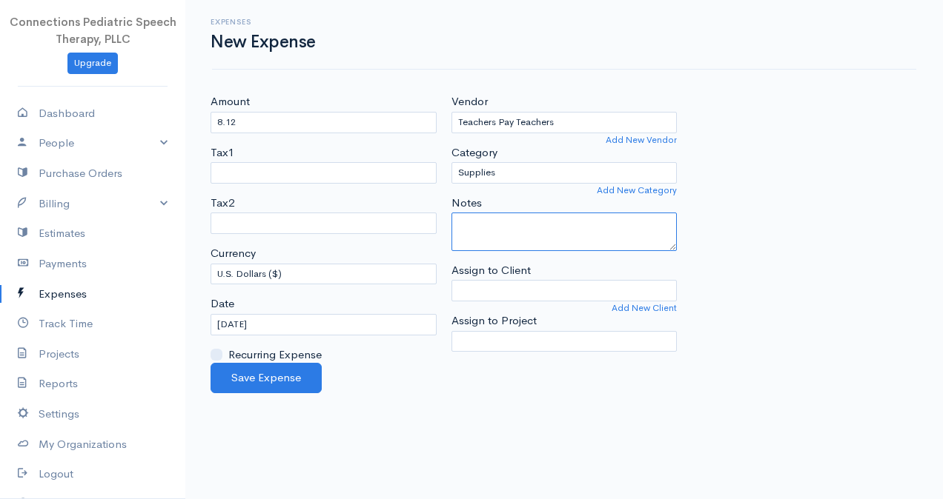
click at [492, 233] on textarea "Notes" at bounding box center [564, 232] width 226 height 39
type textarea "(2) digital materials"
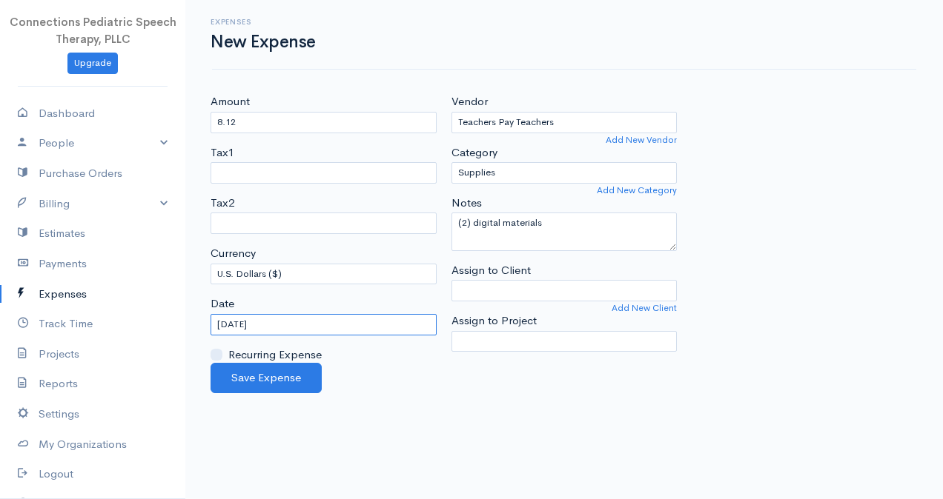
click at [258, 325] on input "[DATE]" at bounding box center [323, 324] width 226 height 21
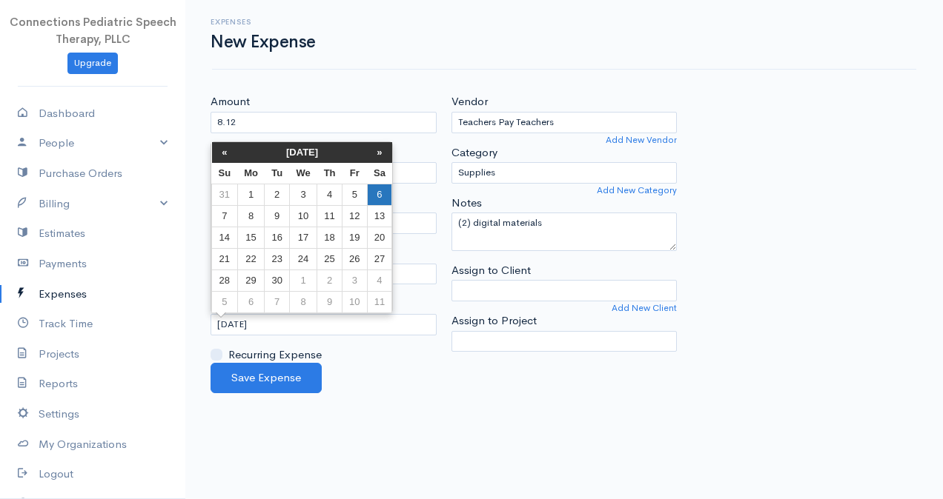
click at [380, 189] on td "6" at bounding box center [379, 194] width 25 height 21
type input "[DATE]"
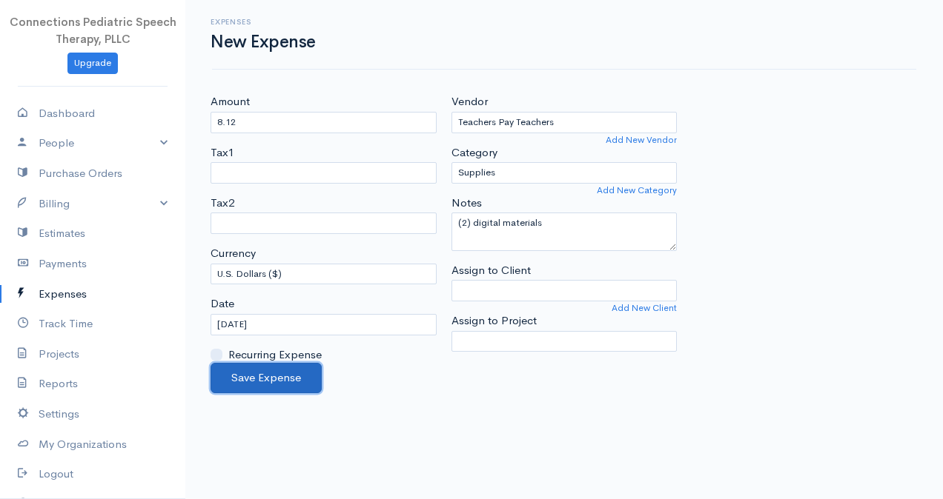
click at [279, 379] on button "Save Expense" at bounding box center [265, 378] width 111 height 30
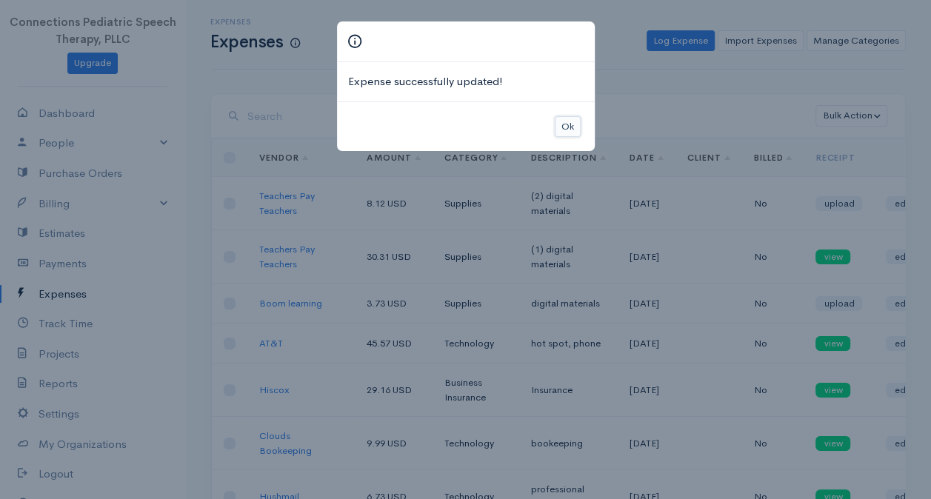
click at [568, 120] on button "Ok" at bounding box center [568, 126] width 26 height 21
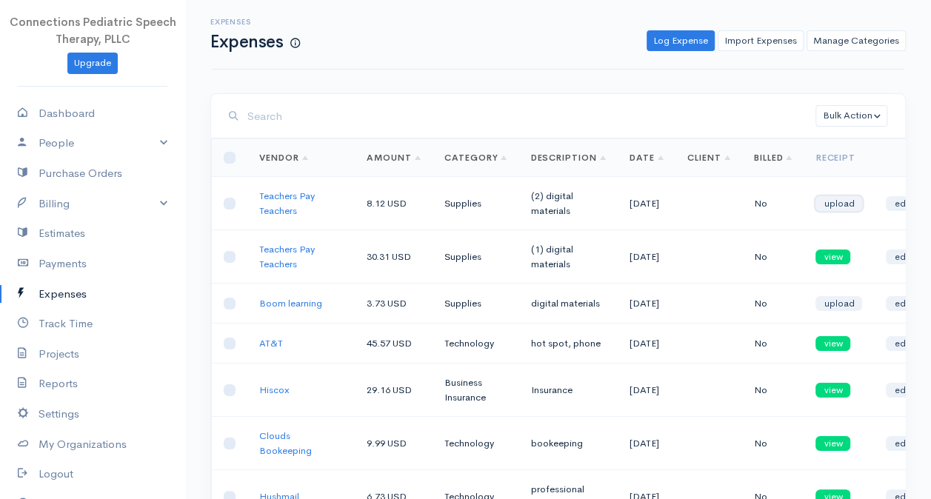
click at [820, 197] on link "upload" at bounding box center [839, 203] width 47 height 15
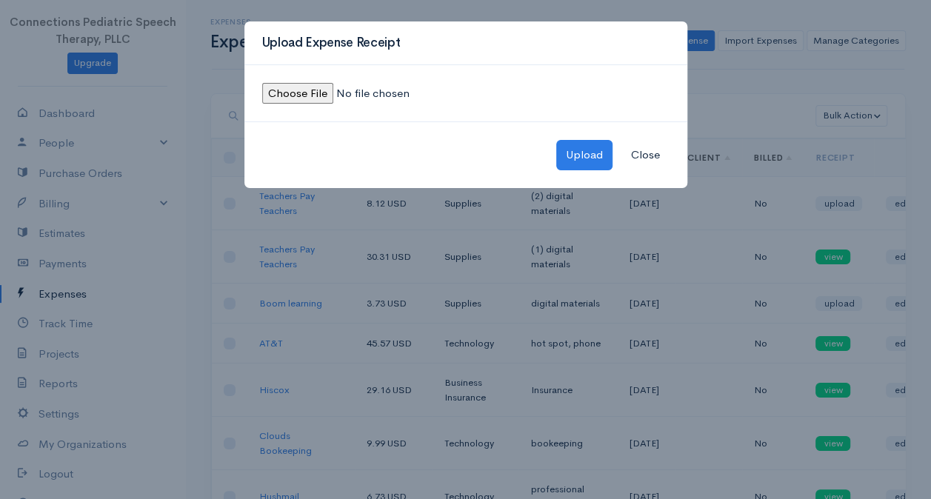
click at [301, 96] on input "file" at bounding box center [363, 93] width 202 height 21
type input "C:\fakepath\TPT (2)-receipt September.jpeg"
click at [598, 149] on button "Upload" at bounding box center [585, 155] width 56 height 30
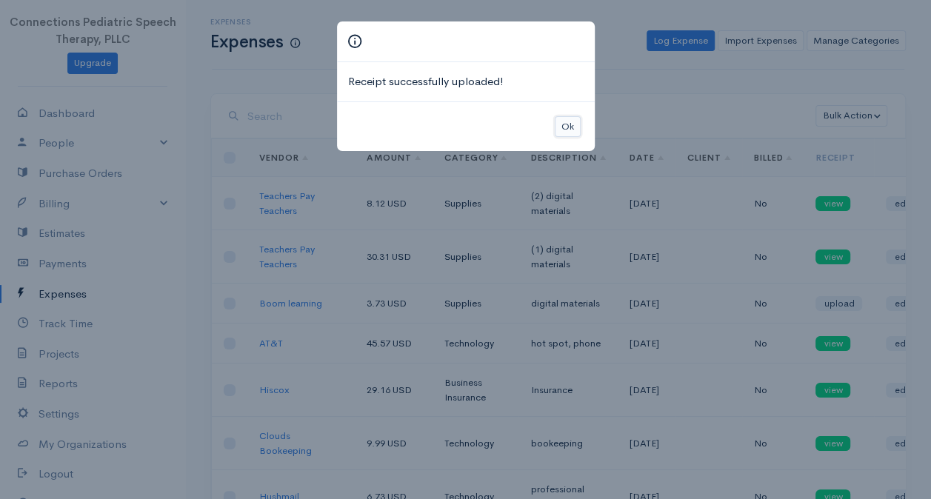
click at [565, 132] on button "Ok" at bounding box center [568, 126] width 26 height 21
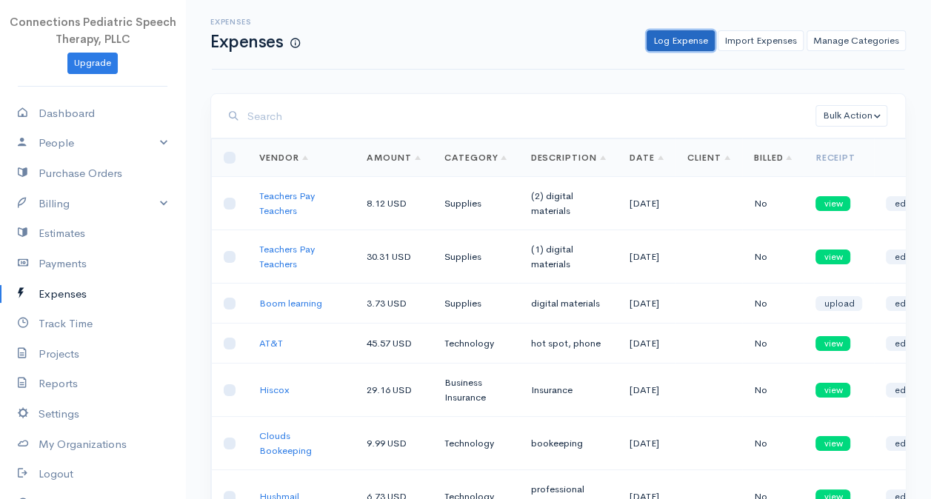
click at [674, 46] on link "Log Expense" at bounding box center [681, 40] width 68 height 21
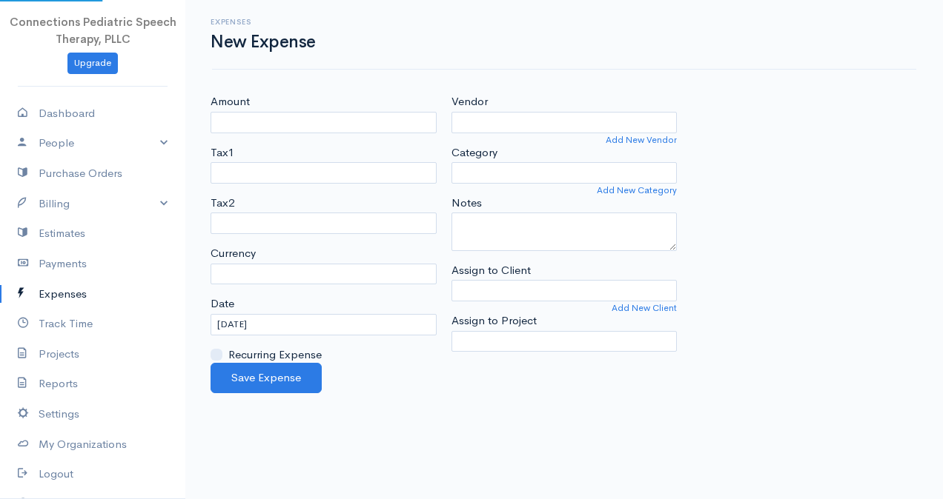
select select "USD"
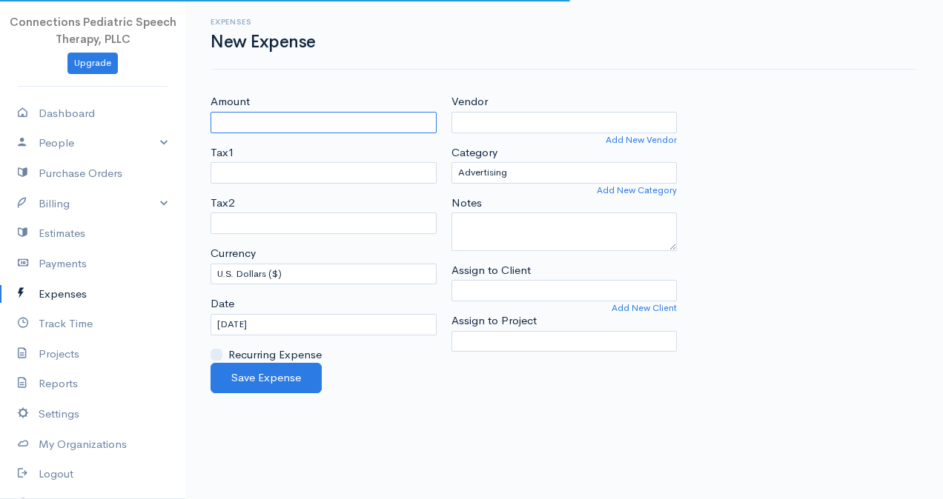
click at [294, 120] on input "Amount" at bounding box center [323, 122] width 226 height 21
type input "9.06"
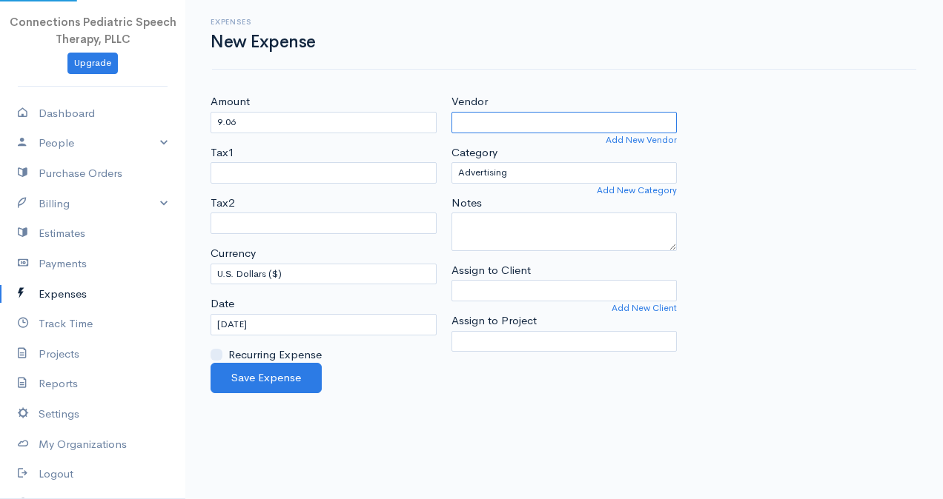
click at [476, 127] on input "Vendor" at bounding box center [564, 122] width 226 height 21
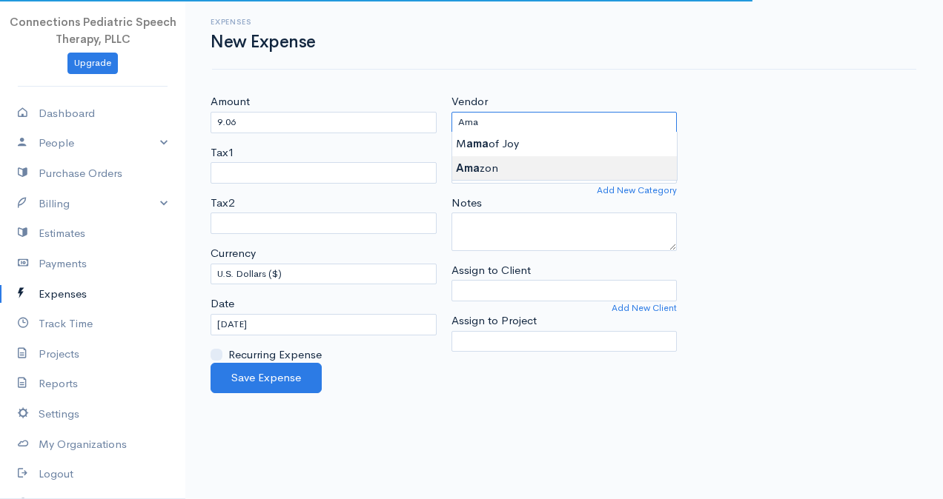
type input "Amazon"
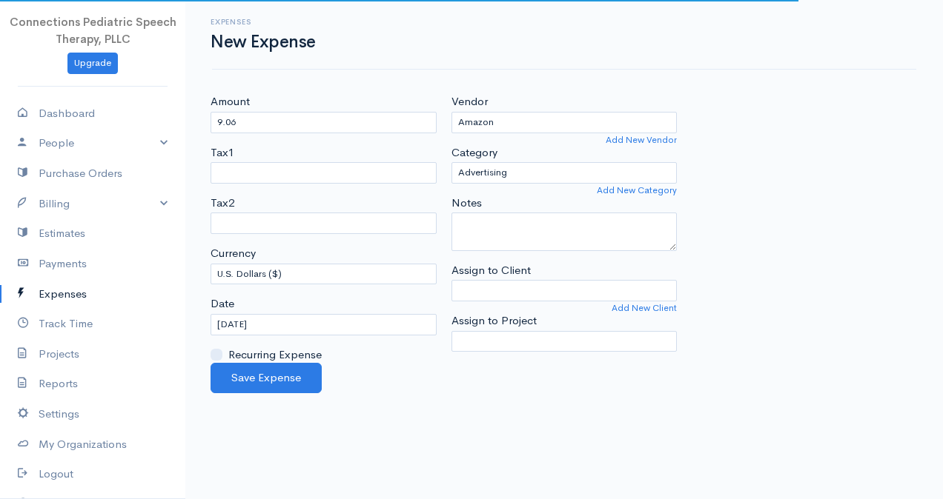
click at [508, 161] on body "Connections Pediatric Speech Therapy, PLLC Upgrade Dashboard People Clients Ven…" at bounding box center [471, 249] width 943 height 499
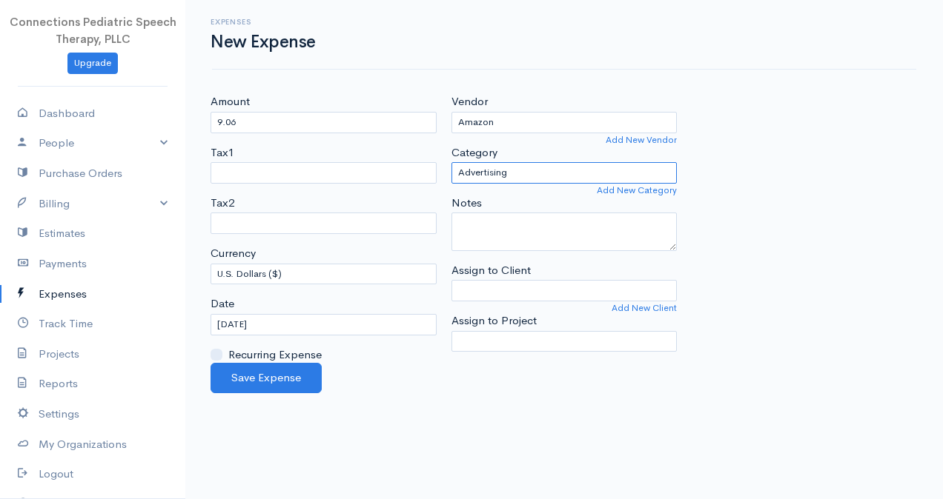
click at [523, 170] on select "Advertising Business Insurance Business Licenses and Permits Car & Truck Expens…" at bounding box center [564, 172] width 226 height 21
select select "Supplies"
click at [451, 162] on select "Advertising Business Insurance Business Licenses and Permits Car & Truck Expens…" at bounding box center [564, 172] width 226 height 21
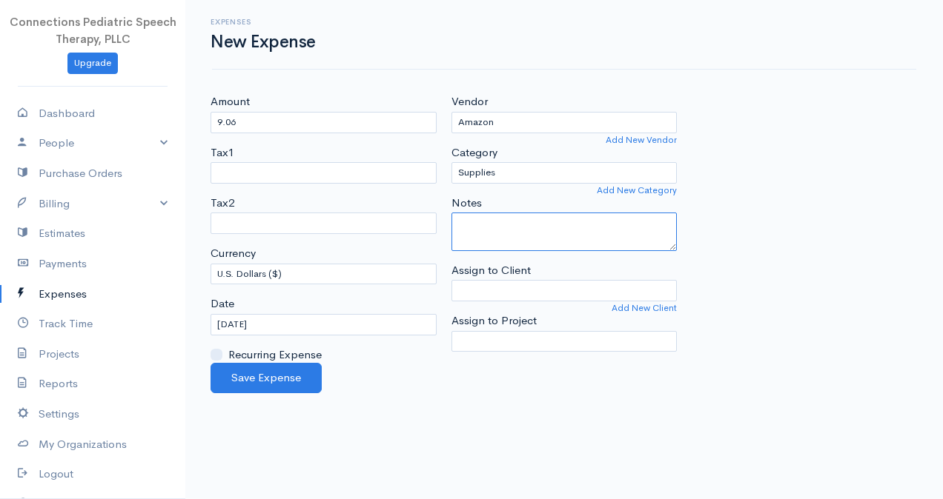
click at [519, 241] on textarea "Notes" at bounding box center [564, 232] width 226 height 39
type textarea "m"
type textarea "(1) materials"
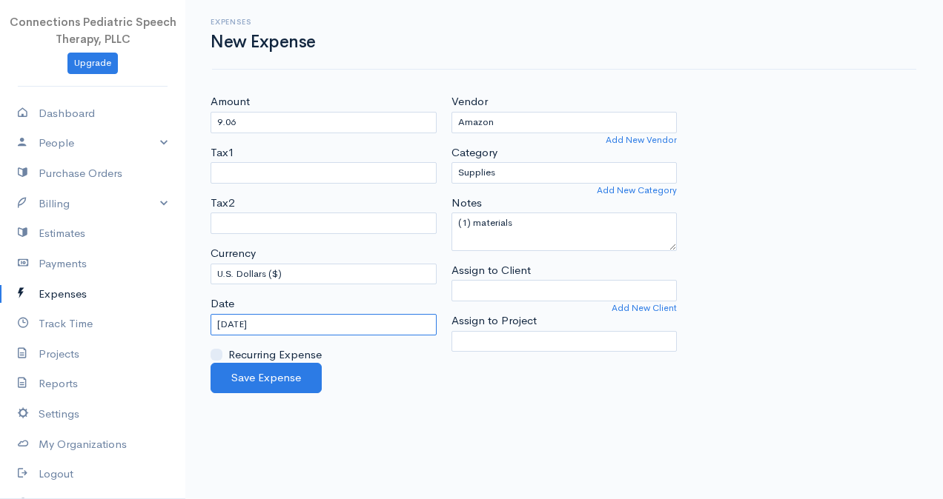
click at [276, 322] on input "[DATE]" at bounding box center [323, 324] width 226 height 21
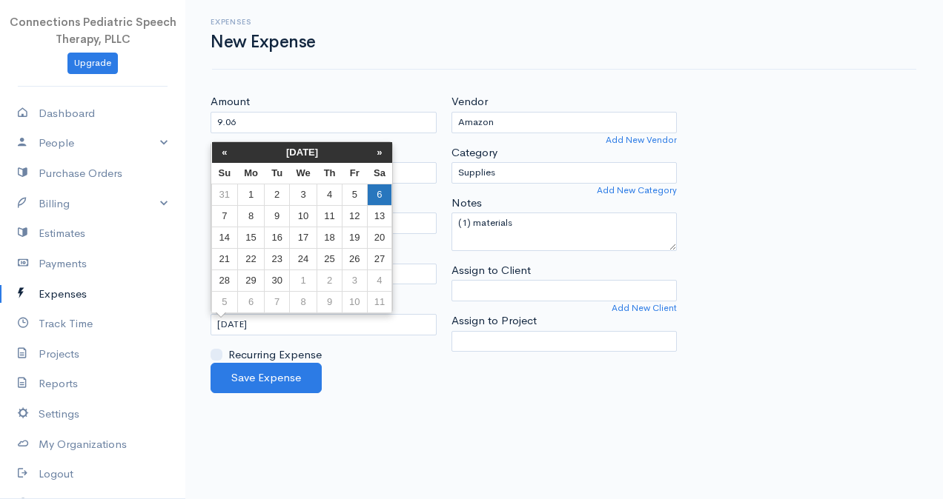
click at [382, 187] on td "6" at bounding box center [379, 194] width 25 height 21
type input "[DATE]"
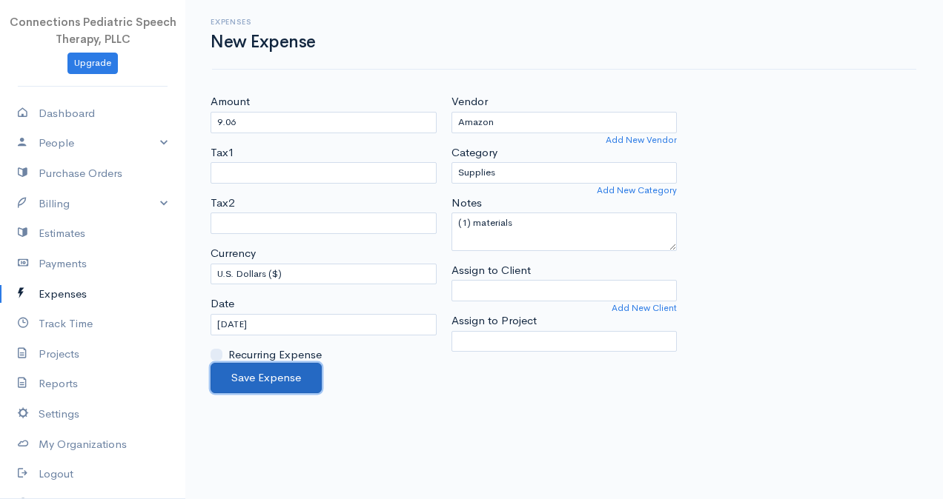
click at [268, 371] on button "Save Expense" at bounding box center [265, 378] width 111 height 30
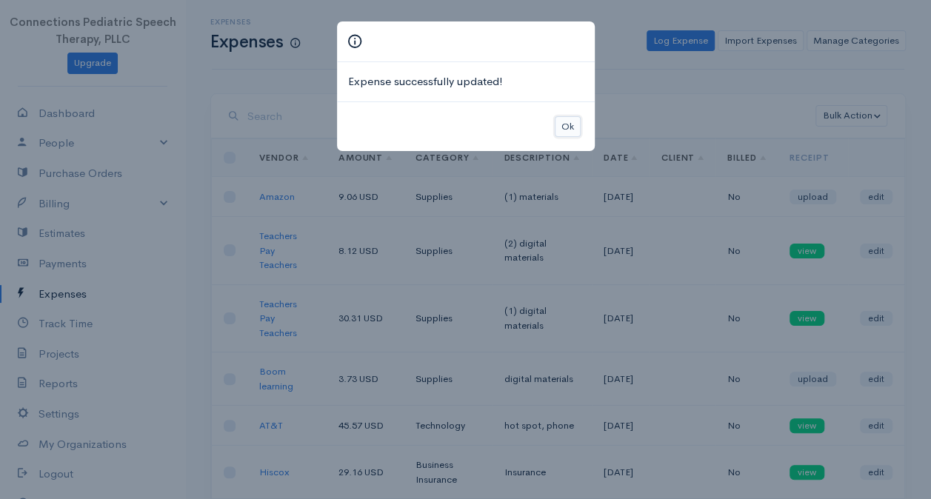
click at [571, 131] on button "Ok" at bounding box center [568, 126] width 26 height 21
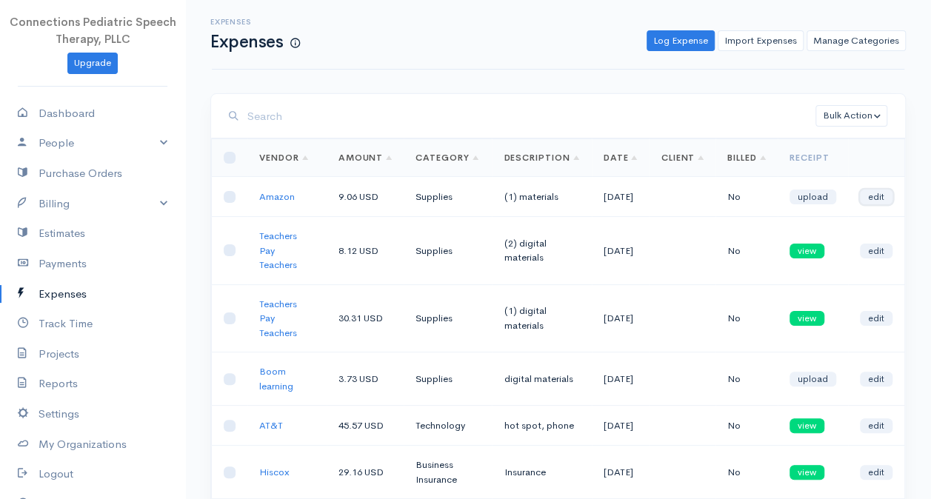
drag, startPoint x: 879, startPoint y: 202, endPoint x: 863, endPoint y: 206, distance: 16.0
click at [879, 202] on link "edit" at bounding box center [876, 197] width 33 height 15
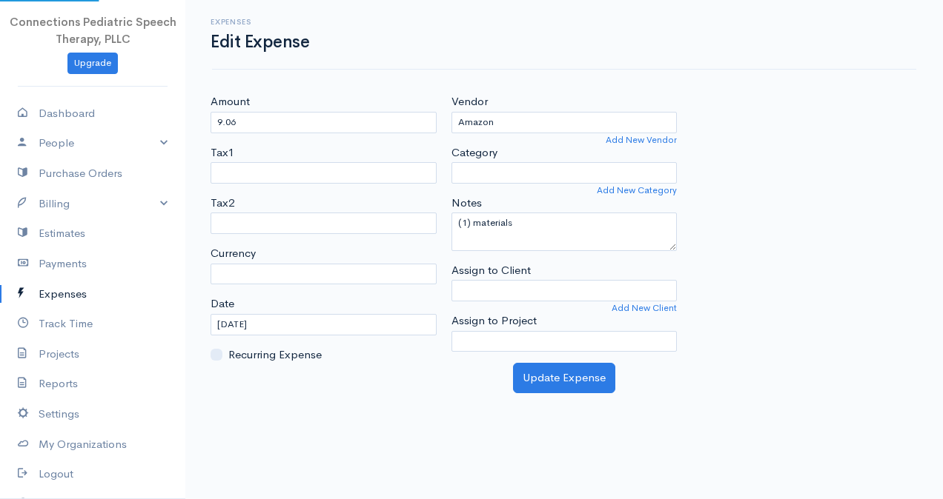
select select "USD"
select select "Supplies"
select select
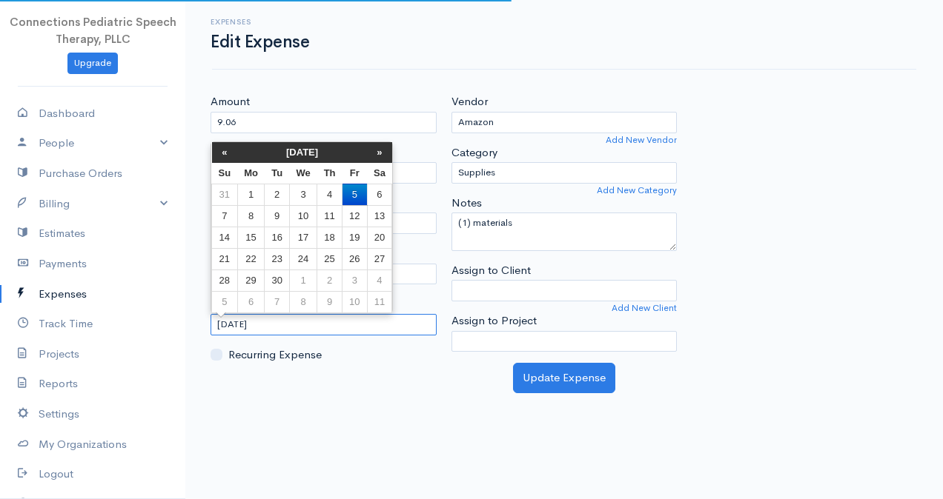
click at [228, 322] on input "[DATE]" at bounding box center [323, 324] width 226 height 21
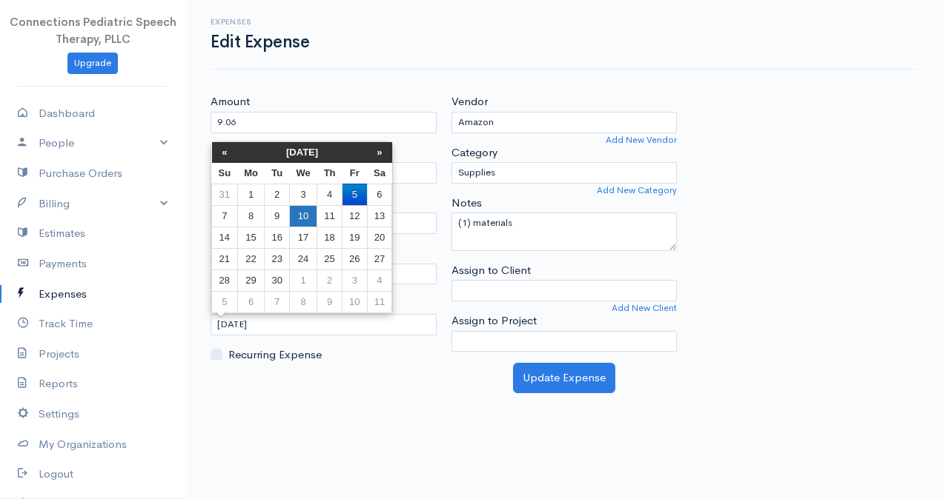
click at [307, 219] on td "10" at bounding box center [302, 215] width 27 height 21
type input "[DATE]"
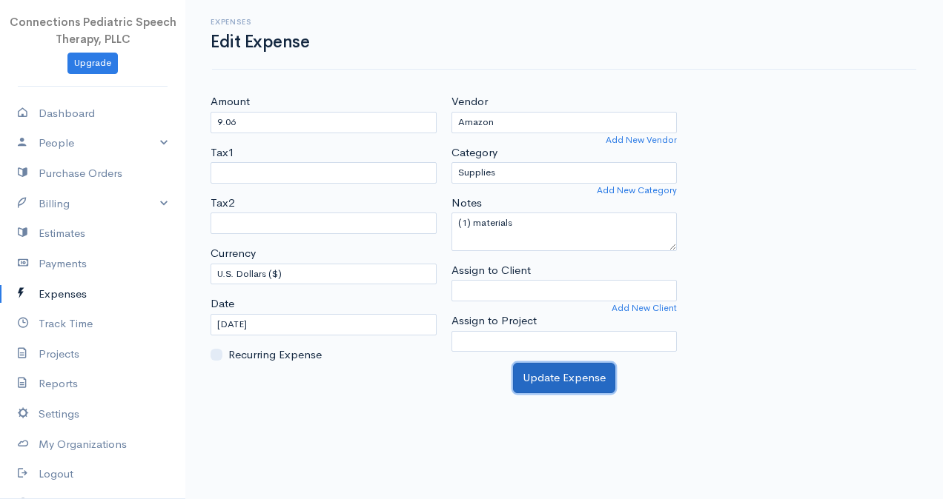
click at [539, 377] on button "Update Expense" at bounding box center [564, 378] width 102 height 30
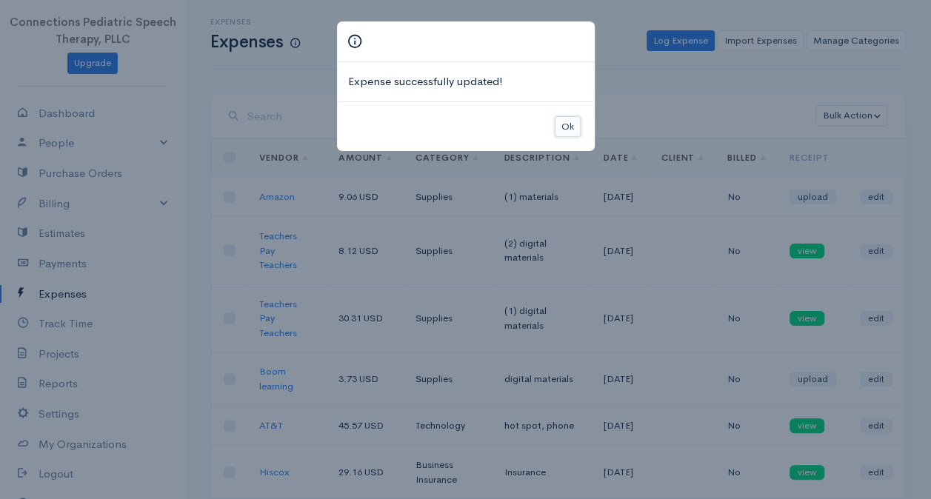
click at [568, 129] on button "Ok" at bounding box center [568, 126] width 26 height 21
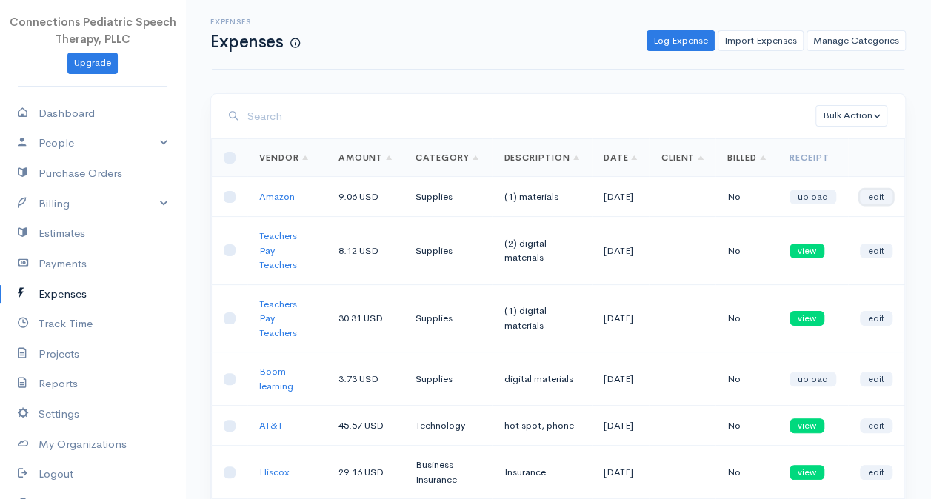
click at [883, 205] on link "edit" at bounding box center [876, 197] width 33 height 15
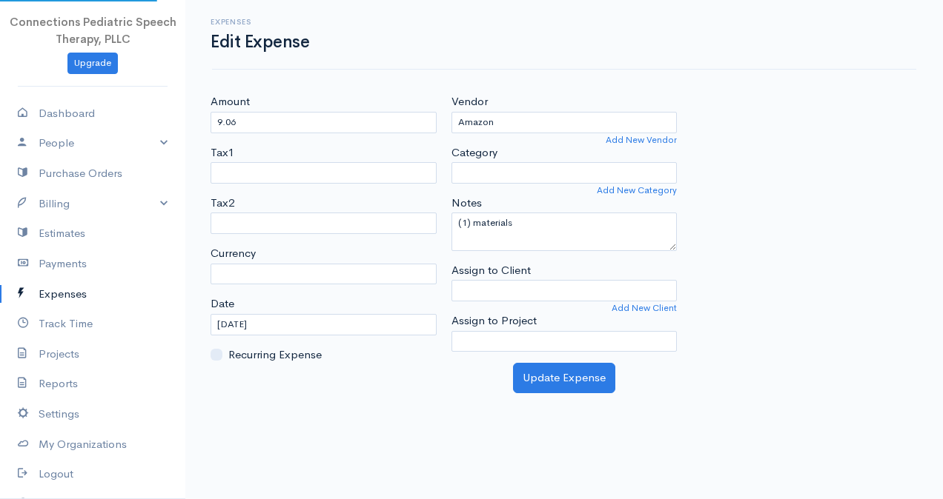
select select "USD"
select select "Supplies"
select select
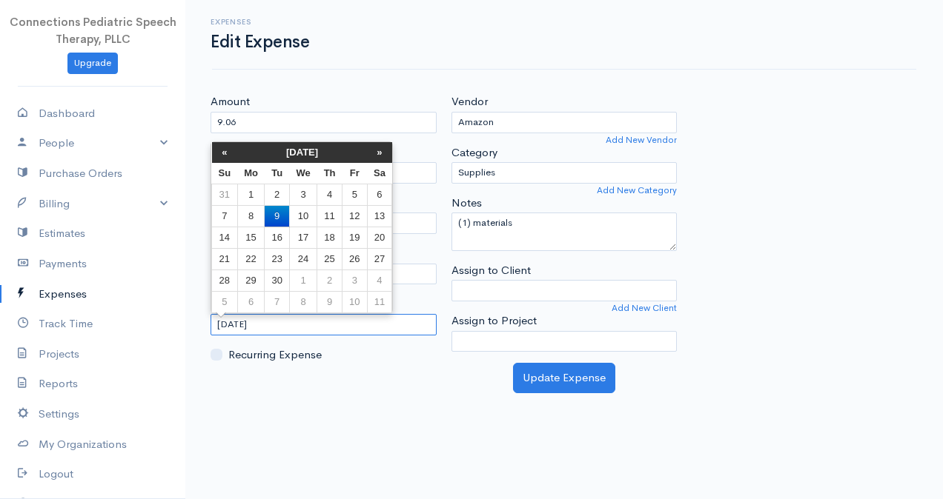
click at [261, 320] on input "[DATE]" at bounding box center [323, 324] width 226 height 21
click at [376, 199] on td "6" at bounding box center [379, 194] width 25 height 21
type input "[DATE]"
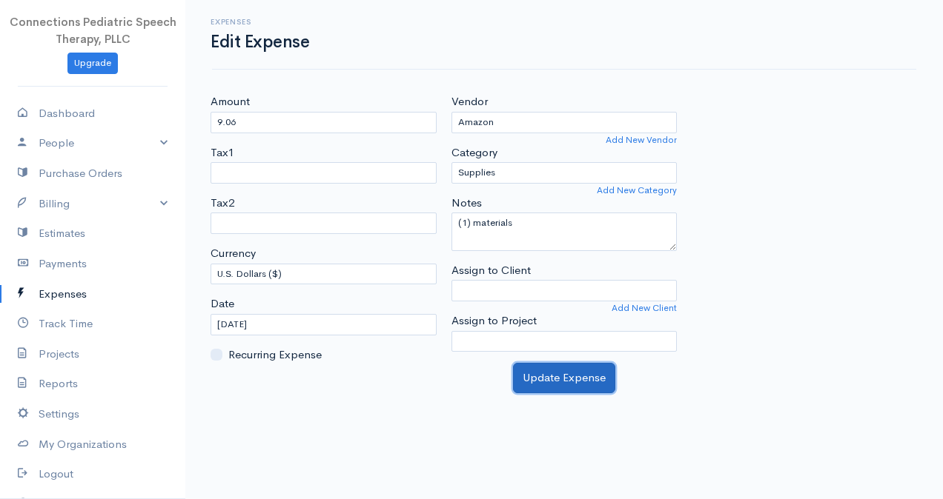
click at [545, 379] on button "Update Expense" at bounding box center [564, 378] width 102 height 30
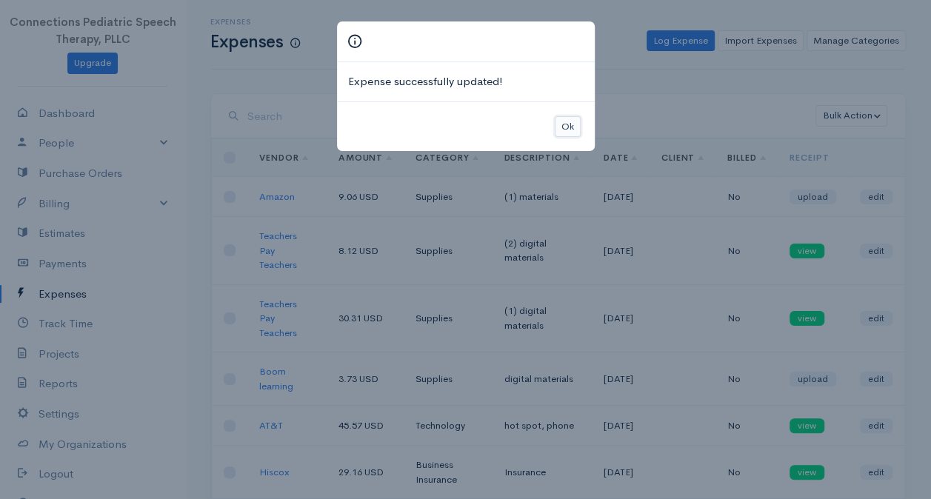
click at [567, 124] on button "Ok" at bounding box center [568, 126] width 26 height 21
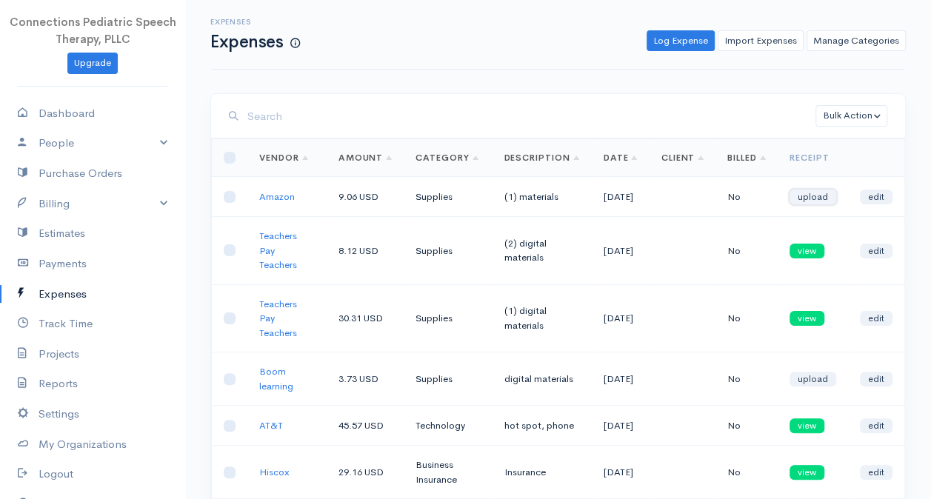
click at [815, 202] on link "upload" at bounding box center [813, 197] width 47 height 15
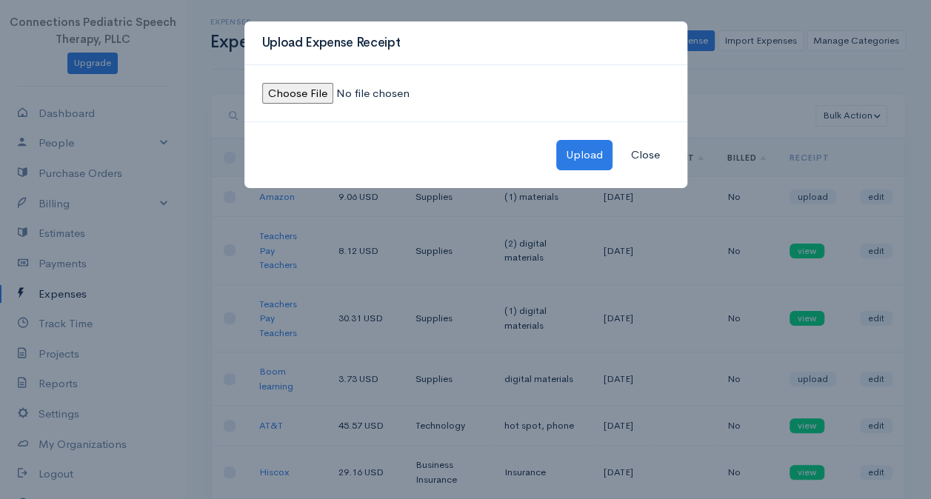
click at [323, 89] on input "file" at bounding box center [363, 93] width 202 height 21
type input "C:\fakepath\Amazon (1) receipt-September.jpeg"
click at [581, 150] on button "Upload" at bounding box center [585, 155] width 56 height 30
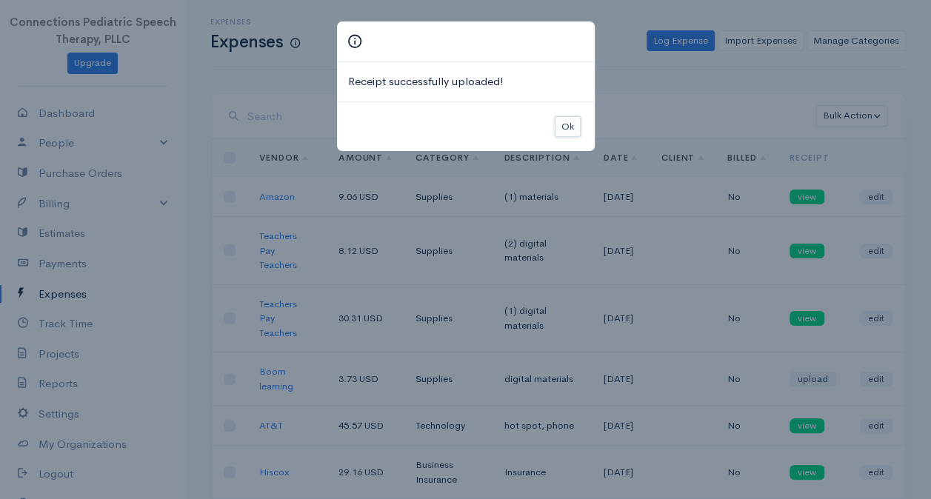
click at [569, 127] on button "Ok" at bounding box center [568, 126] width 26 height 21
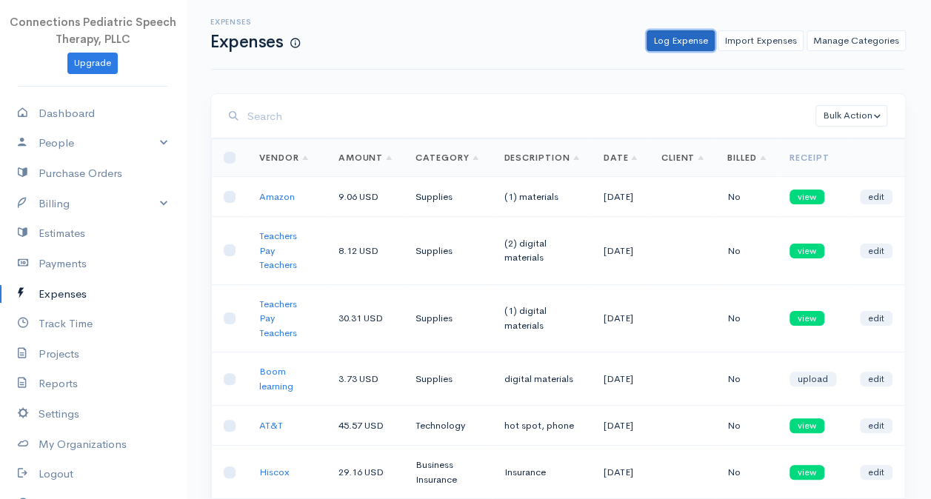
click at [682, 39] on link "Log Expense" at bounding box center [681, 40] width 68 height 21
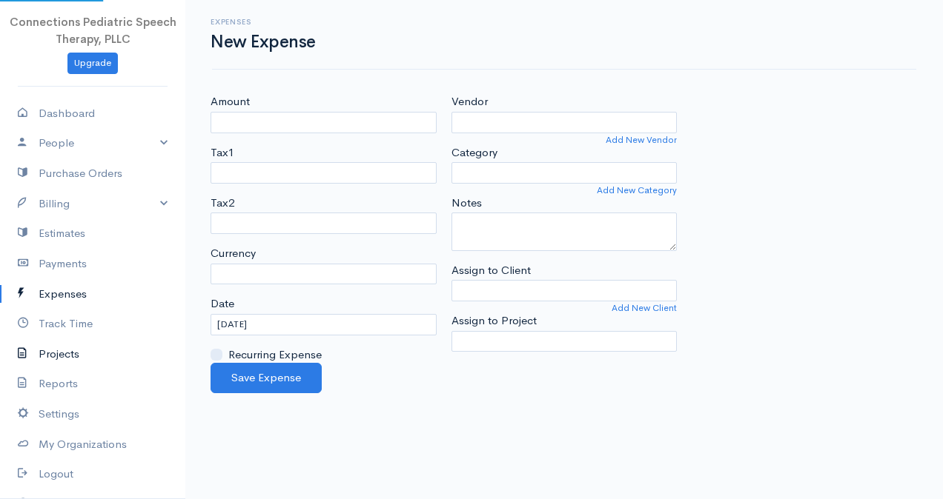
select select "USD"
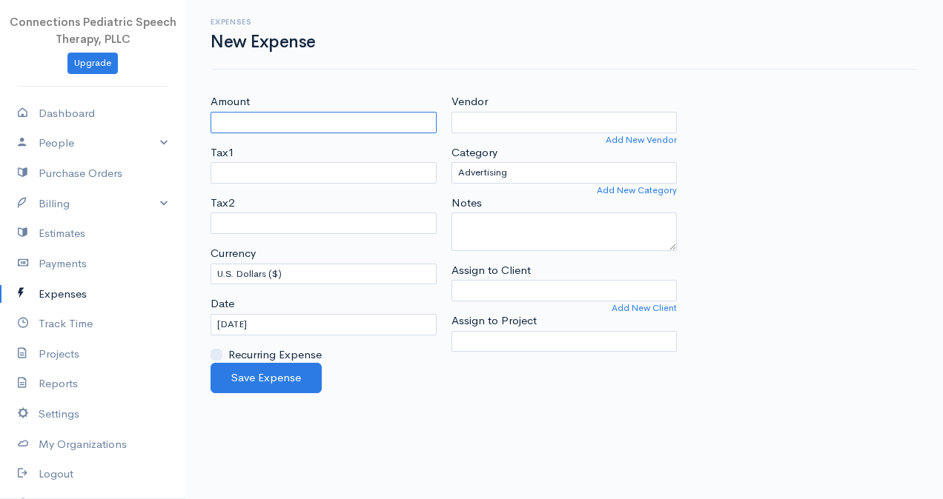
click at [299, 122] on input "Amount" at bounding box center [323, 122] width 226 height 21
type input "40.90"
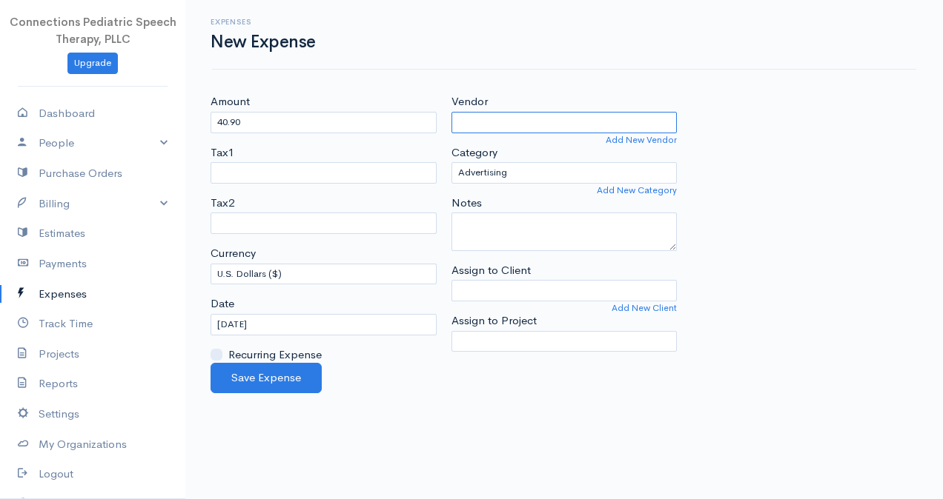
click at [515, 126] on input "Vendor" at bounding box center [564, 122] width 226 height 21
type input "Target"
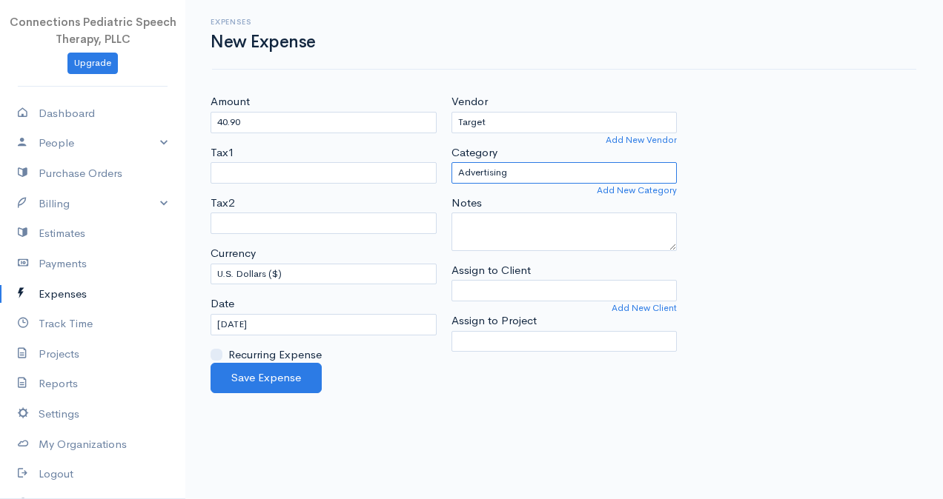
drag, startPoint x: 550, startPoint y: 166, endPoint x: 545, endPoint y: 183, distance: 17.8
click at [550, 166] on select "Advertising Business Insurance Business Licenses and Permits Car & Truck Expens…" at bounding box center [564, 172] width 226 height 21
select select "Supplies"
click at [451, 162] on select "Advertising Business Insurance Business Licenses and Permits Car & Truck Expens…" at bounding box center [564, 172] width 226 height 21
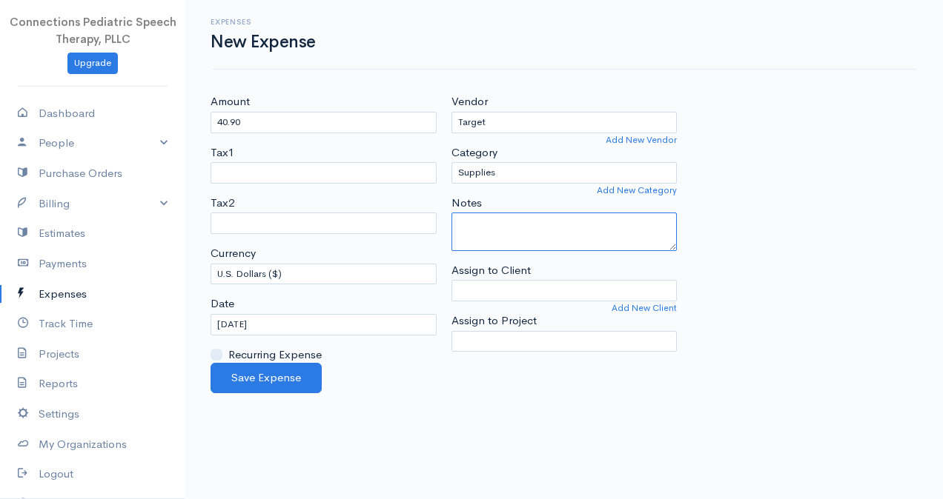
click at [530, 222] on textarea "Notes" at bounding box center [564, 232] width 226 height 39
type textarea "office supplies"
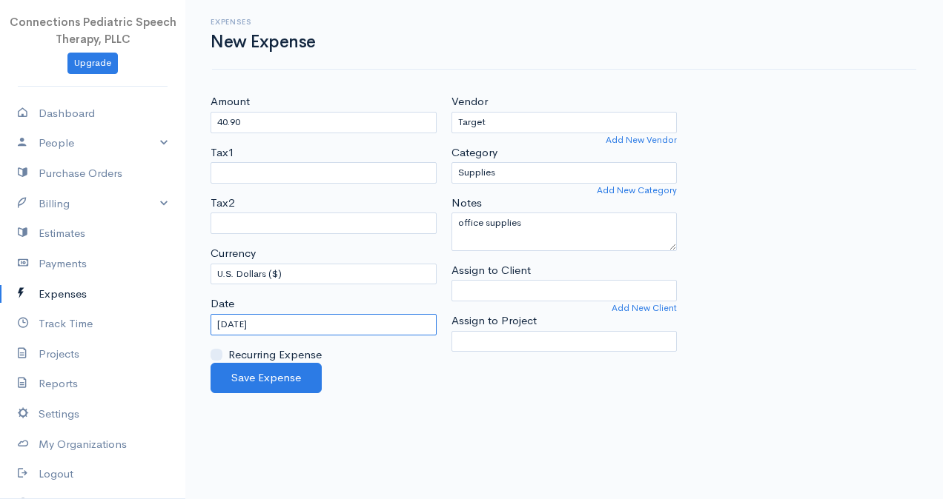
click at [224, 325] on input "[DATE]" at bounding box center [323, 324] width 226 height 21
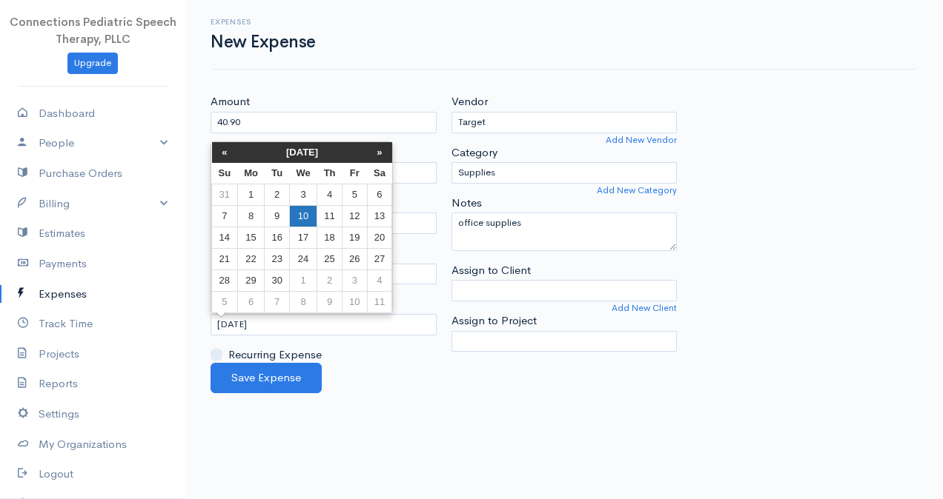
click at [296, 213] on td "10" at bounding box center [302, 215] width 27 height 21
type input "[DATE]"
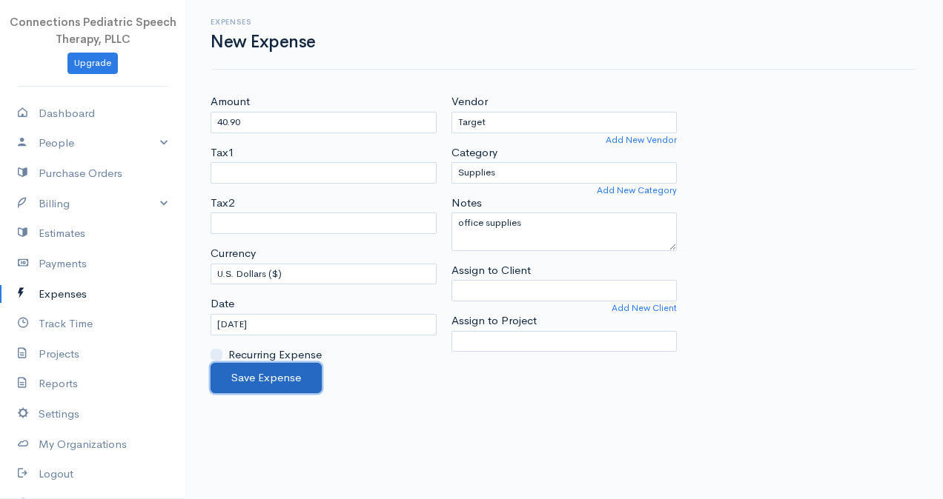
click at [317, 373] on button "Save Expense" at bounding box center [265, 378] width 111 height 30
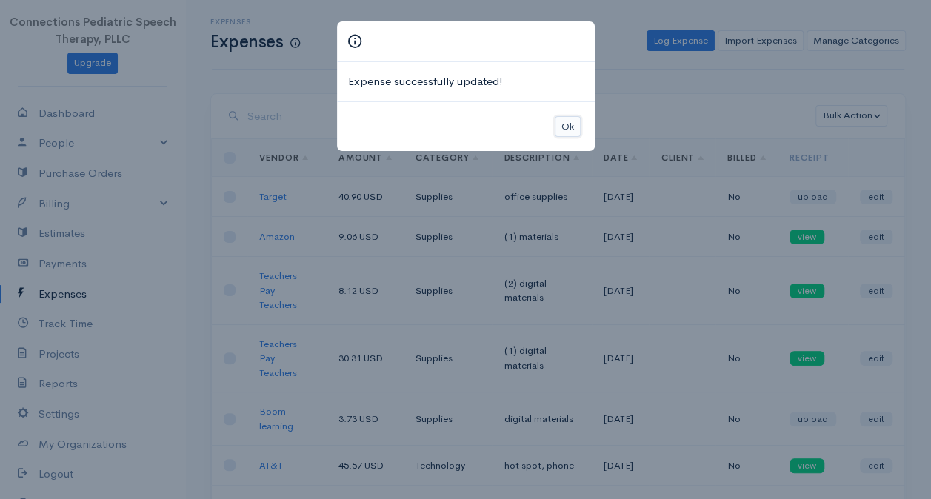
click at [565, 119] on button "Ok" at bounding box center [568, 126] width 26 height 21
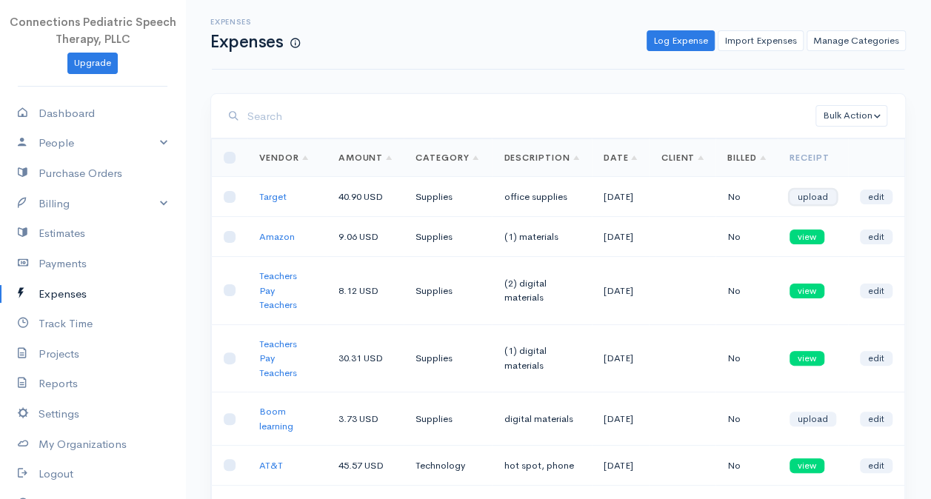
click at [825, 202] on link "upload" at bounding box center [813, 197] width 47 height 15
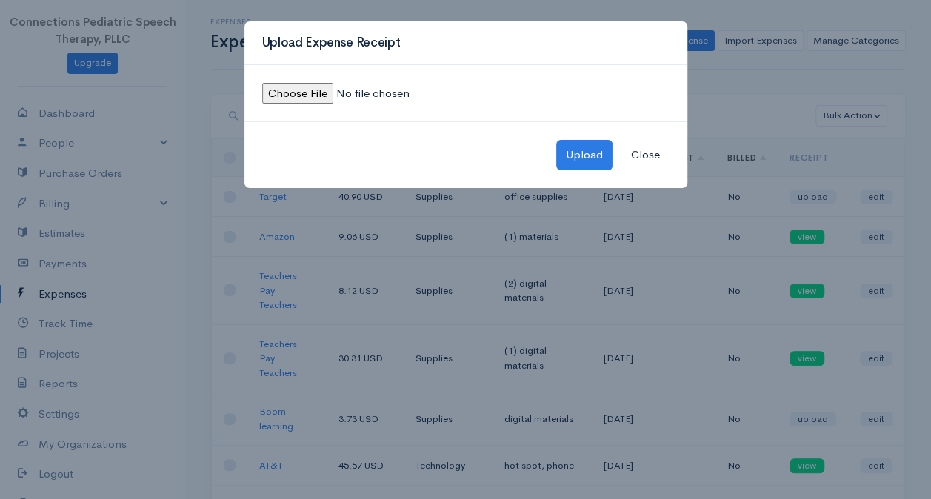
click at [310, 91] on input "file" at bounding box center [363, 93] width 202 height 21
type input "C:\fakepath\Target- receipt September.jpeg"
click at [580, 152] on button "Upload" at bounding box center [585, 155] width 56 height 30
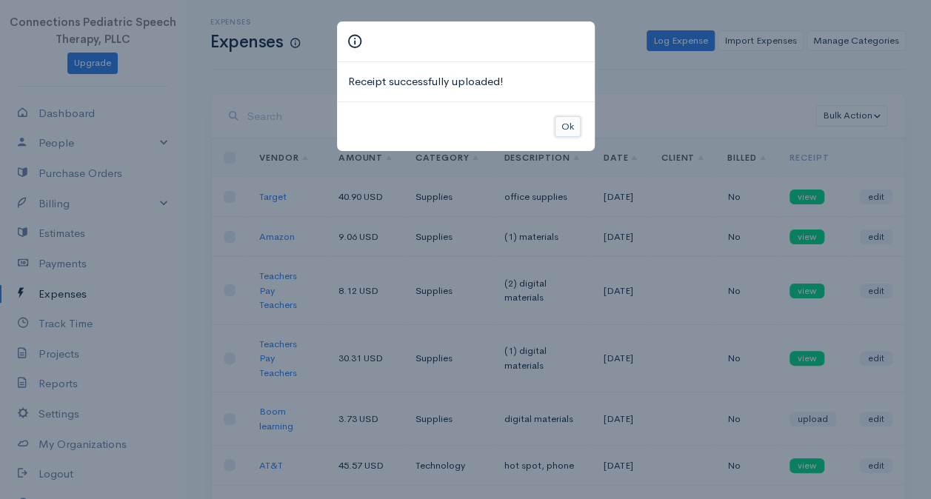
click at [568, 133] on button "Ok" at bounding box center [568, 126] width 26 height 21
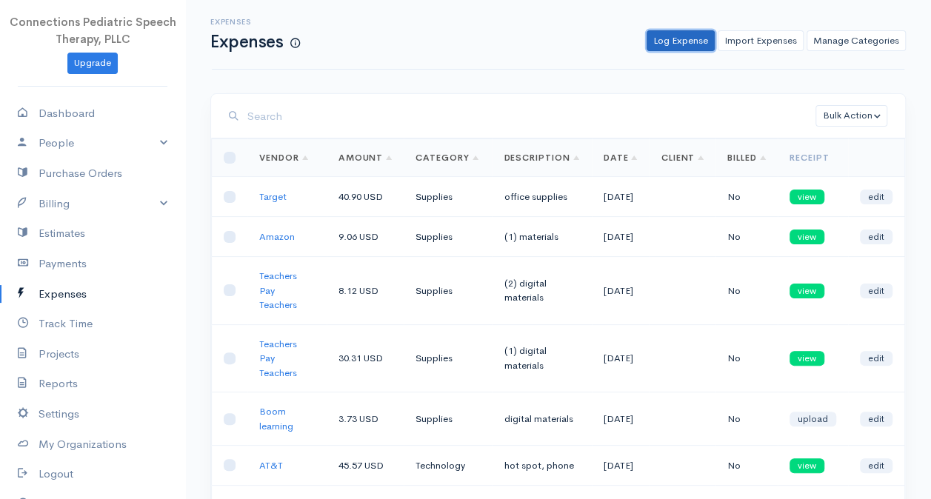
click at [707, 33] on link "Log Expense" at bounding box center [681, 40] width 68 height 21
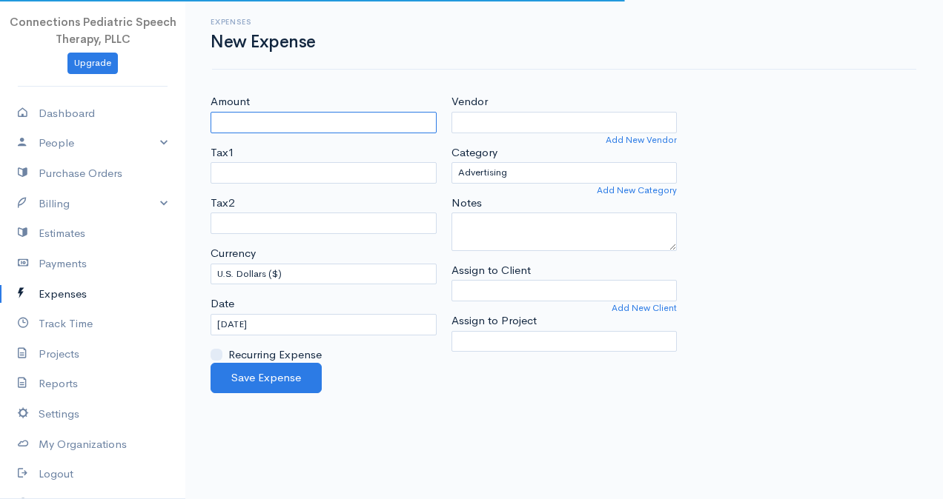
click at [345, 122] on input "Amount" at bounding box center [323, 122] width 226 height 21
type input "14.99"
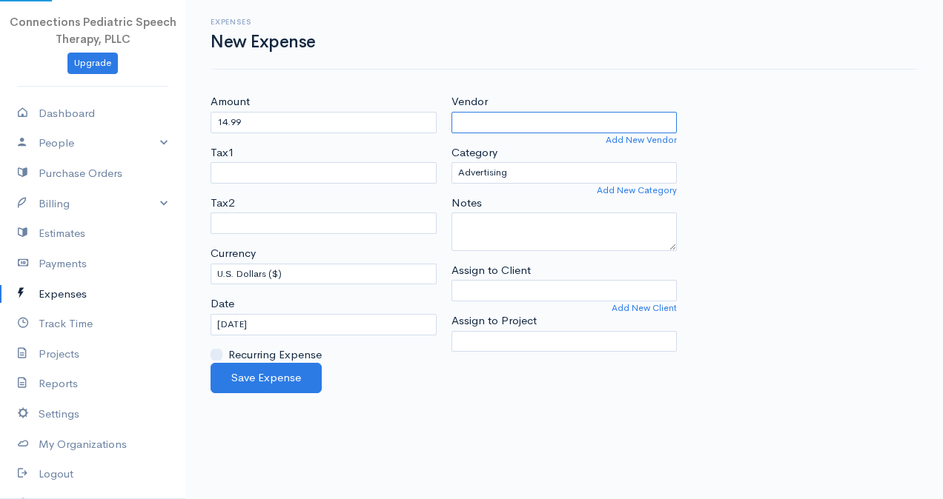
click at [468, 125] on input "Vendor" at bounding box center [564, 122] width 226 height 21
type input "Apple"
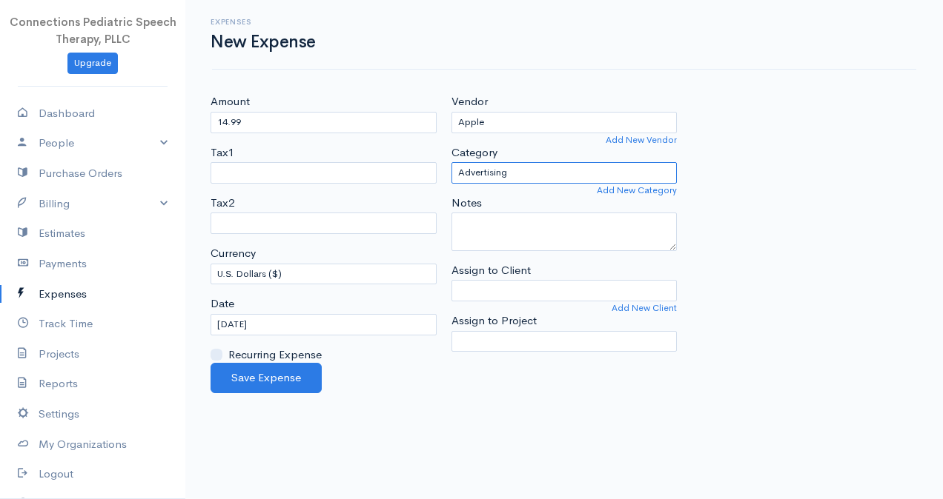
click at [526, 167] on select "Advertising Business Insurance Business Licenses and Permits Car & Truck Expens…" at bounding box center [564, 172] width 226 height 21
select select "Technology"
click at [451, 162] on select "Advertising Business Insurance Business Licenses and Permits Car & Truck Expens…" at bounding box center [564, 172] width 226 height 21
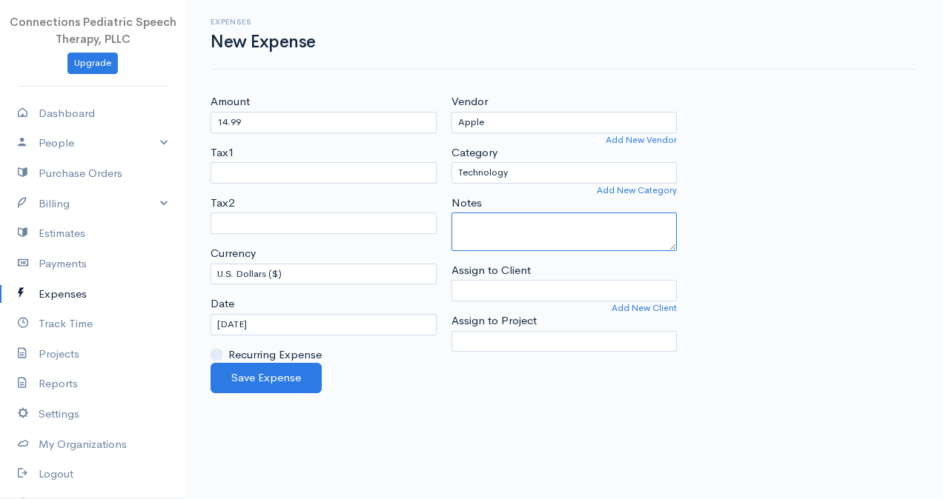
click at [508, 213] on textarea "Notes" at bounding box center [564, 232] width 226 height 39
type textarea "app"
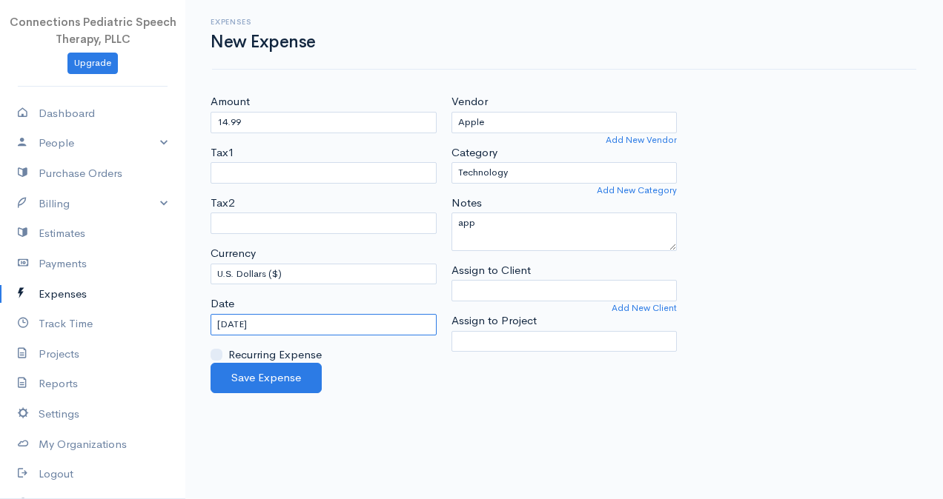
click at [236, 322] on input "[DATE]" at bounding box center [323, 324] width 226 height 21
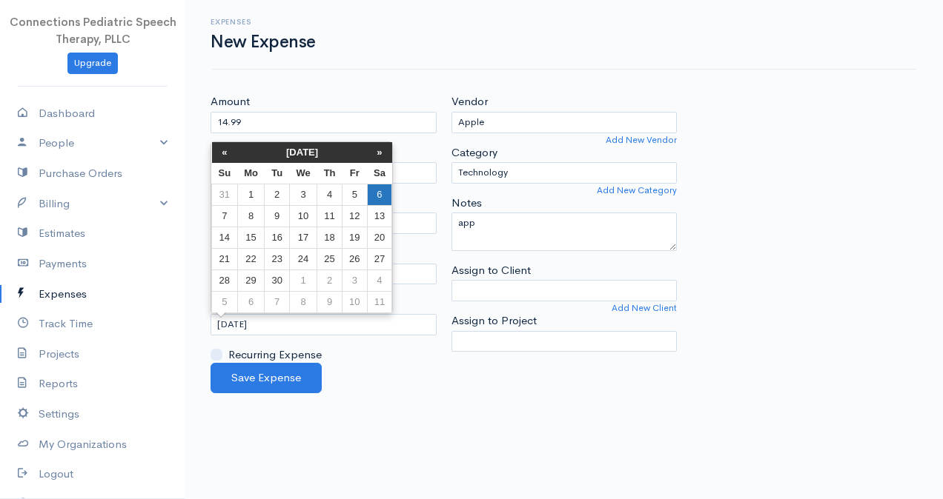
click at [373, 196] on td "6" at bounding box center [379, 194] width 25 height 21
type input "[DATE]"
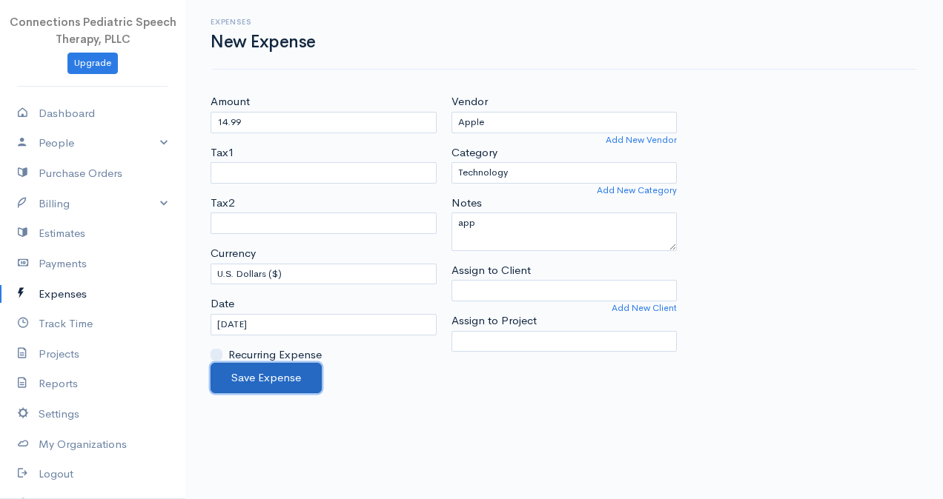
click at [295, 375] on button "Save Expense" at bounding box center [265, 378] width 111 height 30
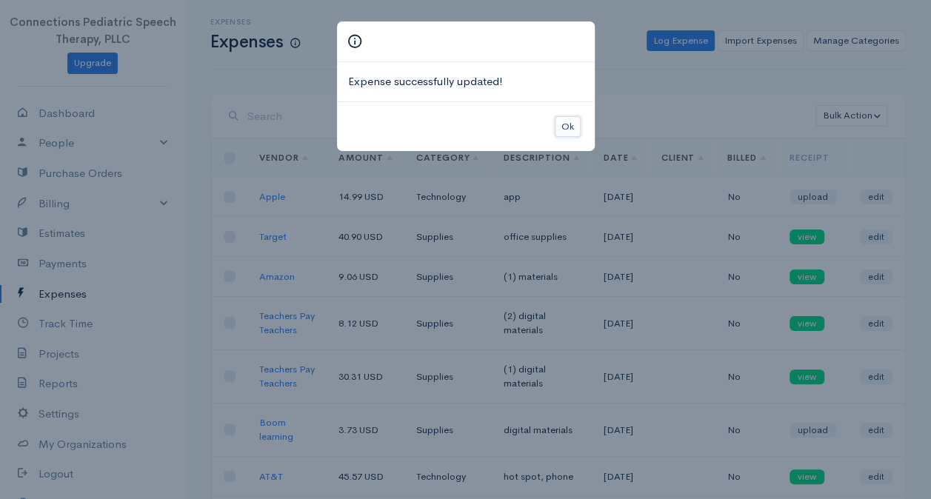
click at [568, 129] on button "Ok" at bounding box center [568, 126] width 26 height 21
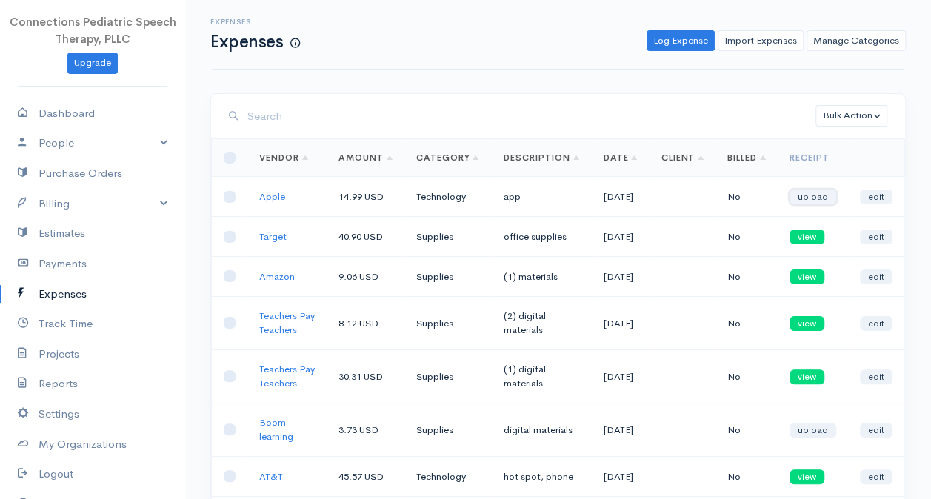
click at [823, 205] on link "upload" at bounding box center [813, 197] width 47 height 15
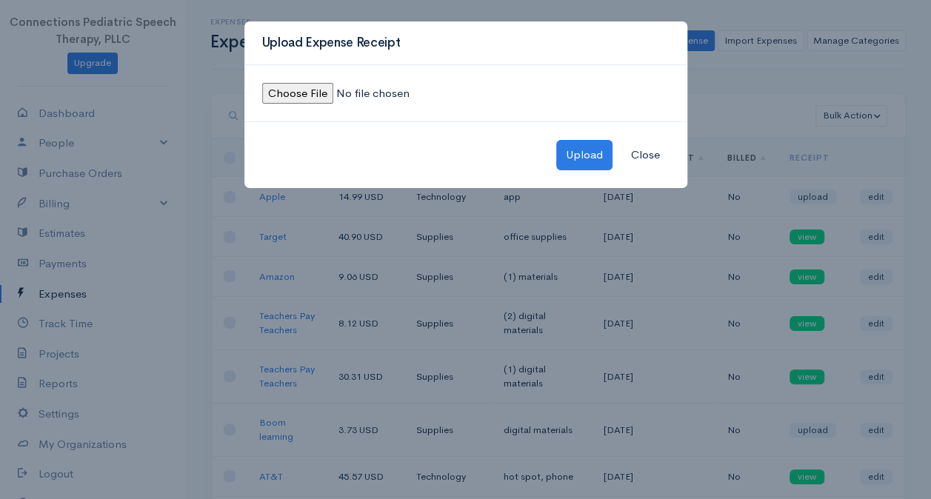
click at [283, 104] on div at bounding box center [466, 93] width 443 height 57
click at [280, 95] on input "file" at bounding box center [363, 93] width 202 height 21
type input "C:\fakepath\Apple receipt-September.jpeg"
click at [582, 157] on button "Upload" at bounding box center [585, 155] width 56 height 30
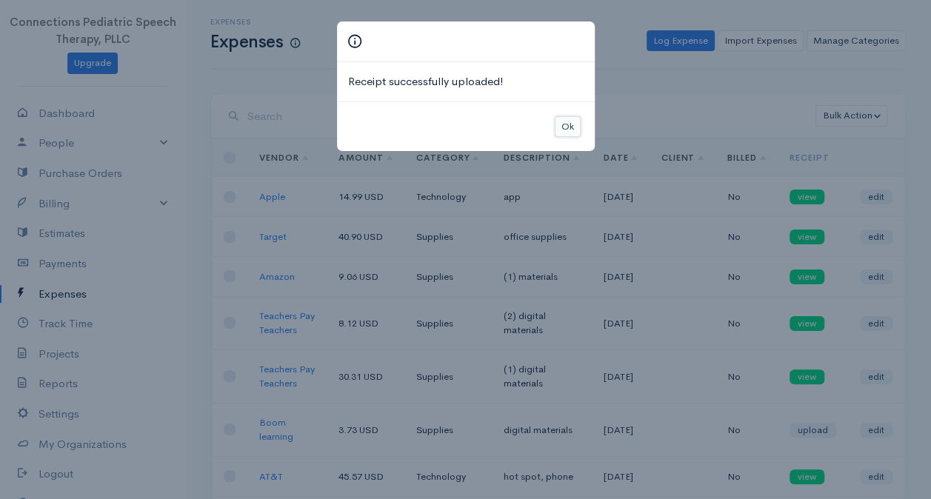
click at [571, 130] on button "Ok" at bounding box center [568, 126] width 26 height 21
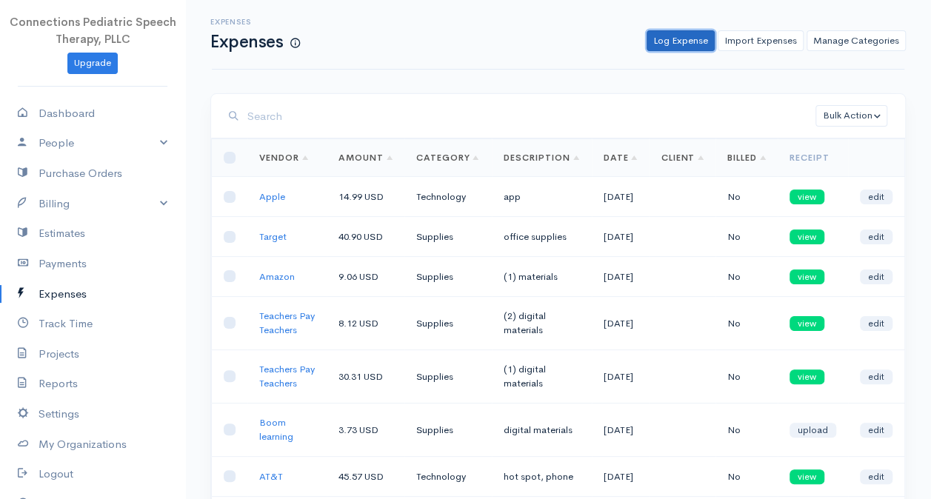
click at [671, 43] on link "Log Expense" at bounding box center [681, 40] width 68 height 21
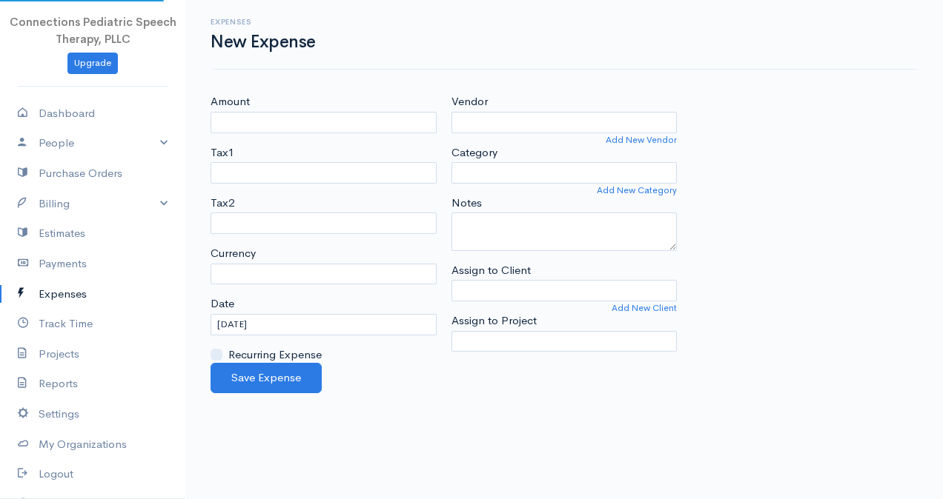
select select "USD"
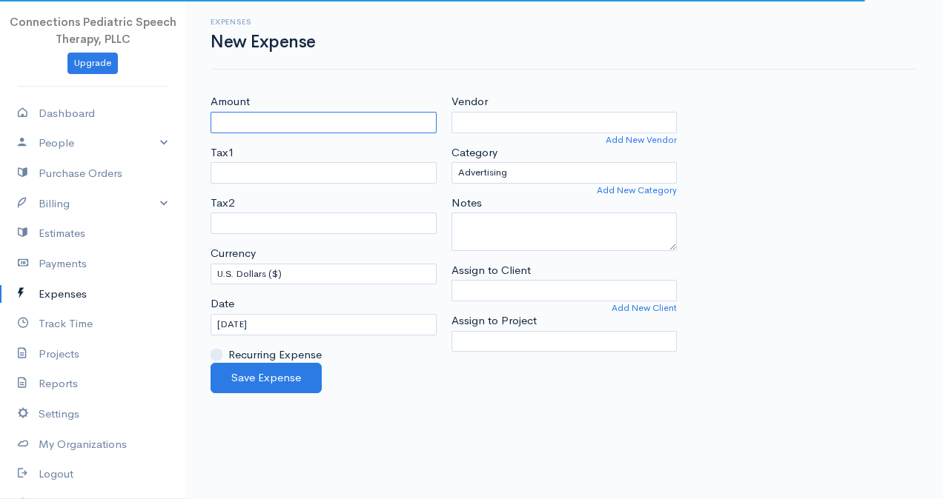
click at [313, 124] on input "Amount" at bounding box center [323, 122] width 226 height 21
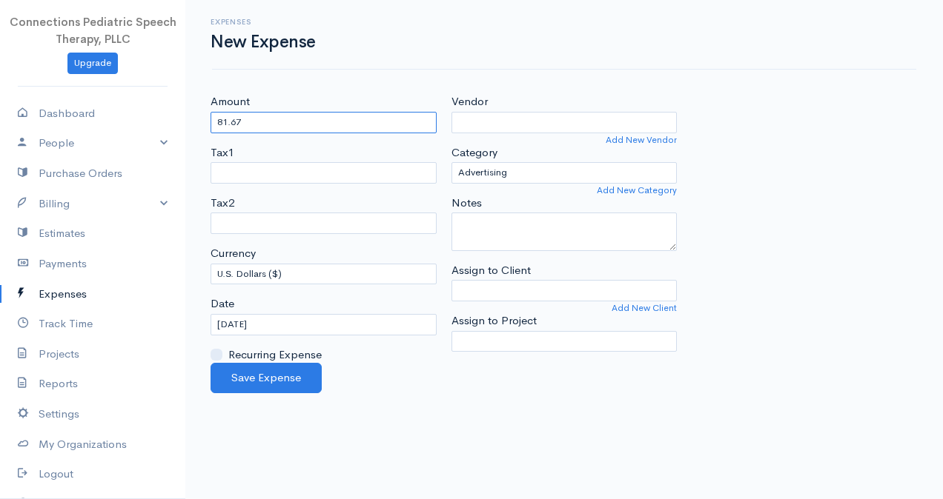
type input "81.67"
drag, startPoint x: 518, startPoint y: 138, endPoint x: 522, endPoint y: 118, distance: 20.3
click at [521, 124] on div "Vendor Add New Vendor Category Advertising Business Insurance Business Licenses…" at bounding box center [564, 228] width 241 height 270
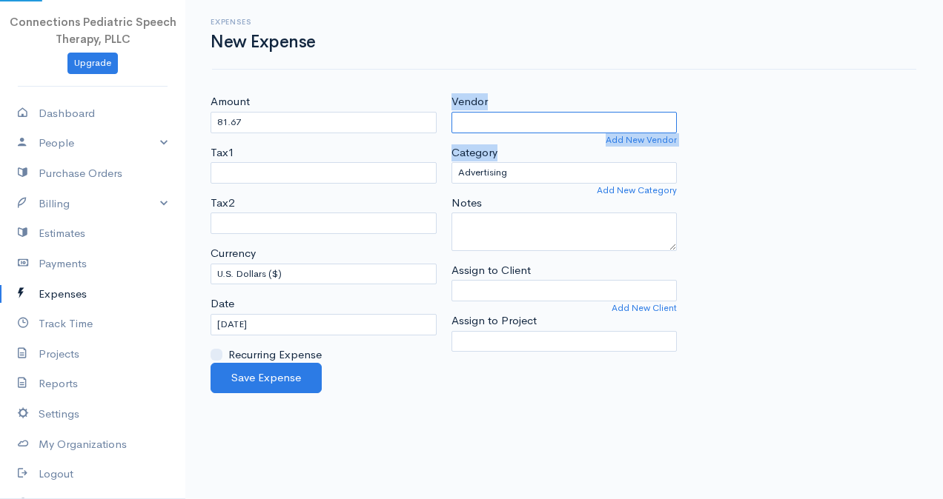
click at [522, 118] on input "Vendor" at bounding box center [564, 122] width 226 height 21
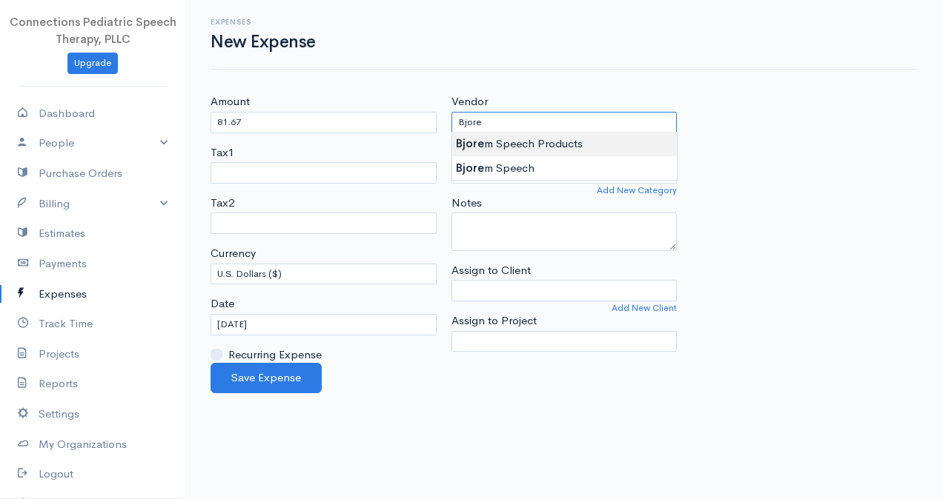
type input "Bjorem Speech Products"
click at [552, 139] on body "Connections Pediatric Speech Therapy, PLLC Upgrade Dashboard People Clients Ven…" at bounding box center [471, 249] width 943 height 499
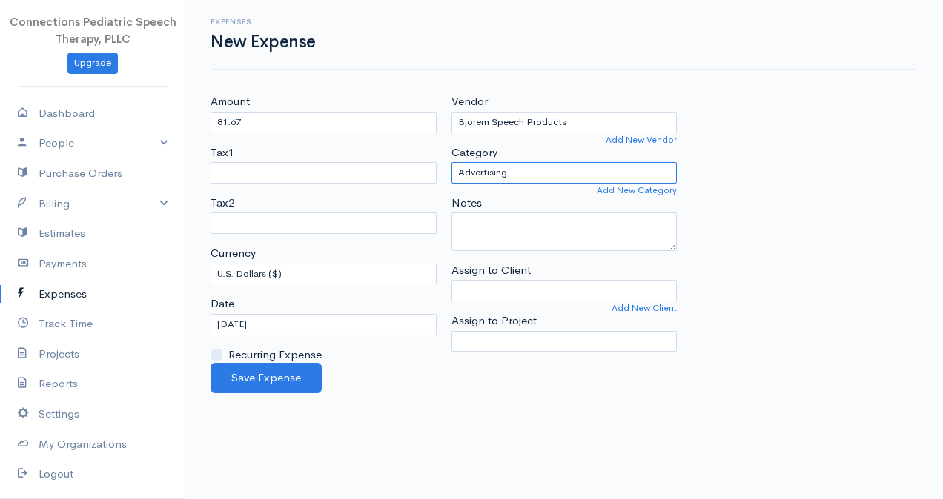
click at [554, 167] on select "Advertising Business Insurance Business Licenses and Permits Car & Truck Expens…" at bounding box center [564, 172] width 226 height 21
click at [451, 162] on select "Advertising Business Insurance Business Licenses and Permits Car & Truck Expens…" at bounding box center [564, 172] width 226 height 21
click at [559, 172] on select "Advertising Business Insurance Business Licenses and Permits Car & Truck Expens…" at bounding box center [564, 172] width 226 height 21
select select "Education and Training"
click at [451, 162] on select "Advertising Business Insurance Business Licenses and Permits Car & Truck Expens…" at bounding box center [564, 172] width 226 height 21
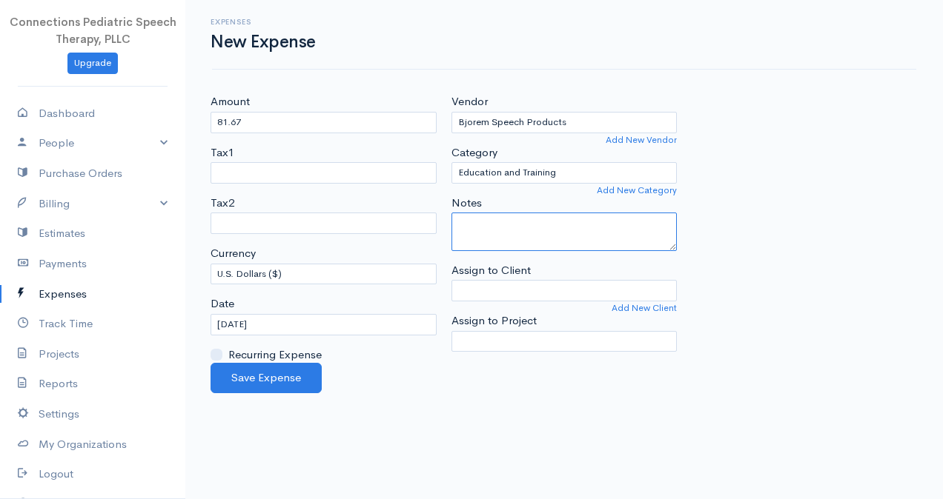
click at [541, 234] on textarea "Notes" at bounding box center [564, 232] width 226 height 39
type textarea "conference installment"
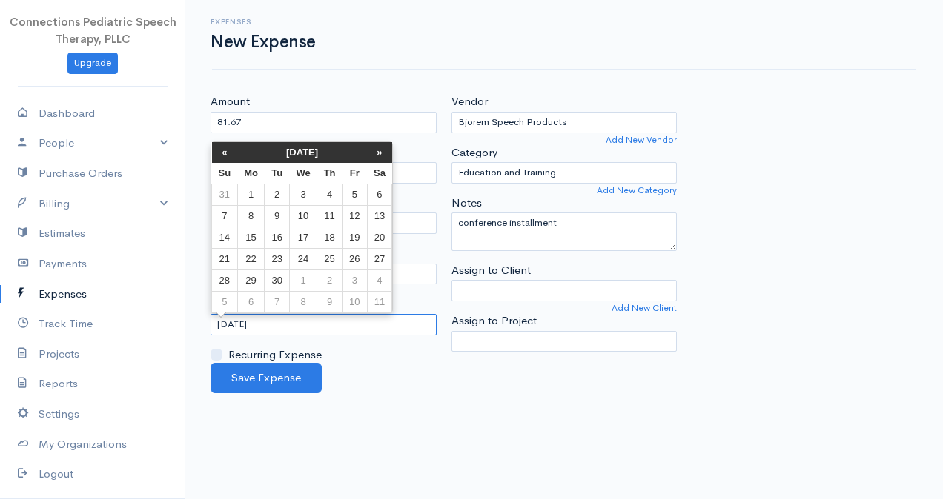
click at [243, 316] on input "[DATE]" at bounding box center [323, 324] width 226 height 21
click at [304, 233] on td "17" at bounding box center [302, 237] width 27 height 21
type input "[DATE]"
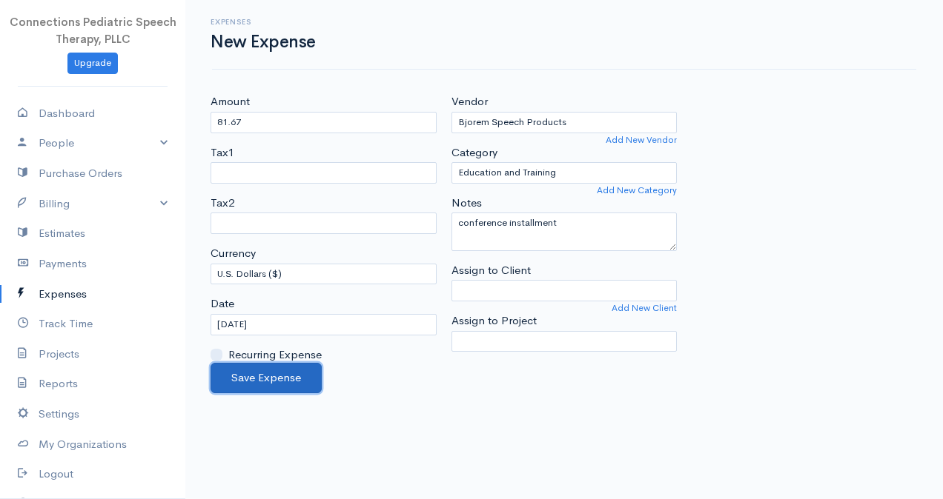
click at [296, 375] on button "Save Expense" at bounding box center [265, 378] width 111 height 30
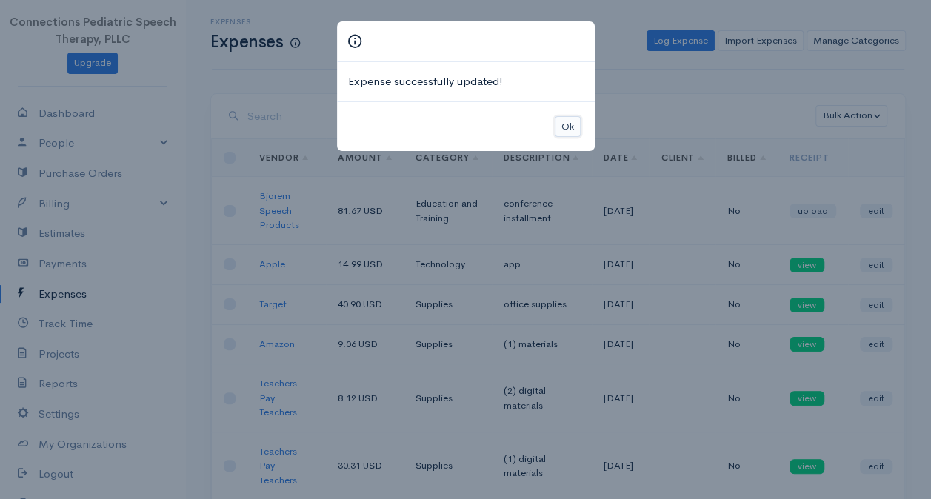
click at [562, 127] on button "Ok" at bounding box center [568, 126] width 26 height 21
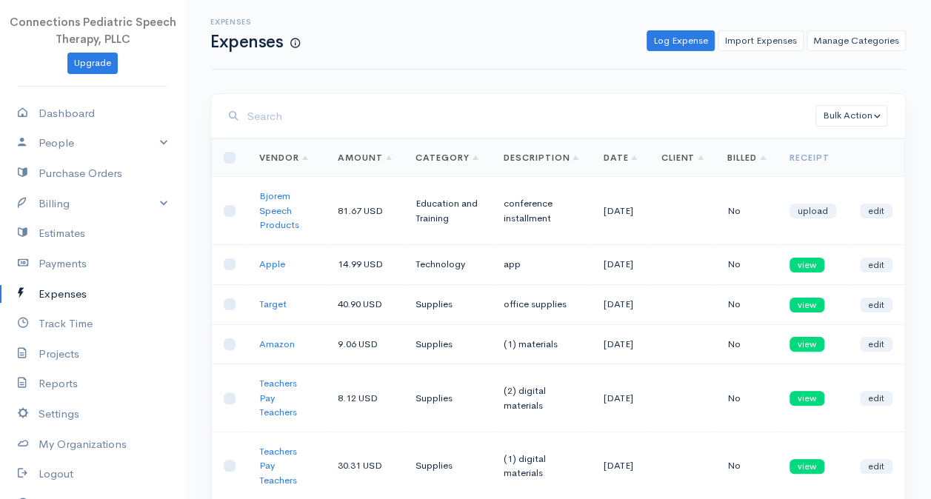
click at [792, 210] on td "upload" at bounding box center [813, 211] width 70 height 68
click at [807, 208] on link "upload" at bounding box center [813, 211] width 47 height 15
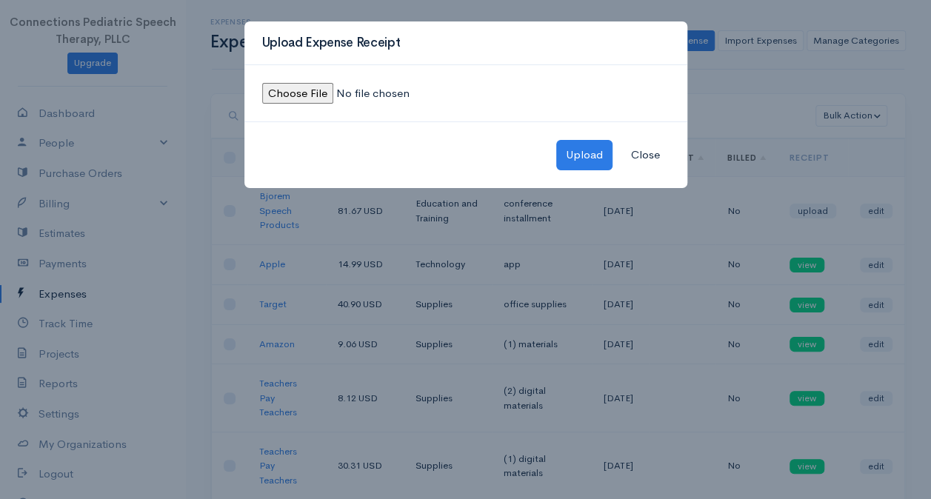
click at [278, 98] on input "file" at bounding box center [363, 93] width 202 height 21
type input "C:\fakepath\Bjorem receipt-September.jpeg"
click at [654, 153] on button "Close" at bounding box center [646, 155] width 48 height 30
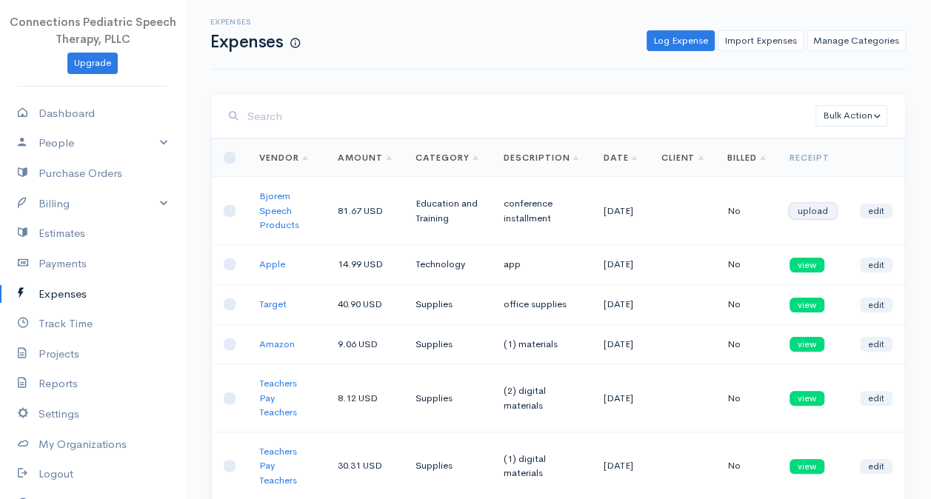
click at [824, 211] on link "upload" at bounding box center [813, 211] width 47 height 15
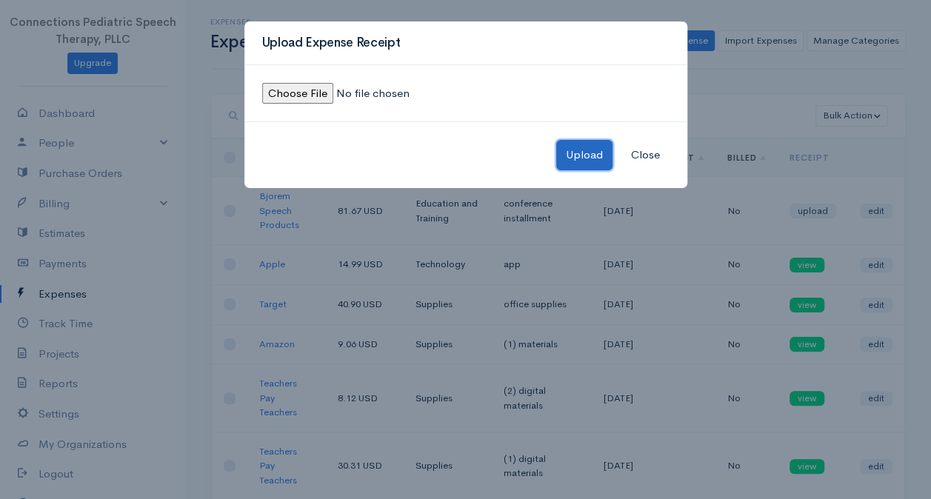
click at [582, 165] on button "Upload" at bounding box center [585, 155] width 56 height 30
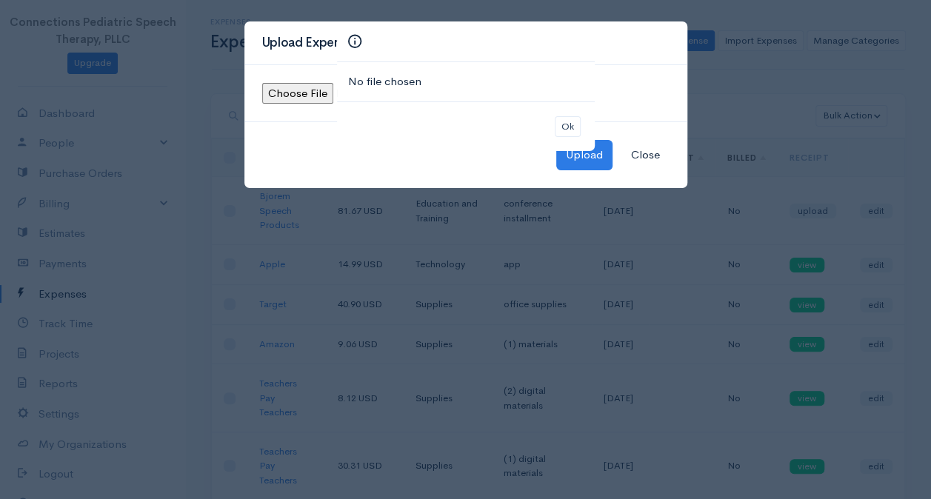
click at [301, 93] on div "No file chosen Ok" at bounding box center [465, 249] width 931 height 499
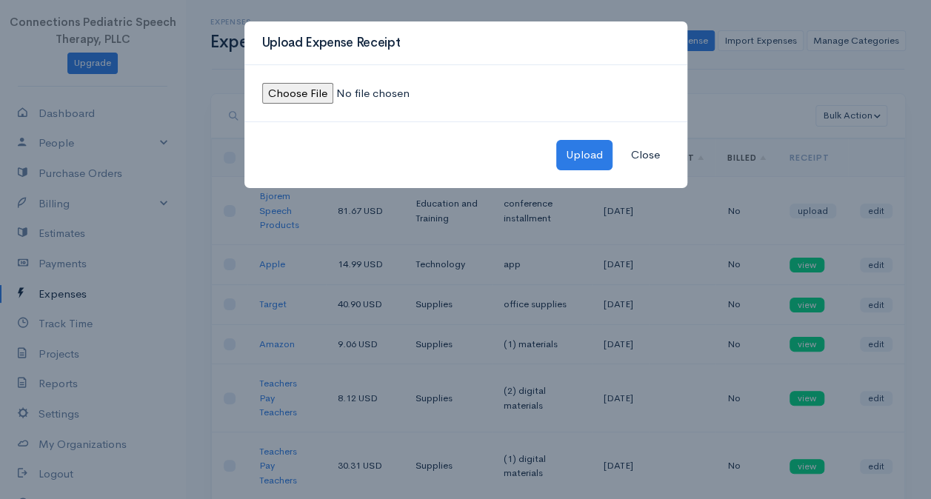
click at [301, 93] on input "file" at bounding box center [363, 93] width 202 height 21
type input "C:\fakepath\Bjorem receipt-September.jpeg"
click at [577, 145] on button "Upload" at bounding box center [585, 155] width 56 height 30
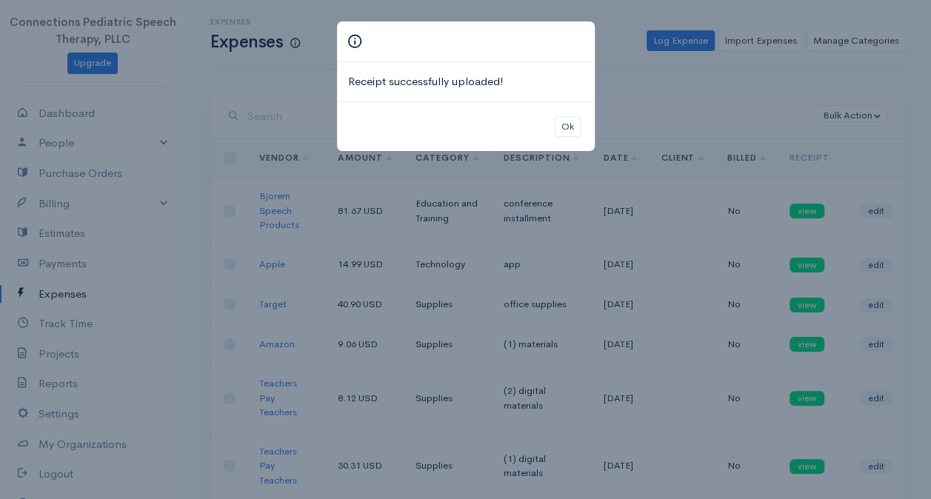
click at [571, 112] on div "Ok" at bounding box center [466, 127] width 258 height 50
click at [574, 124] on button "Ok" at bounding box center [568, 126] width 26 height 21
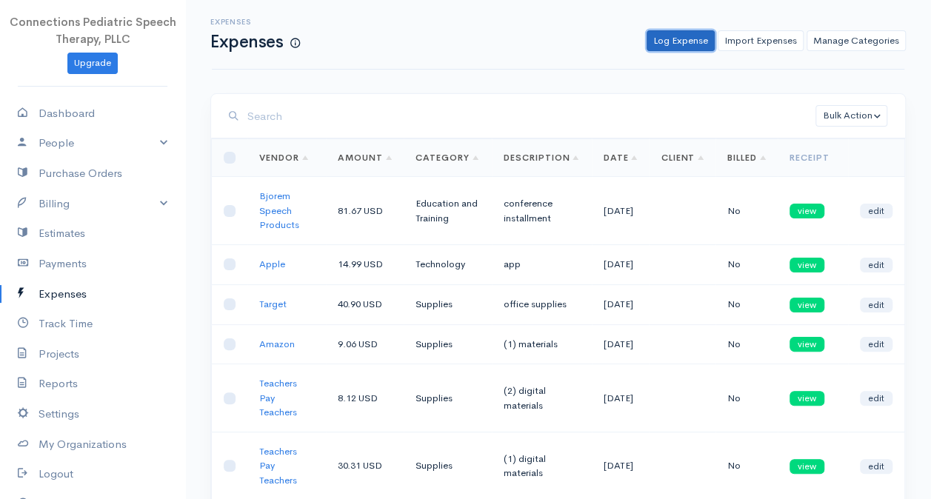
click at [658, 33] on link "Log Expense" at bounding box center [681, 40] width 68 height 21
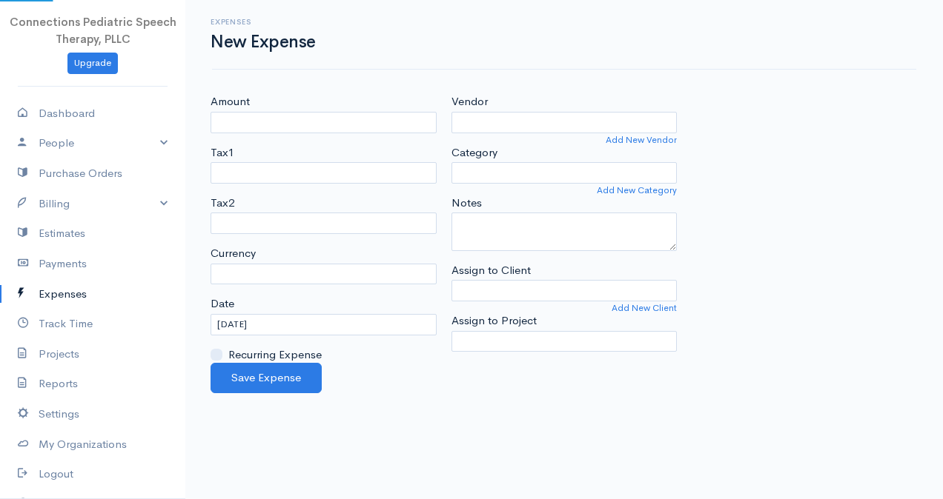
select select "USD"
click at [353, 135] on div "Amount Tax1 Tax2 Currency U.S. Dollars ($) Canadian Dollars ($) British Pounds …" at bounding box center [323, 228] width 241 height 270
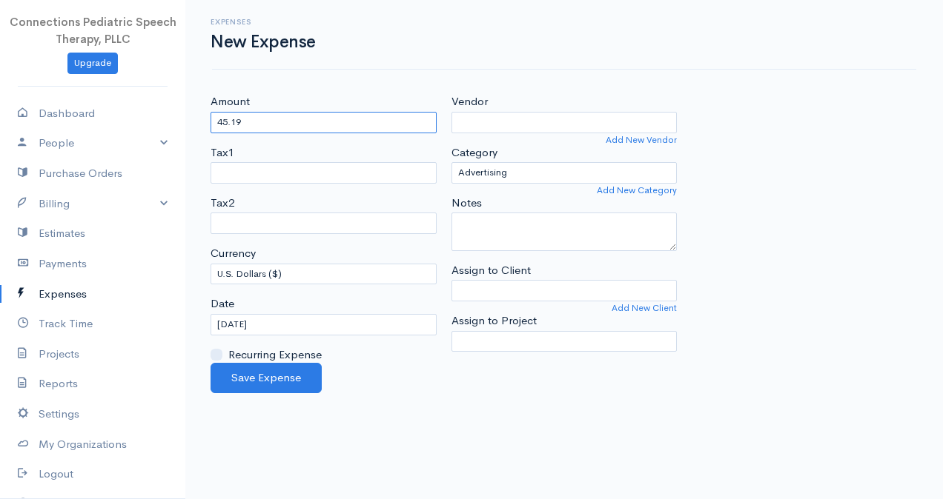
type input "45.19"
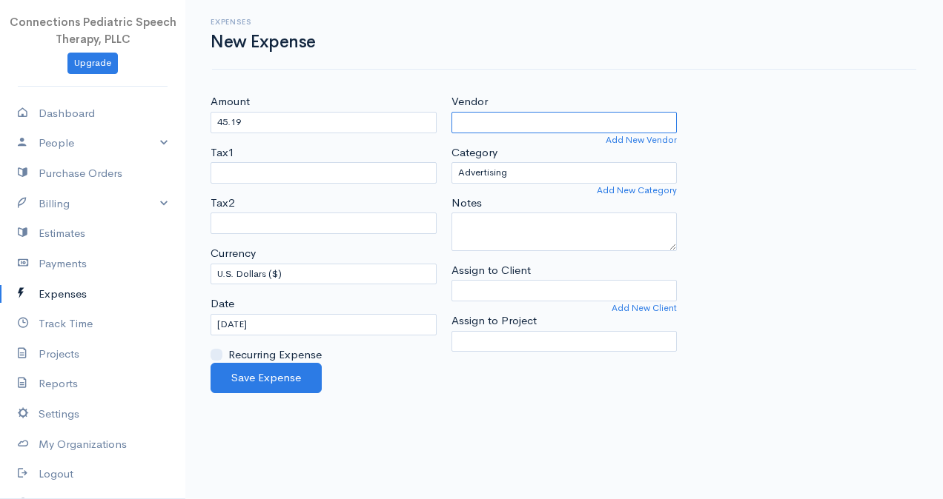
click at [480, 123] on input "Vendor" at bounding box center [564, 122] width 226 height 21
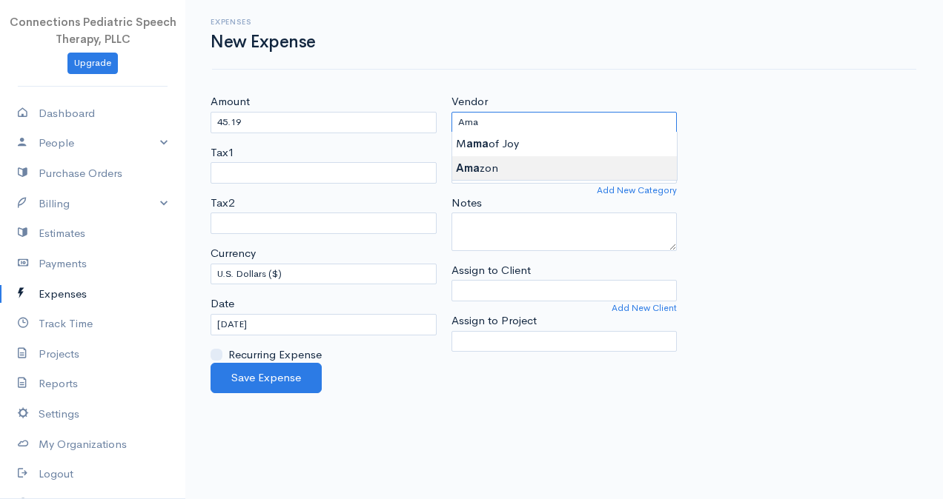
type input "Amazon"
drag, startPoint x: 488, startPoint y: 163, endPoint x: 491, endPoint y: 176, distance: 13.8
click at [491, 165] on body "Connections Pediatric Speech Therapy, PLLC Upgrade Dashboard People Clients Ven…" at bounding box center [471, 249] width 943 height 499
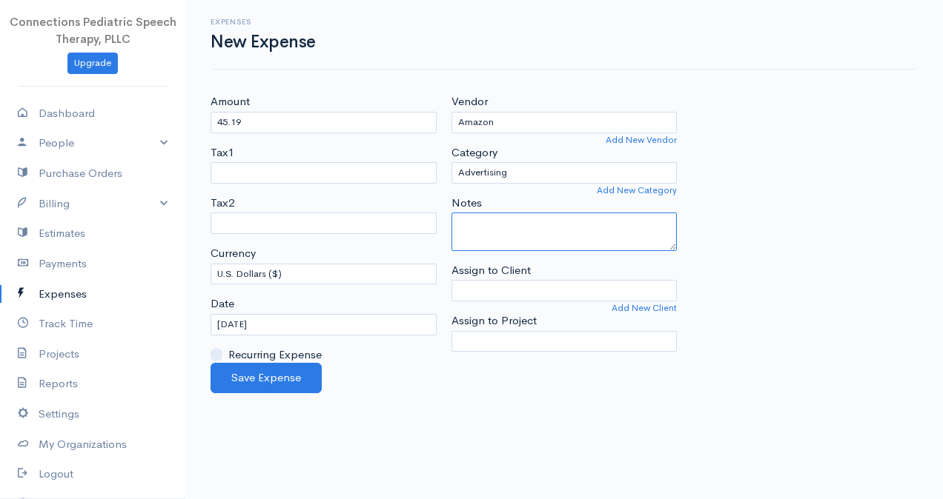
click at [518, 235] on textarea "Notes" at bounding box center [564, 232] width 226 height 39
type textarea "(2) office supplies"
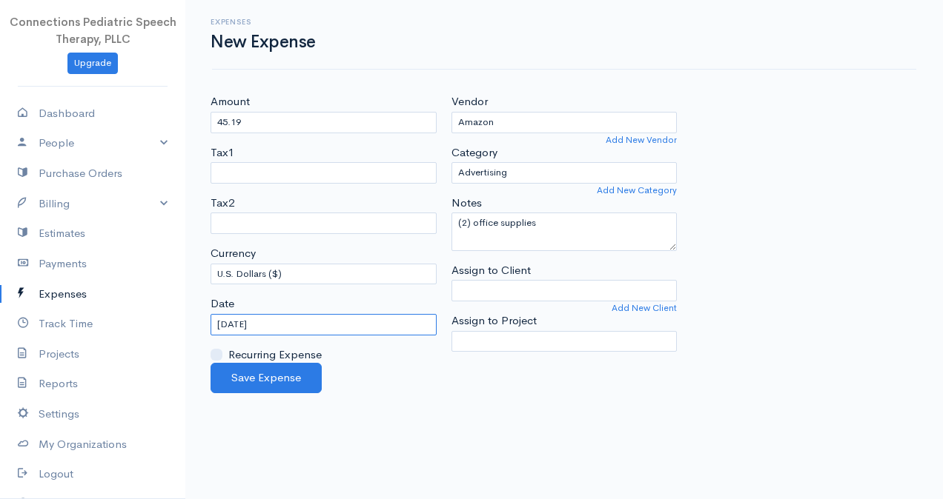
click at [252, 323] on input "[DATE]" at bounding box center [323, 324] width 226 height 21
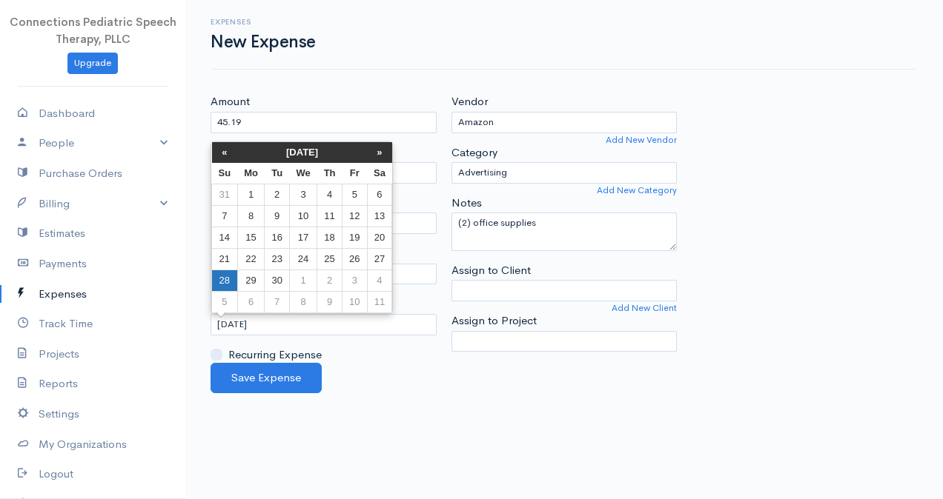
click at [227, 280] on td "28" at bounding box center [225, 280] width 26 height 21
type input "[DATE]"
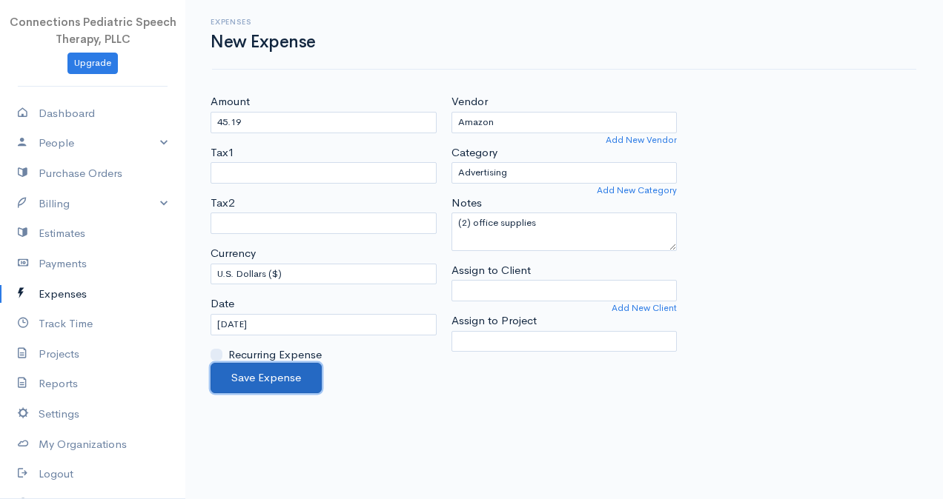
click at [250, 385] on button "Save Expense" at bounding box center [265, 378] width 111 height 30
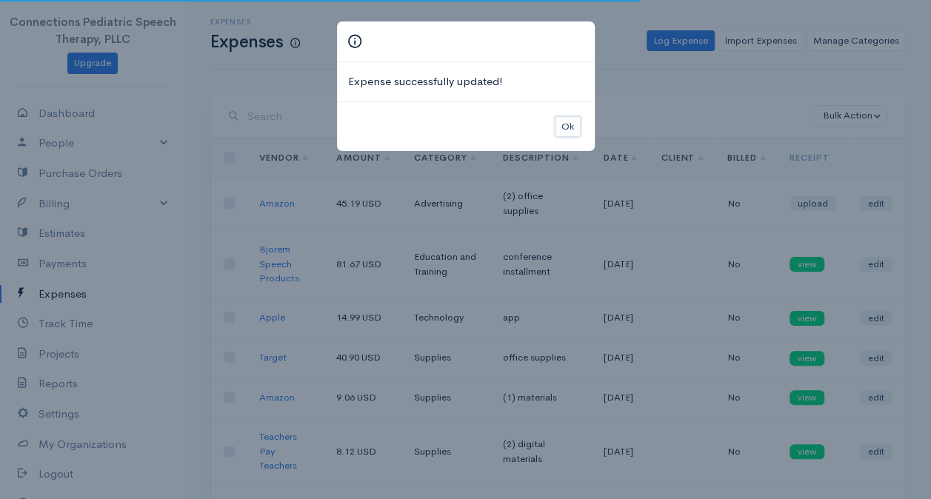
click at [574, 117] on button "Ok" at bounding box center [568, 126] width 26 height 21
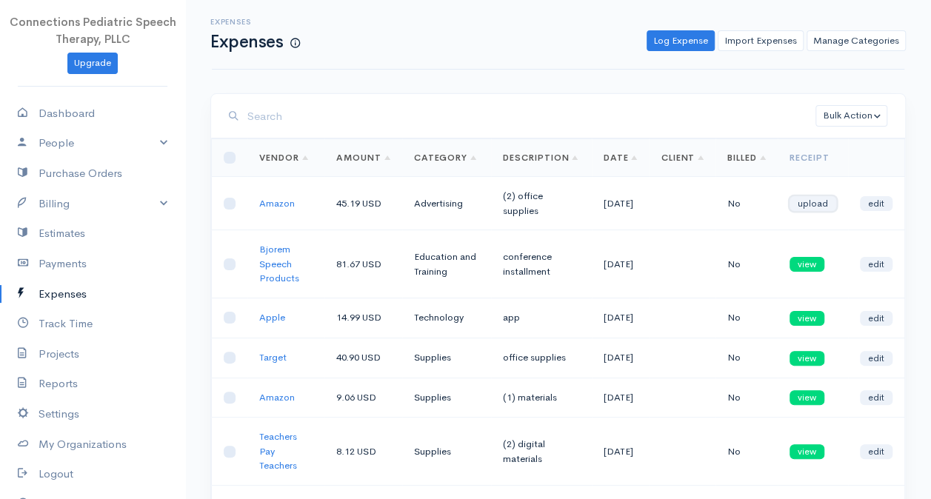
click at [827, 197] on link "upload" at bounding box center [813, 203] width 47 height 15
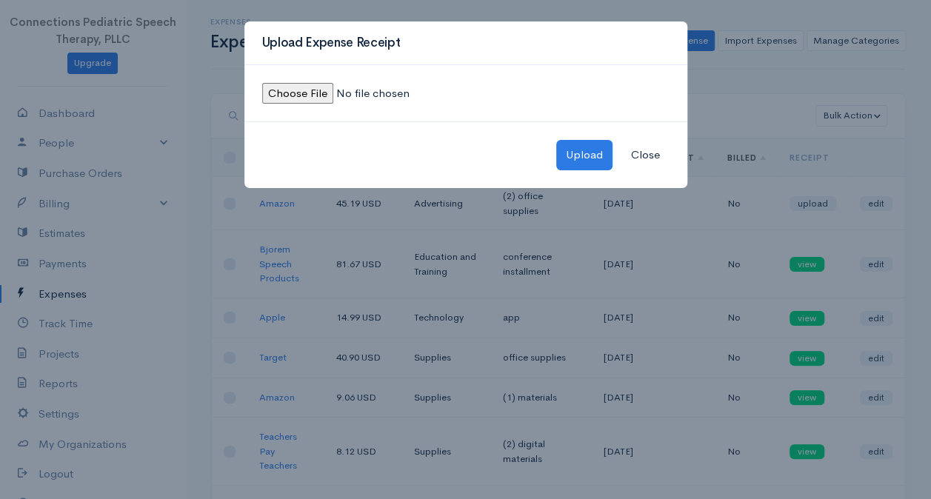
click at [321, 85] on input "file" at bounding box center [363, 93] width 202 height 21
type input "C:\fakepath\Amazon (2) receipt-September.jpeg"
click at [598, 143] on button "Upload" at bounding box center [585, 155] width 56 height 30
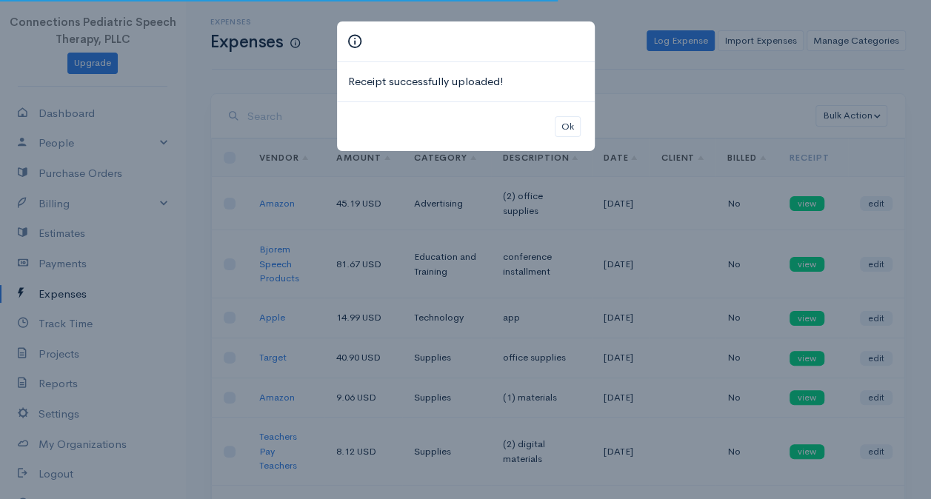
click at [562, 108] on div "Ok" at bounding box center [466, 127] width 258 height 50
click at [566, 129] on button "Ok" at bounding box center [568, 126] width 26 height 21
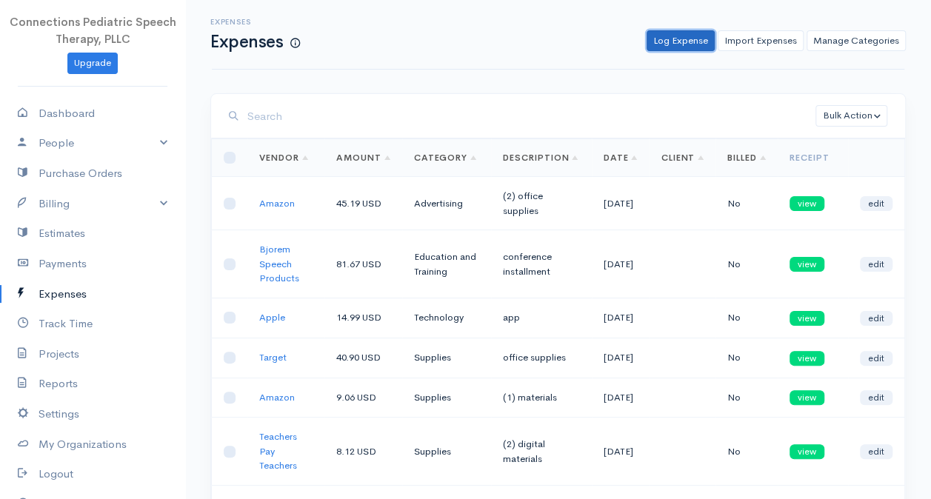
click at [690, 42] on link "Log Expense" at bounding box center [681, 40] width 68 height 21
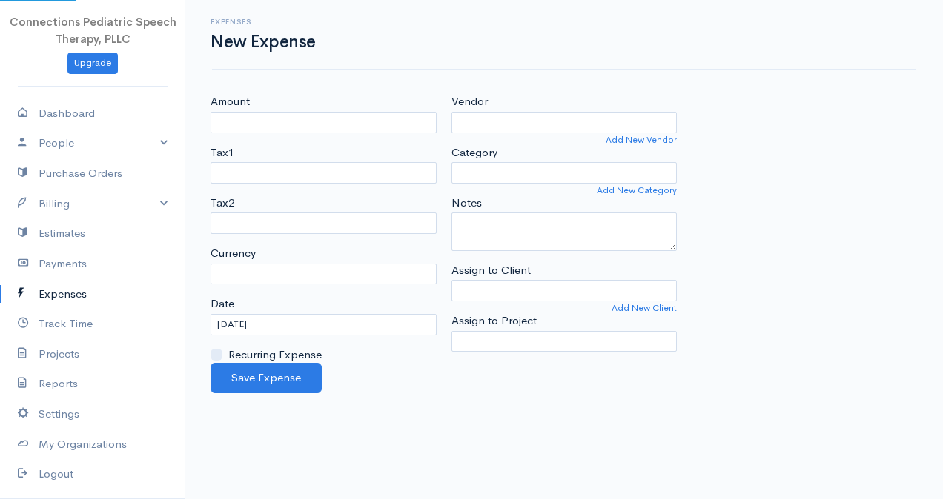
select select "USD"
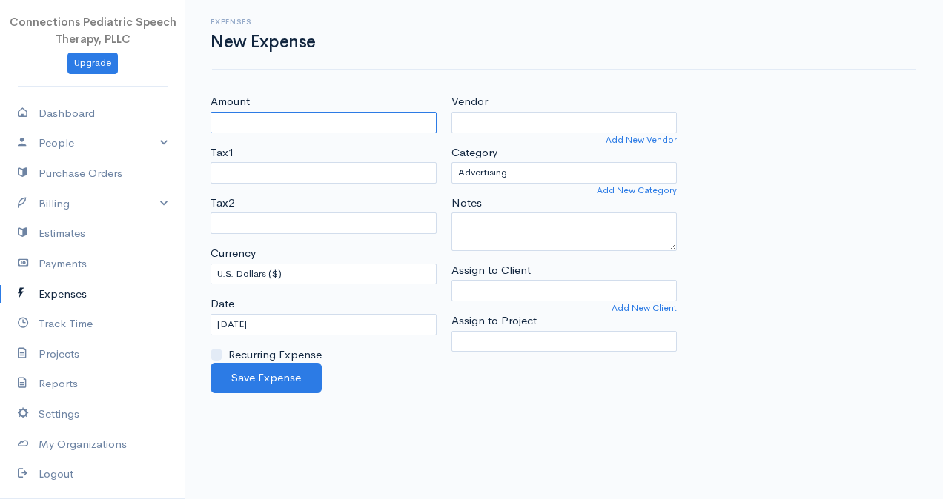
click at [336, 123] on input "Amount" at bounding box center [323, 122] width 226 height 21
click at [342, 124] on input "Amazon" at bounding box center [323, 122] width 226 height 21
type input "A"
type input "22.10"
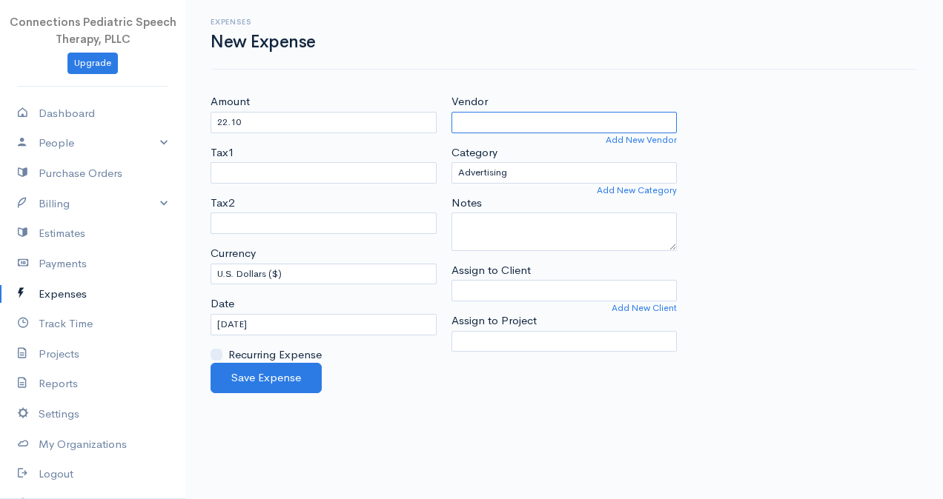
click at [624, 123] on input "Vendor" at bounding box center [564, 122] width 226 height 21
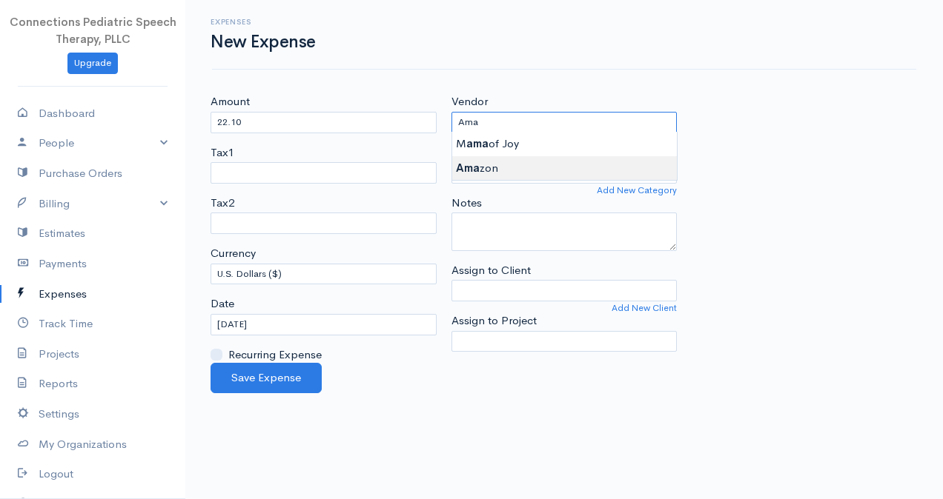
type input "Amazon"
click at [591, 159] on body "Connections Pediatric Speech Therapy, PLLC Upgrade Dashboard People Clients Ven…" at bounding box center [471, 249] width 943 height 499
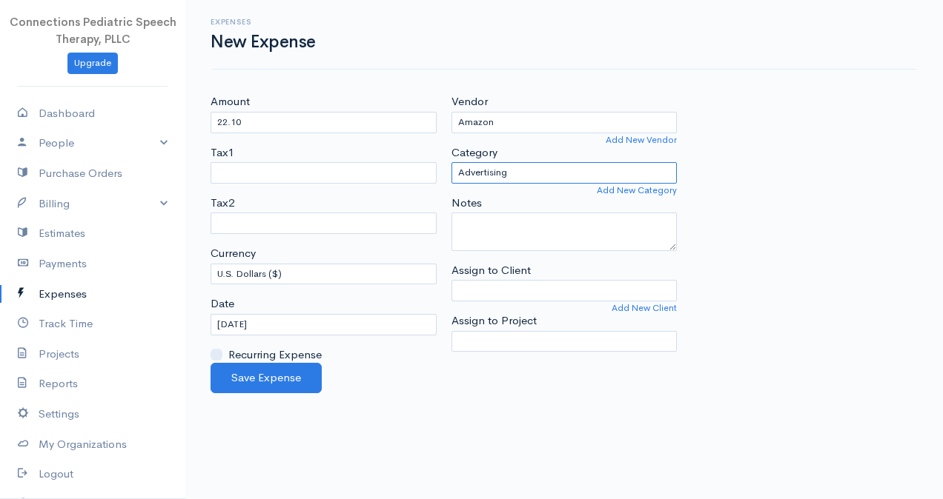
click at [545, 170] on select "Advertising Business Insurance Business Licenses and Permits Car & Truck Expens…" at bounding box center [564, 172] width 226 height 21
select select "Supplies"
click at [451, 162] on select "Advertising Business Insurance Business Licenses and Permits Car & Truck Expens…" at bounding box center [564, 172] width 226 height 21
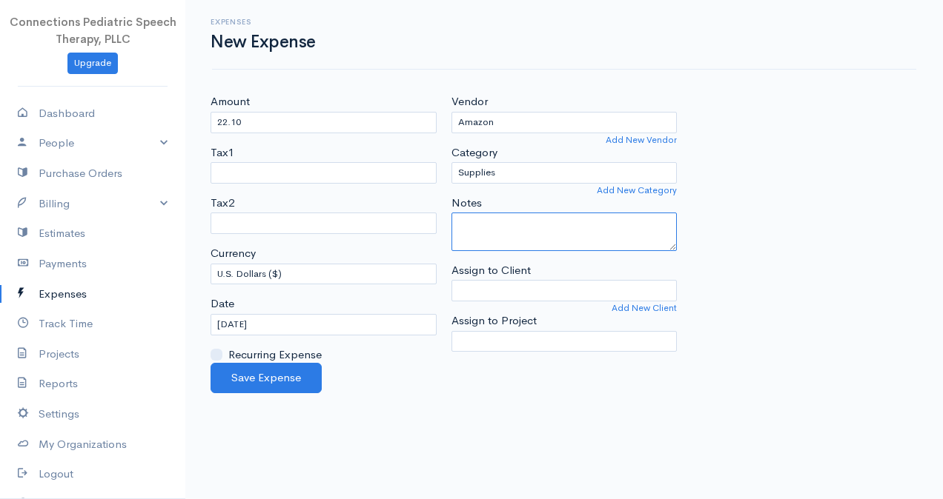
click at [538, 231] on textarea "Notes" at bounding box center [564, 232] width 226 height 39
type textarea "(3) materials"
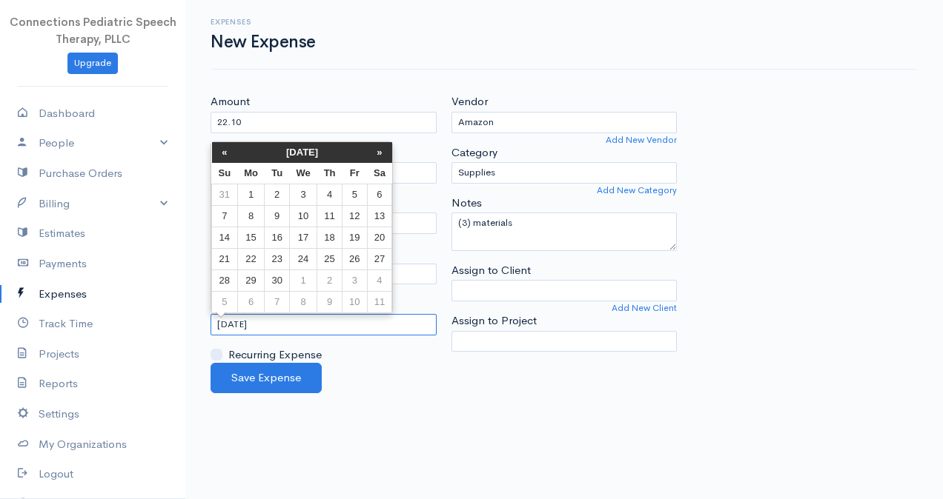
click at [290, 330] on input "[DATE]" at bounding box center [323, 324] width 226 height 21
click at [231, 273] on td "28" at bounding box center [225, 280] width 26 height 21
type input "[DATE]"
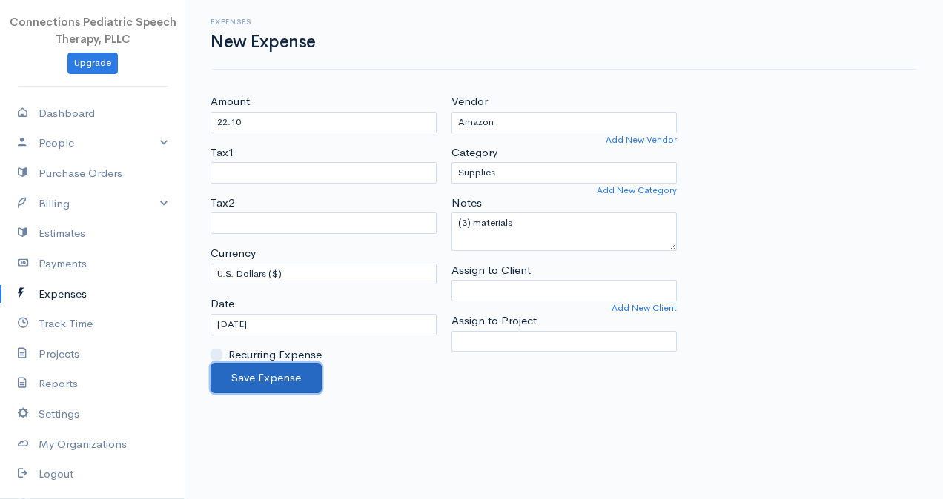
click at [264, 387] on button "Save Expense" at bounding box center [265, 378] width 111 height 30
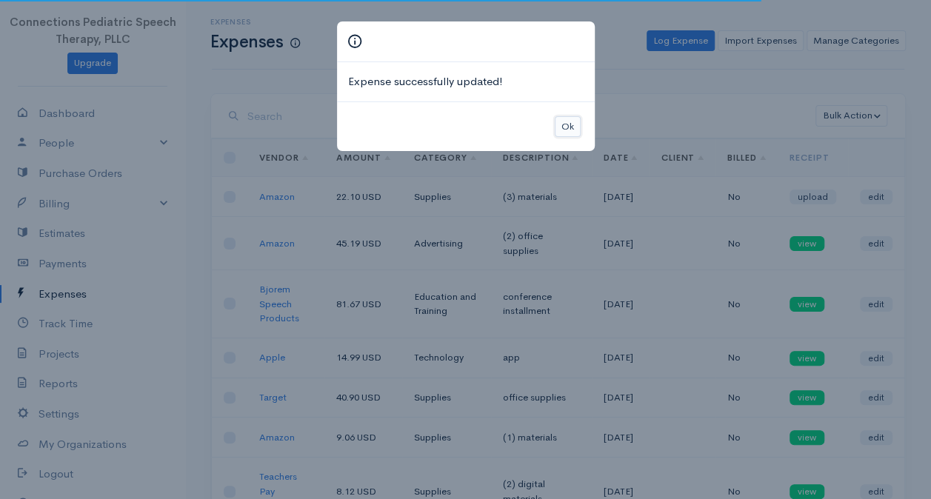
click at [571, 127] on button "Ok" at bounding box center [568, 126] width 26 height 21
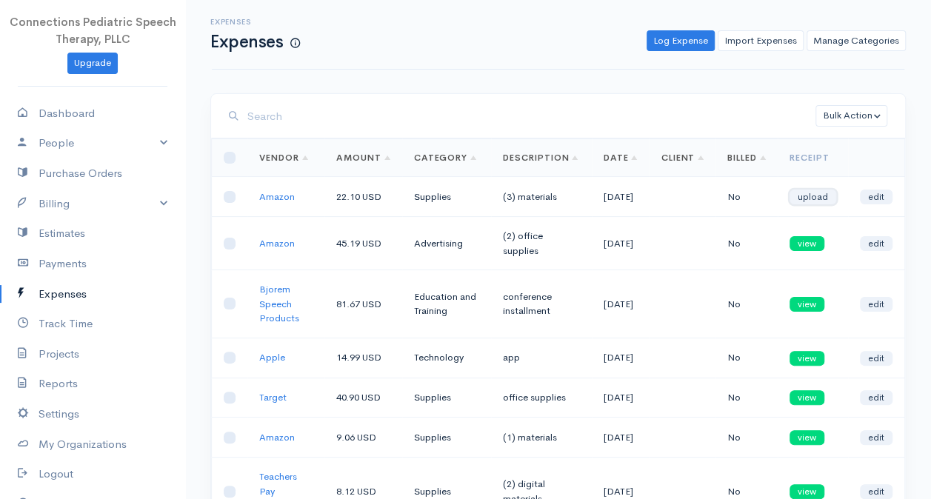
click at [813, 205] on link "upload" at bounding box center [813, 197] width 47 height 15
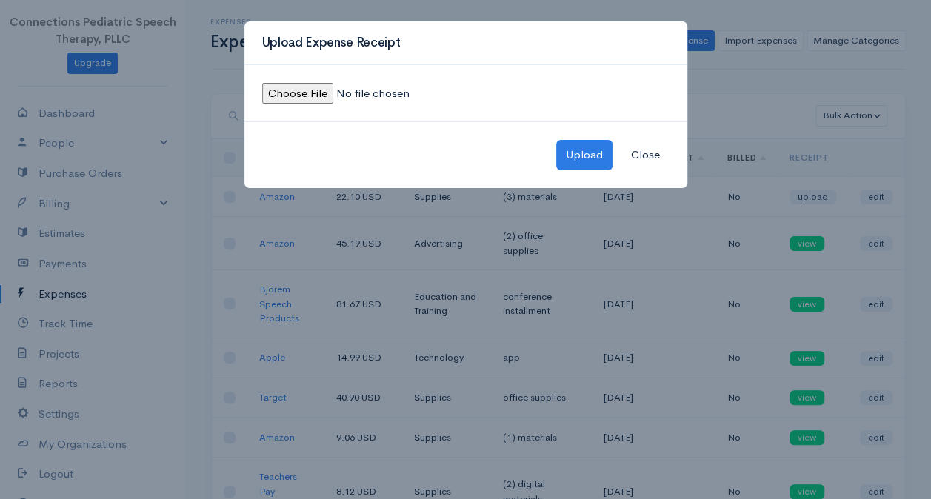
click at [304, 90] on input "file" at bounding box center [363, 93] width 202 height 21
type input "C:\fakepath\Amazon (3) September.jpeg"
click at [587, 153] on button "Upload" at bounding box center [585, 155] width 56 height 30
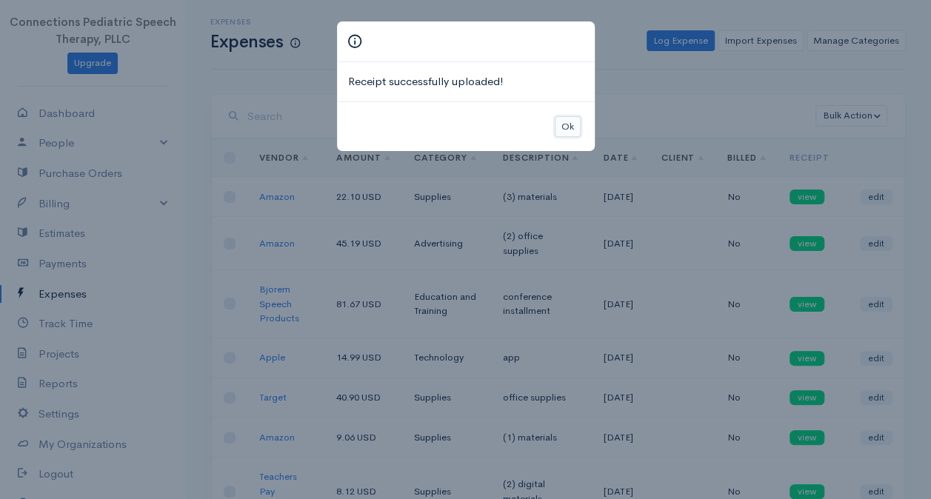
click at [569, 126] on button "Ok" at bounding box center [568, 126] width 26 height 21
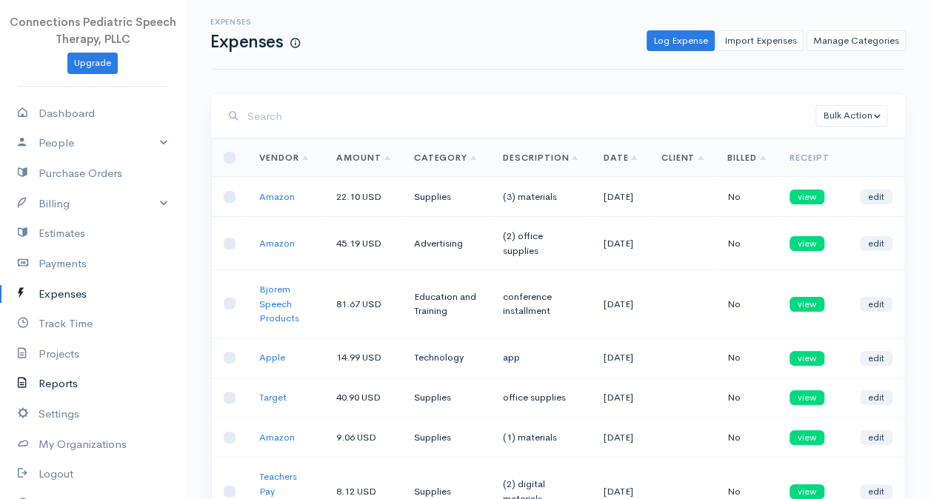
click at [55, 384] on link "Reports" at bounding box center [92, 384] width 185 height 30
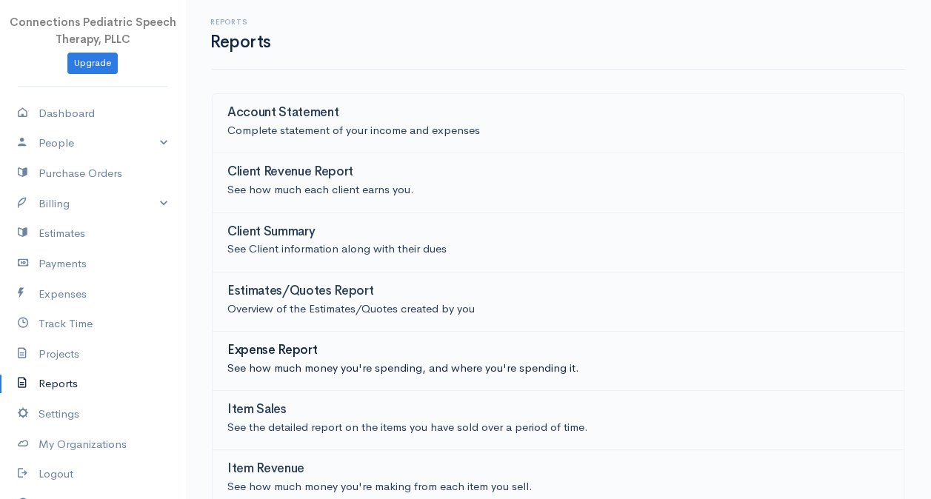
click at [328, 362] on p "See how much money you're spending, and where you're spending it." at bounding box center [558, 368] width 662 height 17
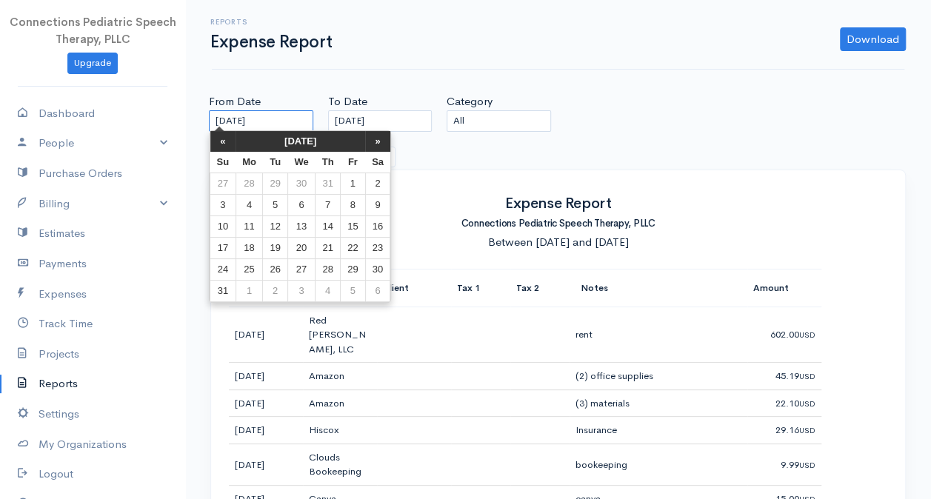
click at [287, 126] on input "[DATE]" at bounding box center [261, 120] width 104 height 21
click at [247, 285] on td "1" at bounding box center [249, 291] width 27 height 21
type input "[DATE]"
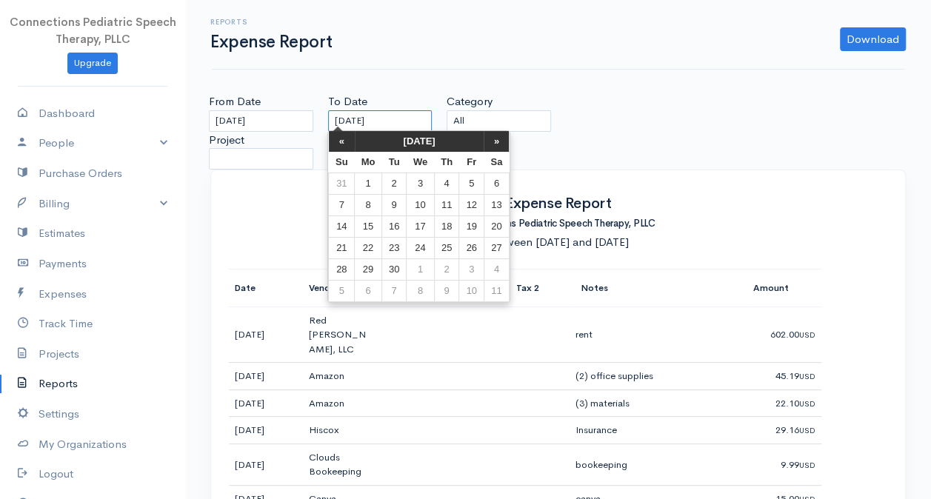
click at [384, 122] on input "[DATE]" at bounding box center [380, 120] width 104 height 21
click at [393, 273] on td "30" at bounding box center [394, 269] width 24 height 21
type input "[DATE]"
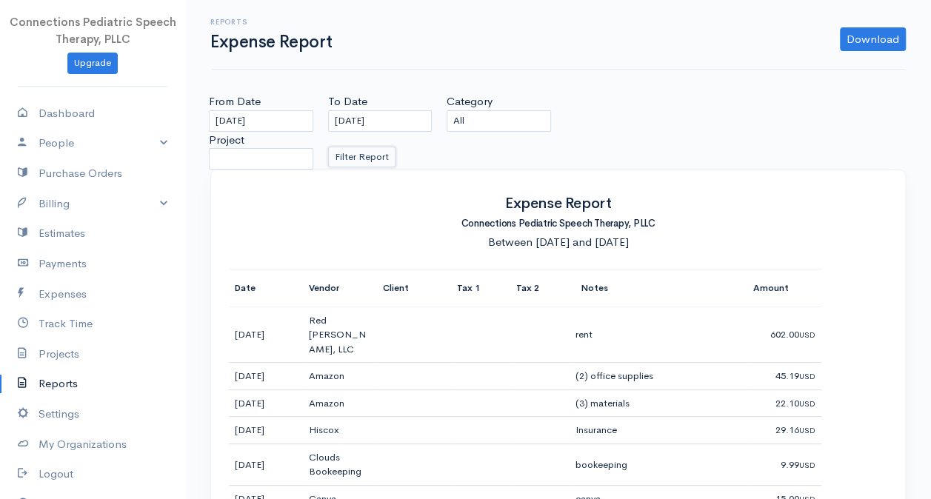
click at [371, 162] on button "Filter Report" at bounding box center [361, 157] width 67 height 21
click at [515, 118] on select "All Business Licenses and Permits Advertising Supplies Other Expenses Hardware …" at bounding box center [499, 120] width 104 height 21
click at [447, 110] on select "All Business Licenses and Permits Advertising Supplies Other Expenses Hardware …" at bounding box center [499, 120] width 104 height 21
click at [372, 159] on button "Filter Report" at bounding box center [361, 157] width 67 height 21
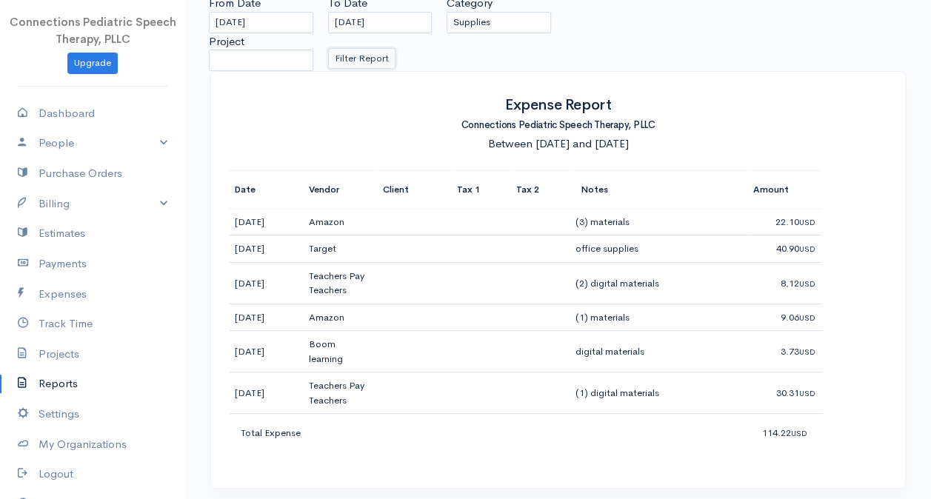
scroll to position [102, 0]
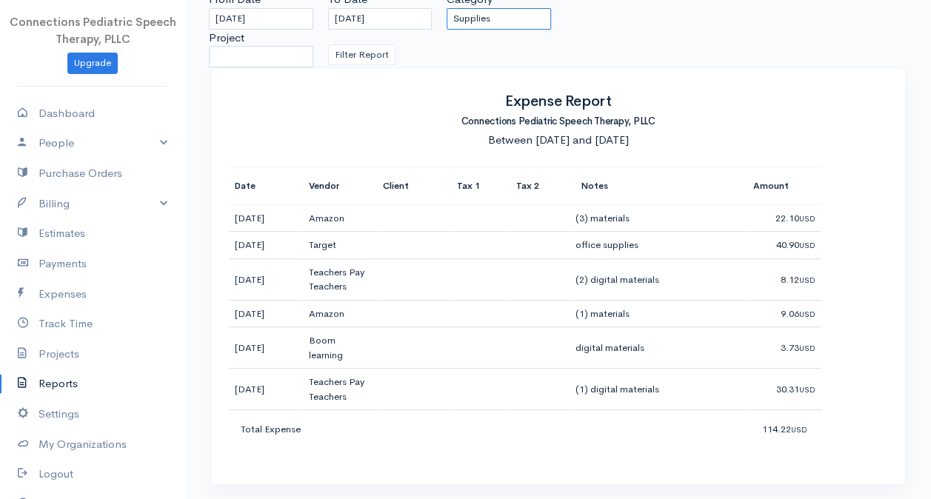
click at [510, 19] on select "All Business Licenses and Permits Advertising Supplies Other Expenses Hardware …" at bounding box center [499, 18] width 104 height 21
click at [447, 8] on select "All Business Licenses and Permits Advertising Supplies Other Expenses Hardware …" at bounding box center [499, 18] width 104 height 21
click at [377, 50] on button "Filter Report" at bounding box center [361, 54] width 67 height 21
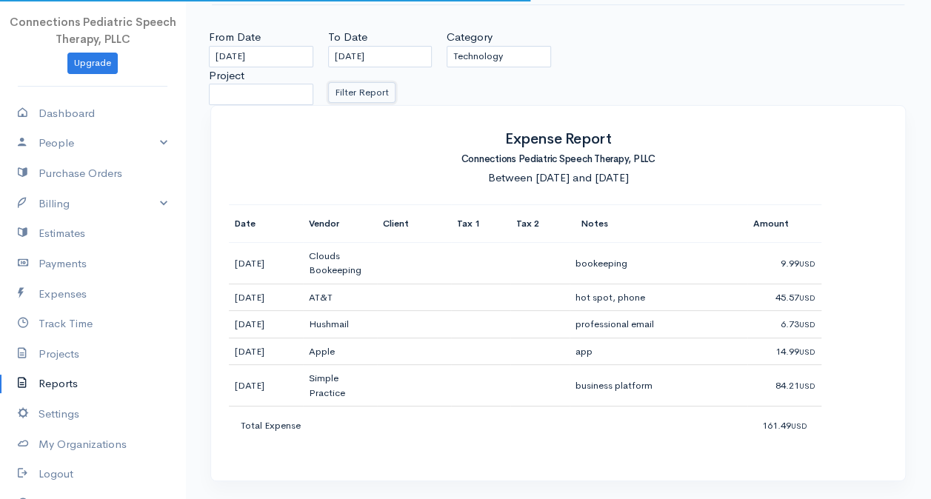
scroll to position [61, 0]
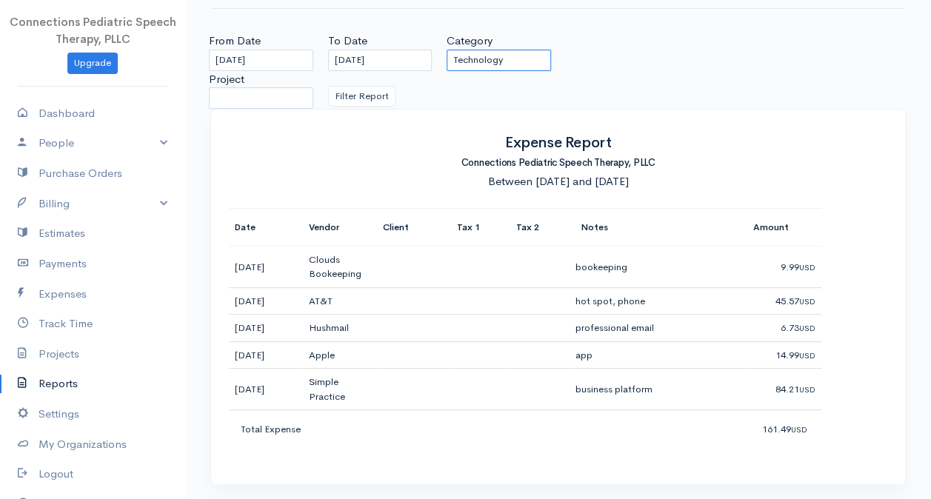
click at [499, 59] on select "All Business Licenses and Permits Advertising Supplies Other Expenses Hardware …" at bounding box center [499, 60] width 104 height 21
click at [447, 50] on select "All Business Licenses and Permits Advertising Supplies Other Expenses Hardware …" at bounding box center [499, 60] width 104 height 21
click at [368, 96] on button "Filter Report" at bounding box center [361, 96] width 67 height 21
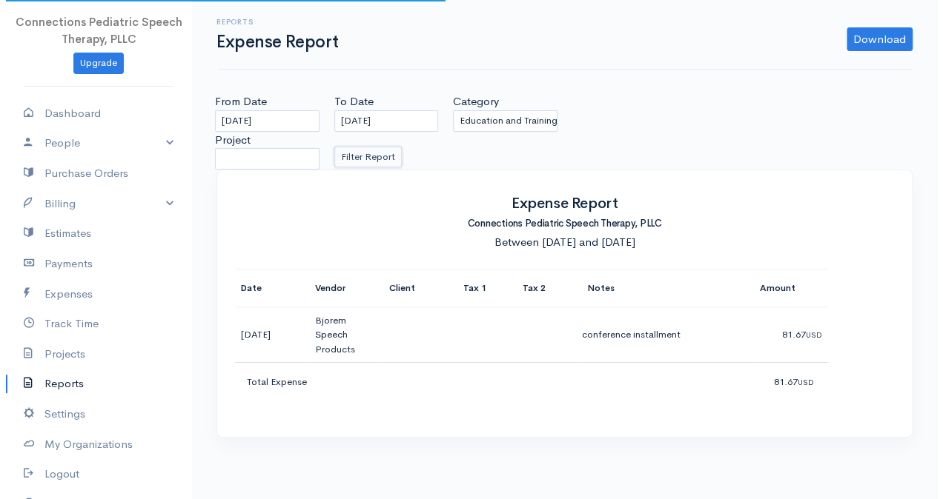
scroll to position [0, 0]
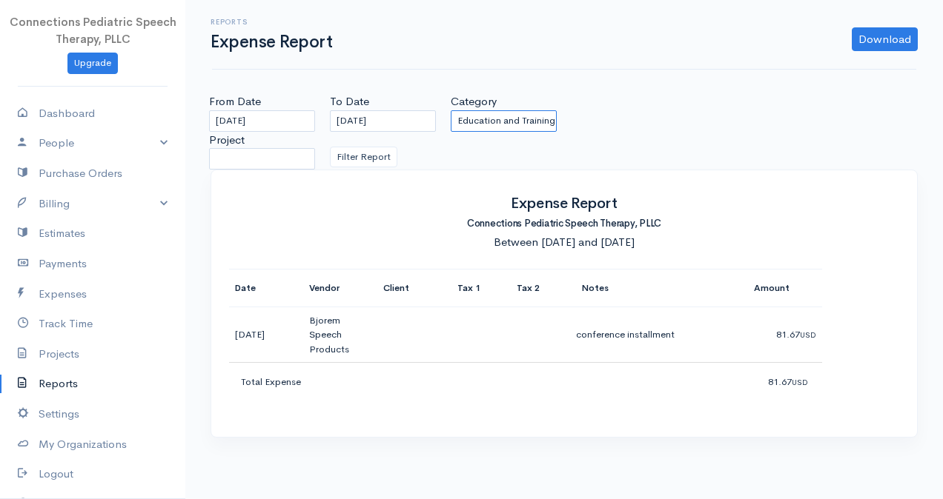
click at [511, 125] on select "All Business Licenses and Permits Advertising Supplies Other Expenses Hardware …" at bounding box center [504, 120] width 106 height 21
select select "Professional Services"
click at [451, 110] on select "All Business Licenses and Permits Advertising Supplies Other Expenses Hardware …" at bounding box center [504, 120] width 106 height 21
click at [383, 154] on button "Filter Report" at bounding box center [363, 157] width 67 height 21
